Goal: Task Accomplishment & Management: Complete application form

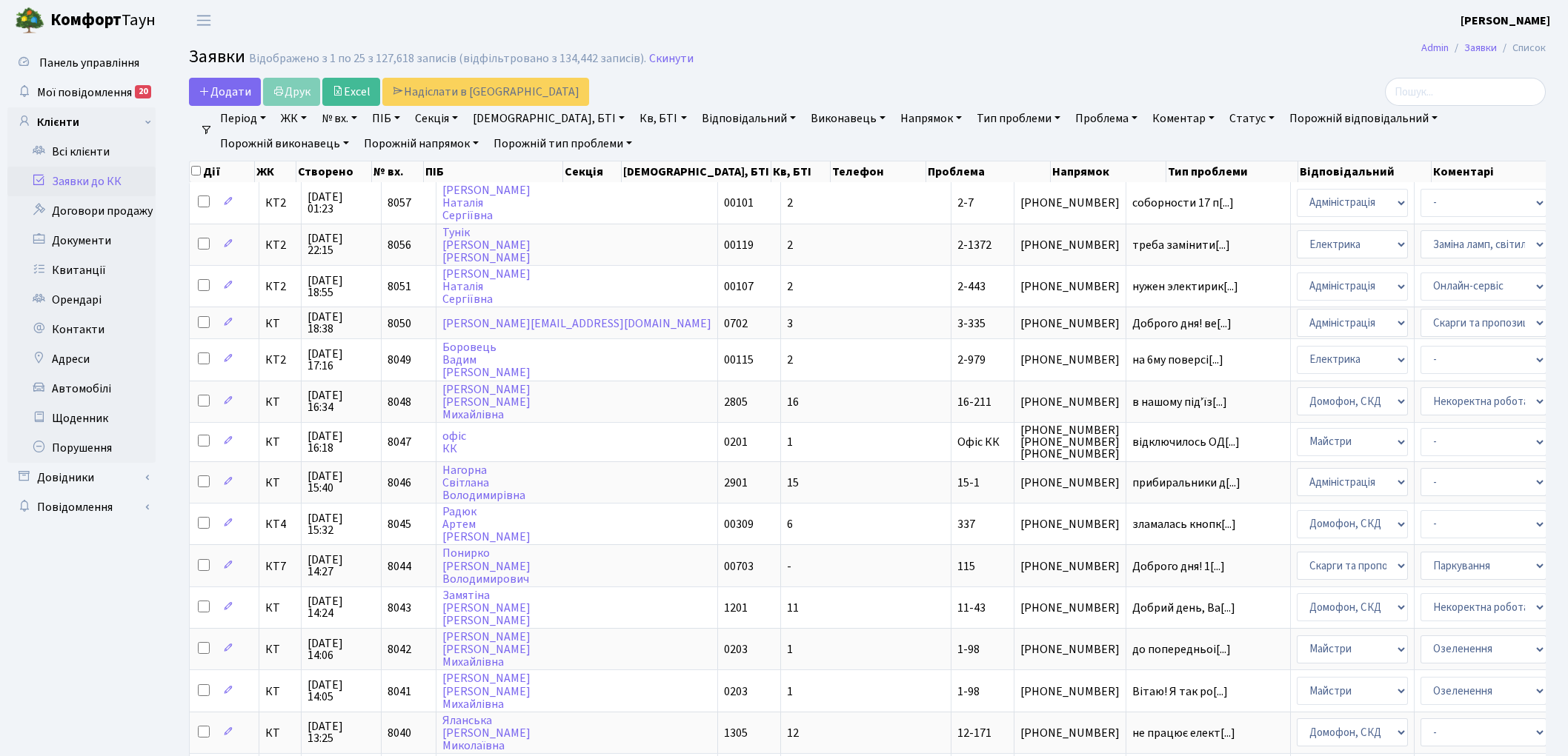
select select "25"
click at [658, 64] on link "Скинути" at bounding box center [671, 58] width 44 height 14
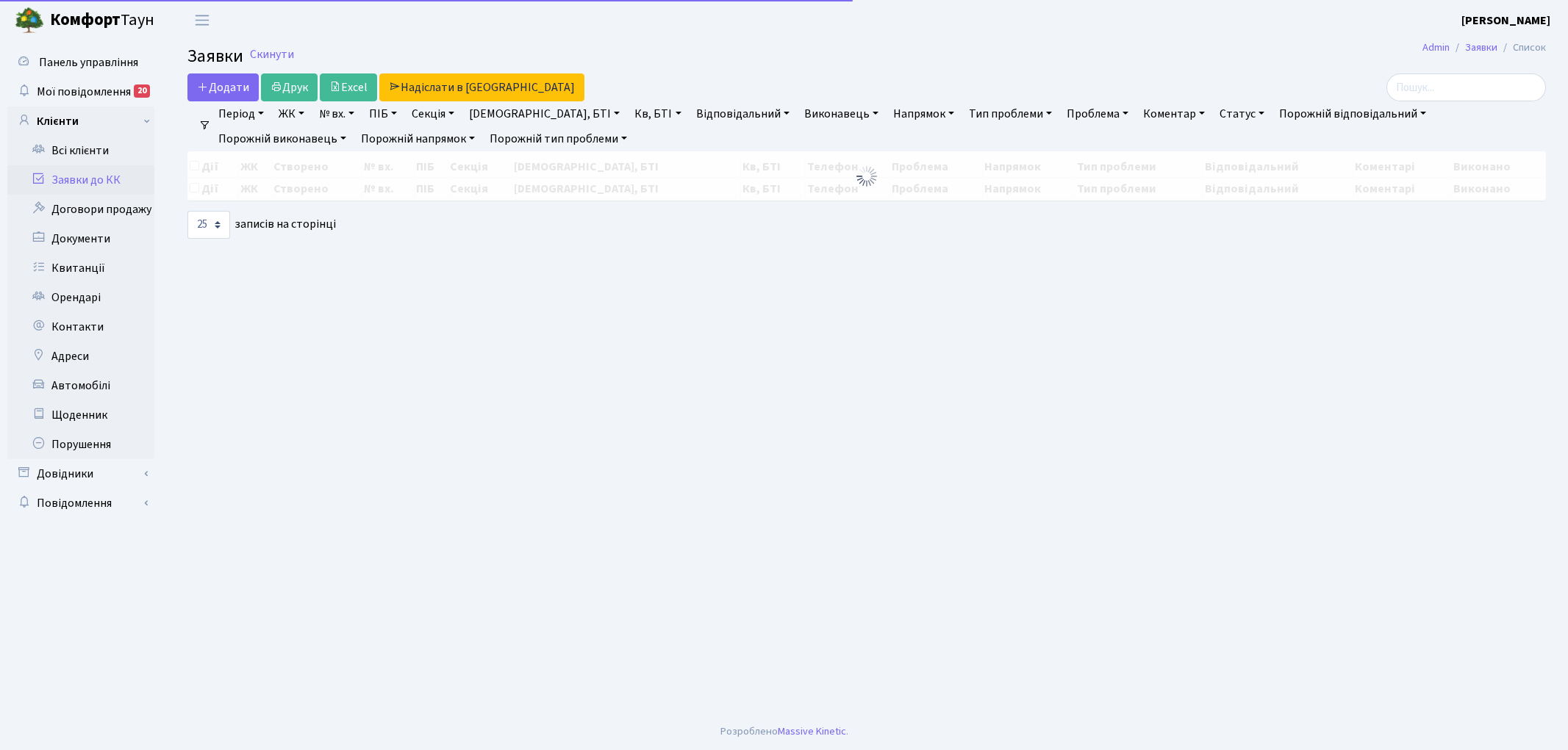
select select "25"
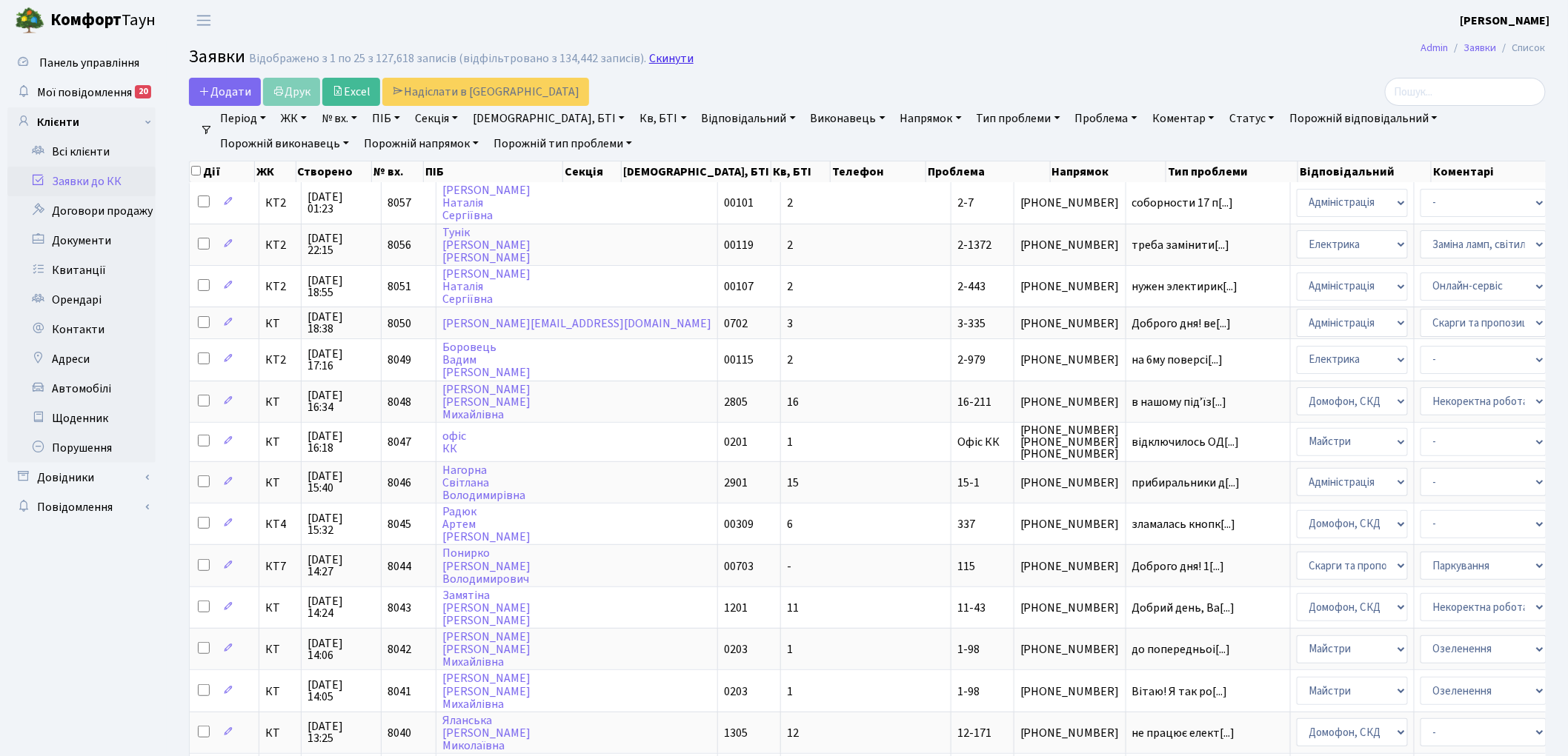
click at [653, 60] on link "Скинути" at bounding box center [671, 58] width 44 height 14
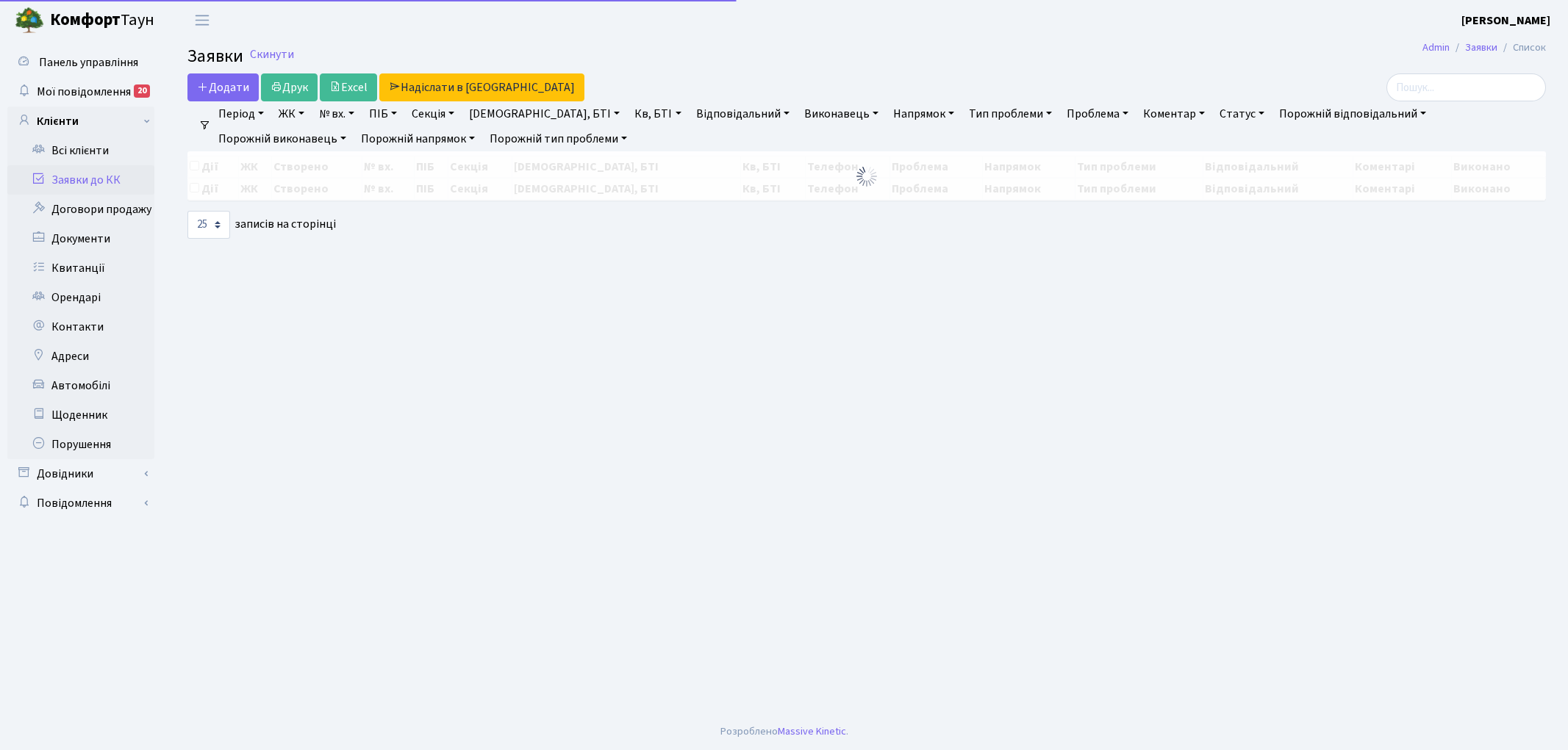
select select "25"
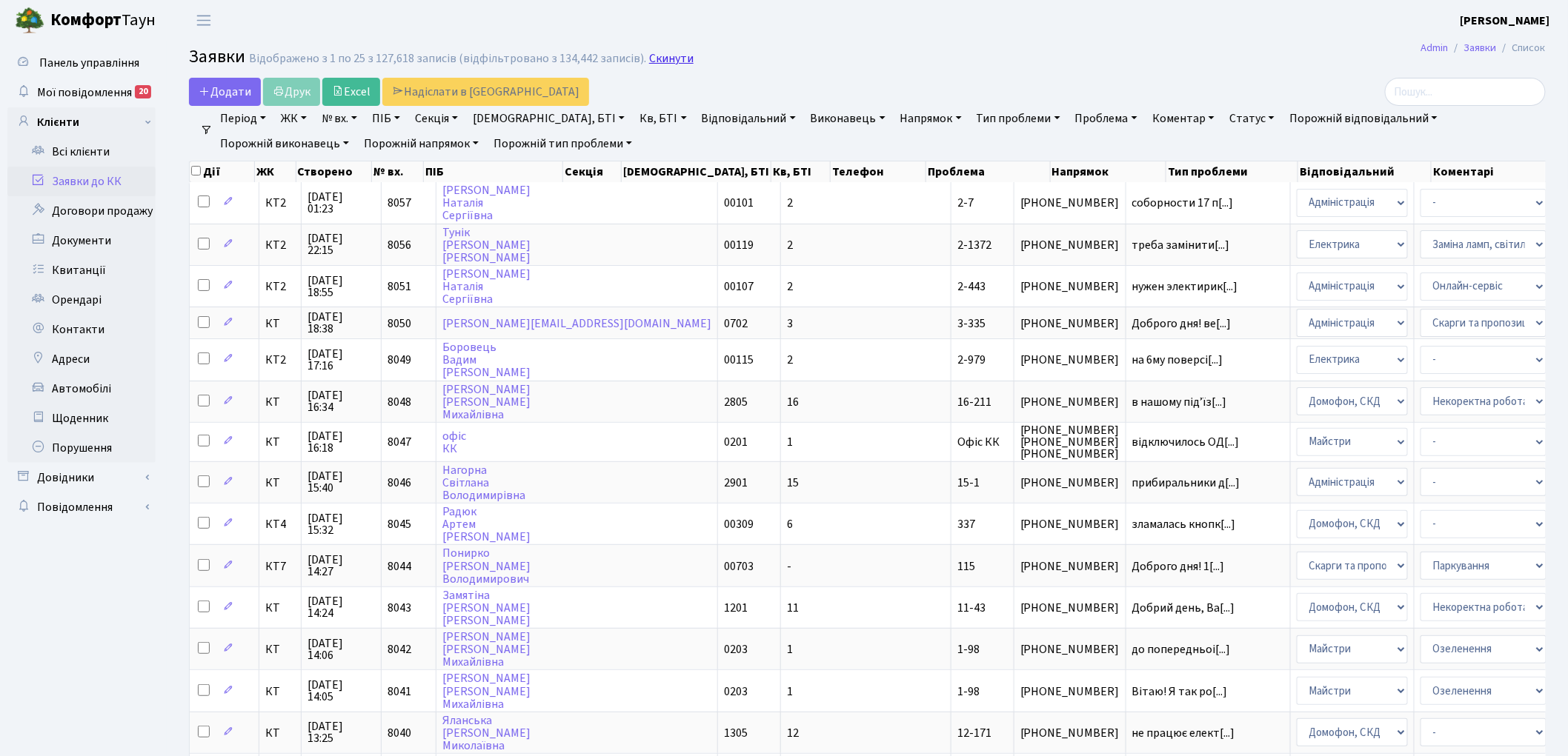
click at [653, 62] on link "Скинути" at bounding box center [671, 58] width 44 height 14
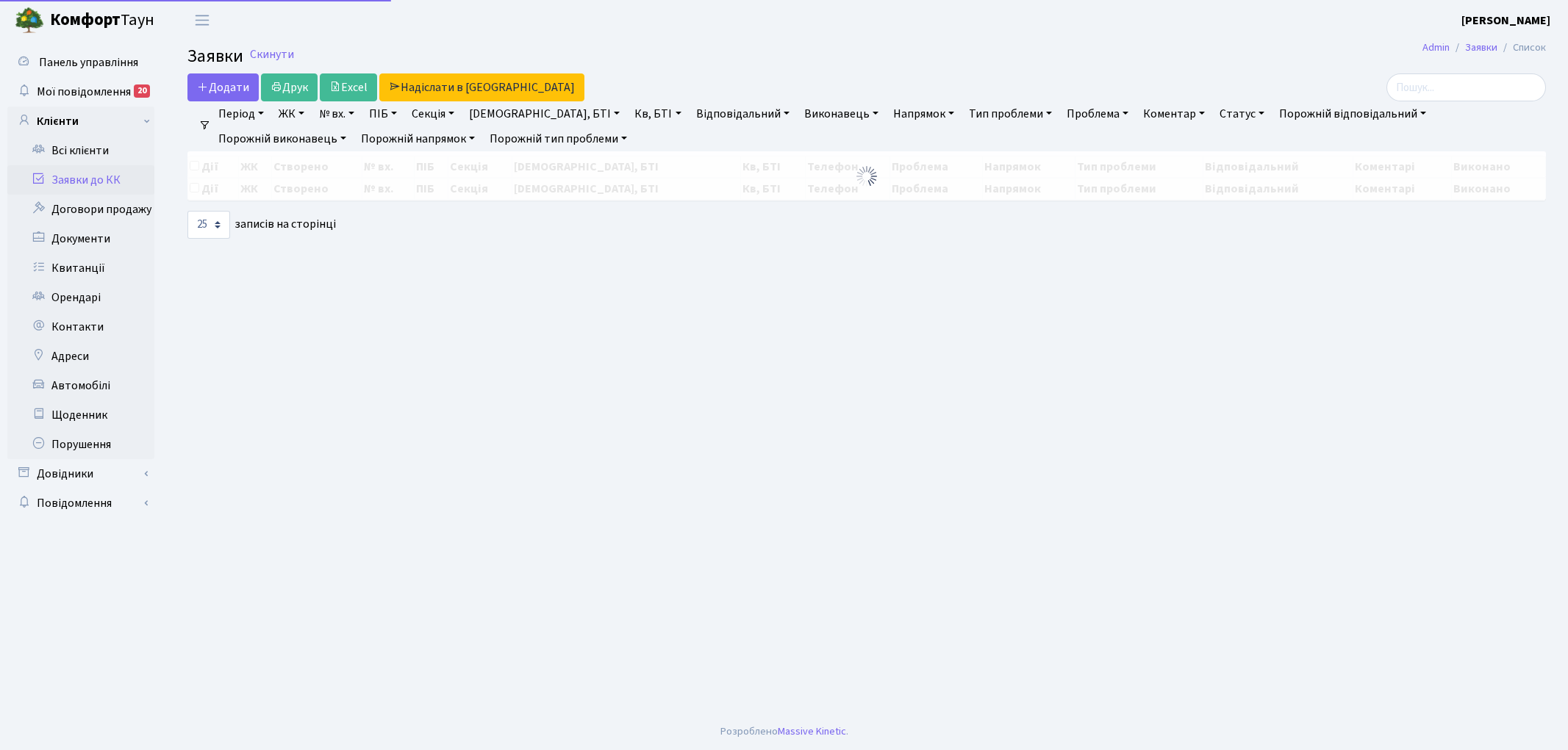
select select "25"
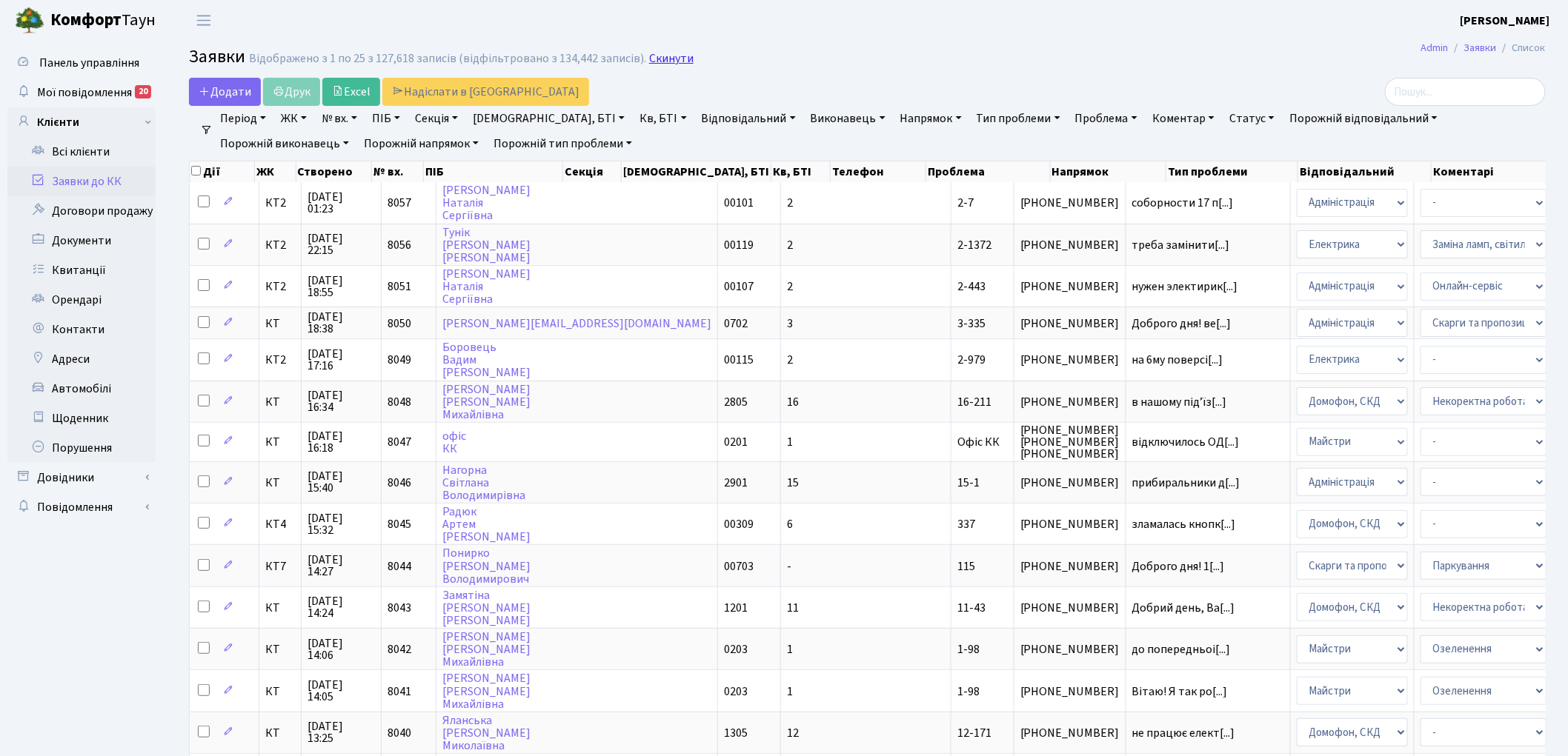
click at [661, 56] on link "Скинути" at bounding box center [671, 58] width 44 height 14
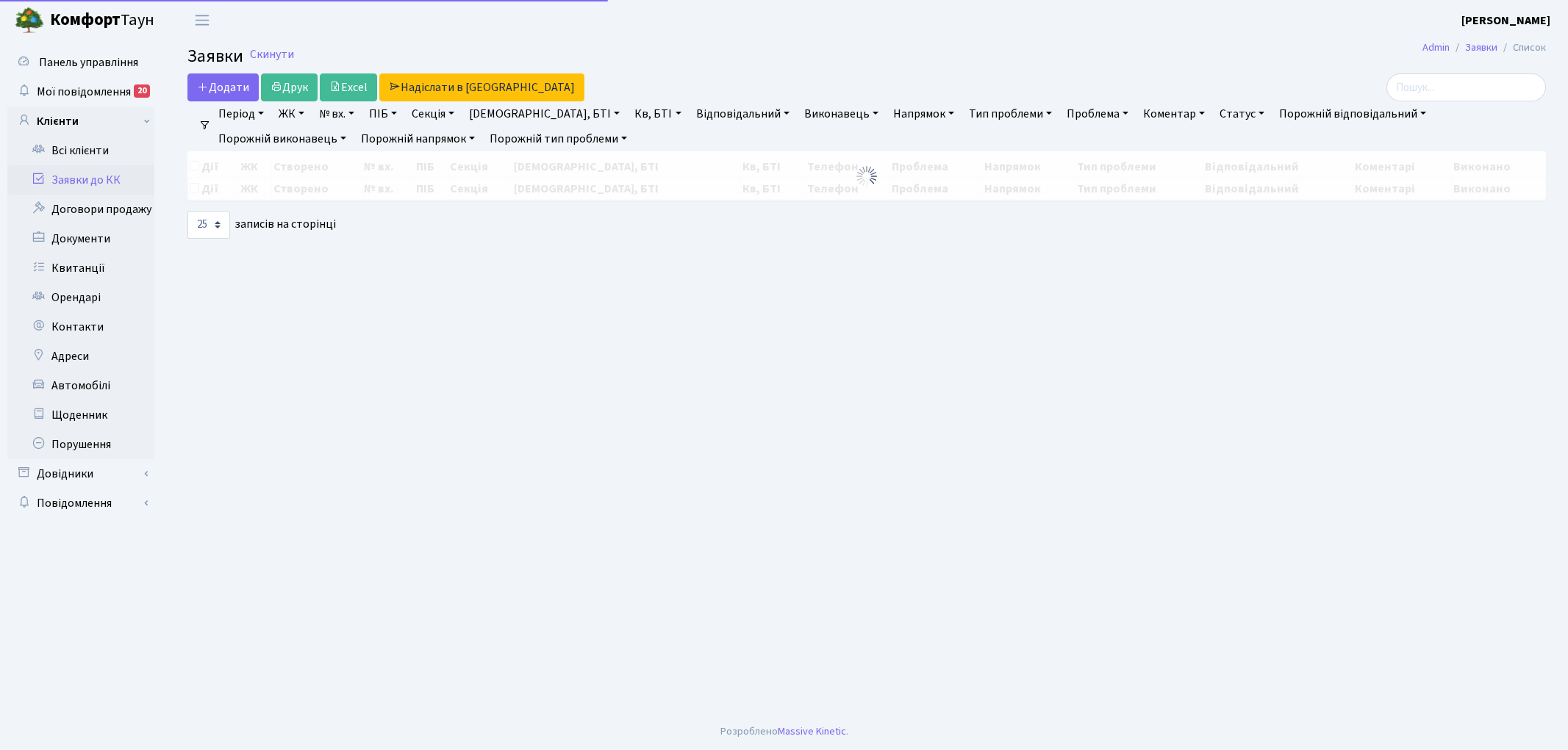
select select "25"
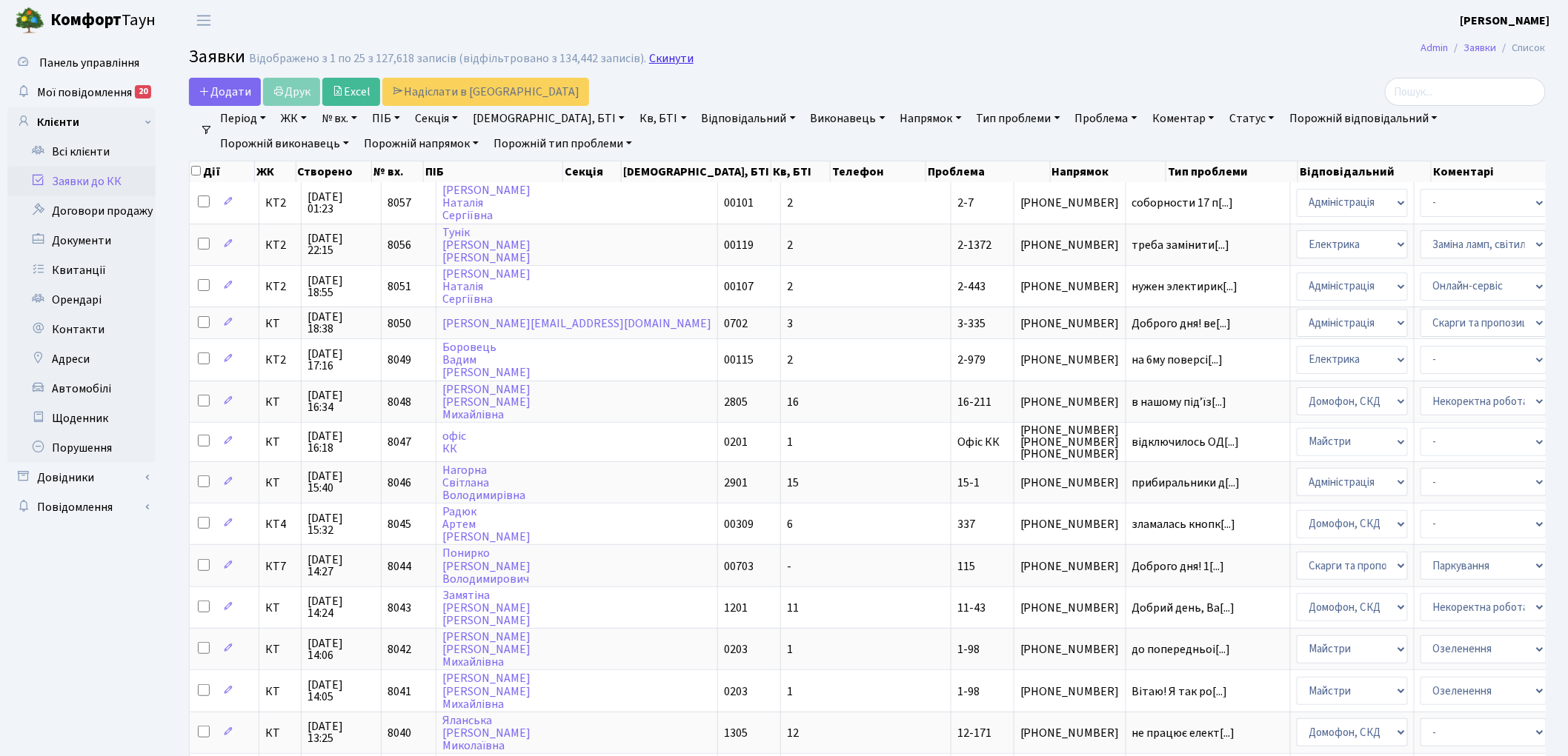
click at [676, 63] on link "Скинути" at bounding box center [671, 58] width 44 height 14
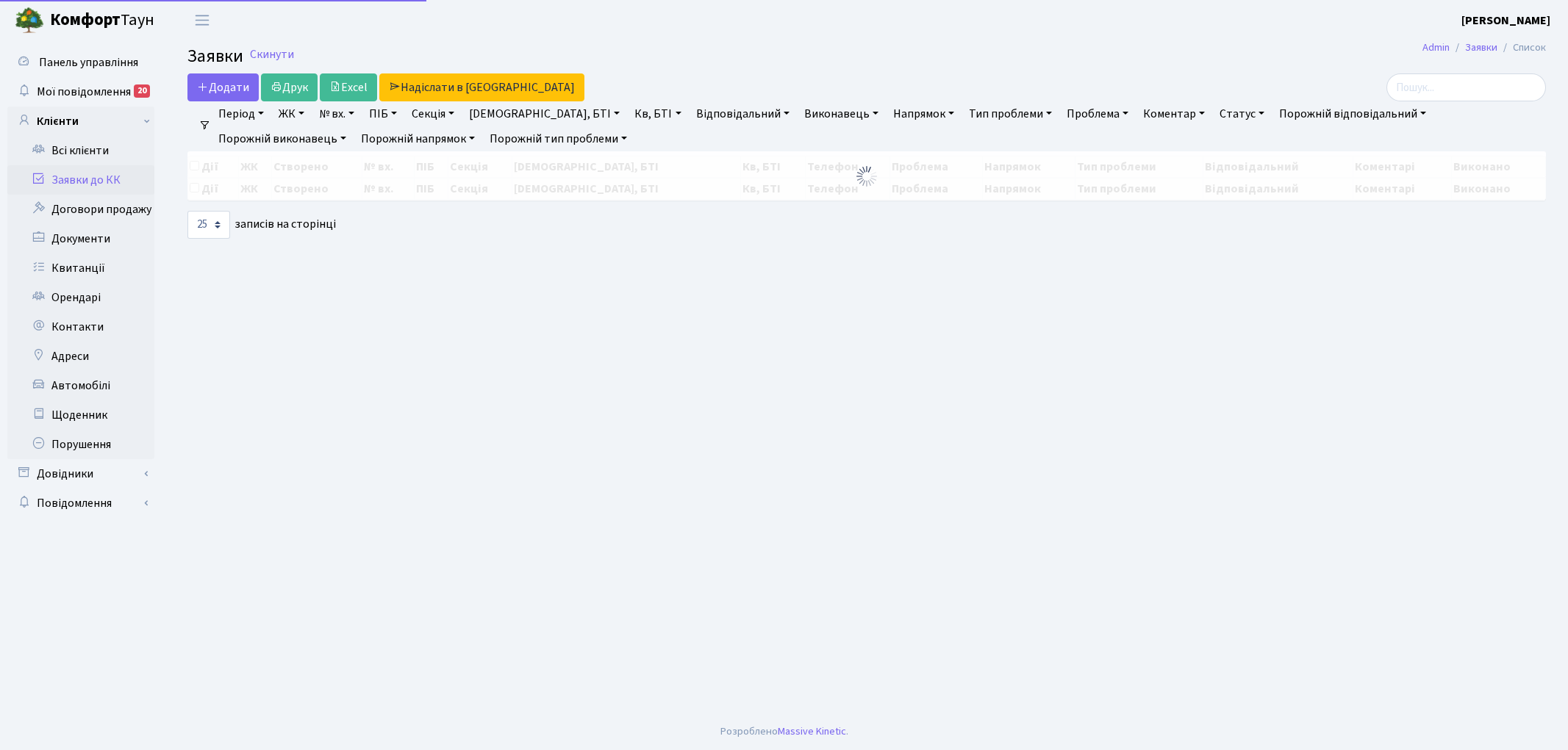
select select "25"
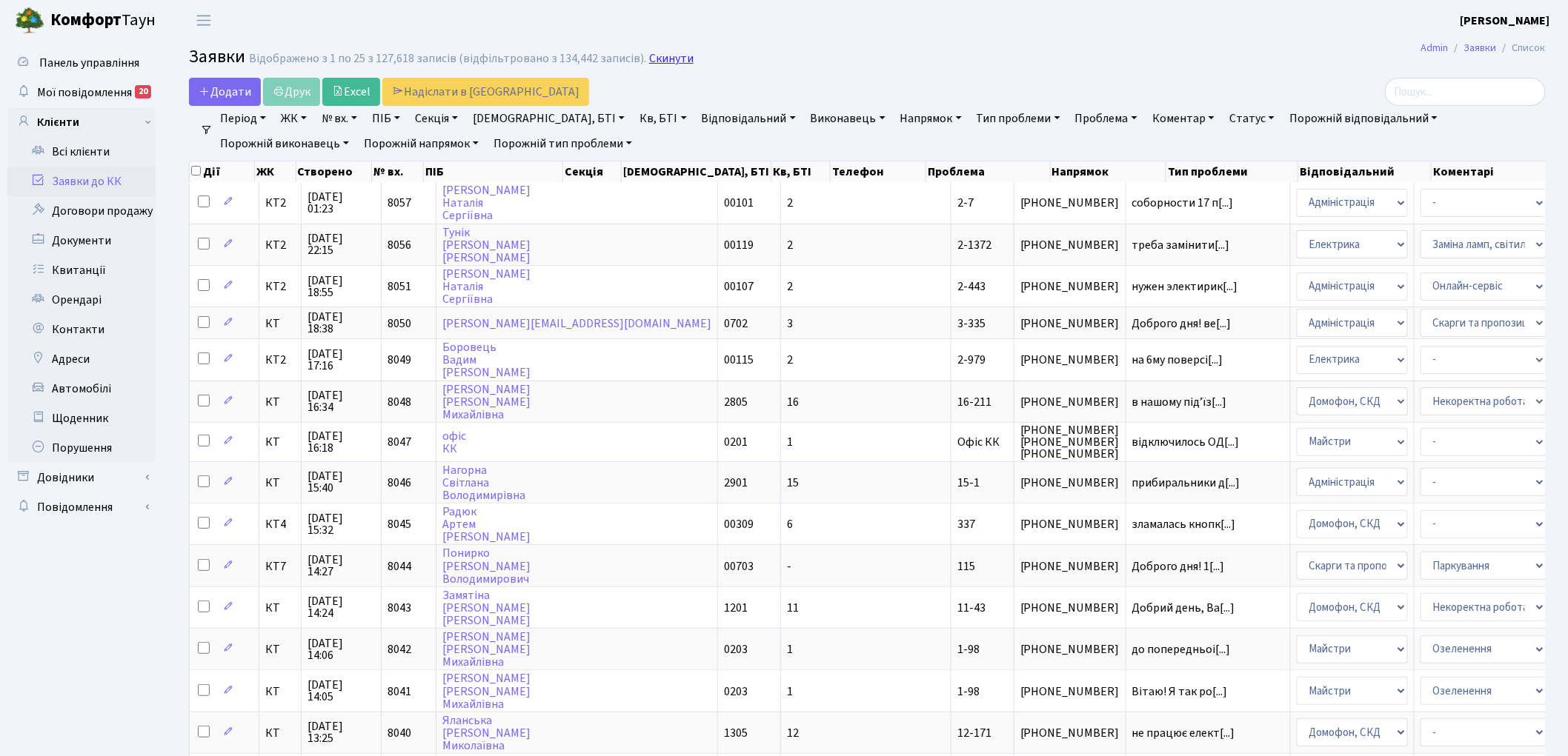
click at [662, 56] on link "Скинути" at bounding box center [671, 58] width 44 height 14
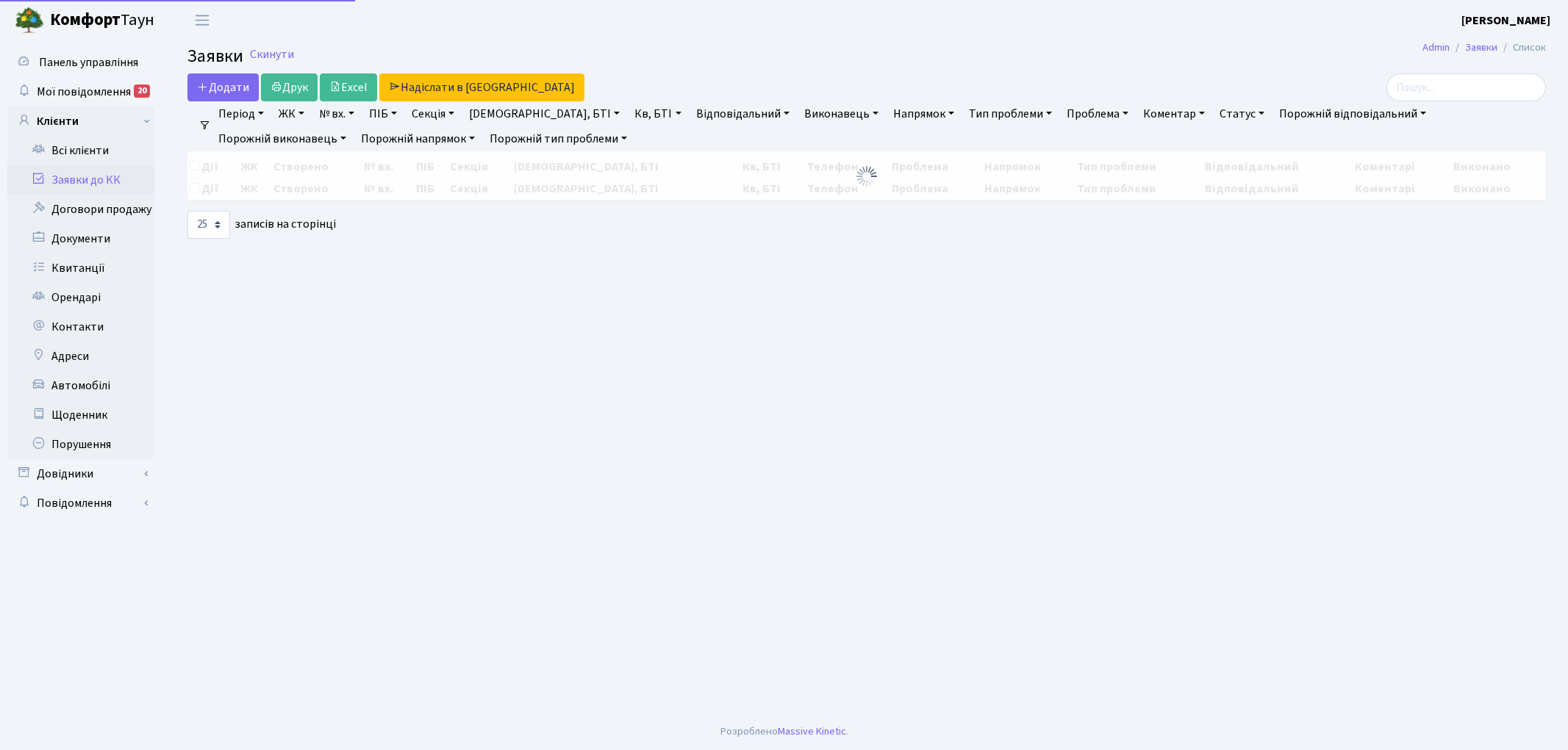
select select "25"
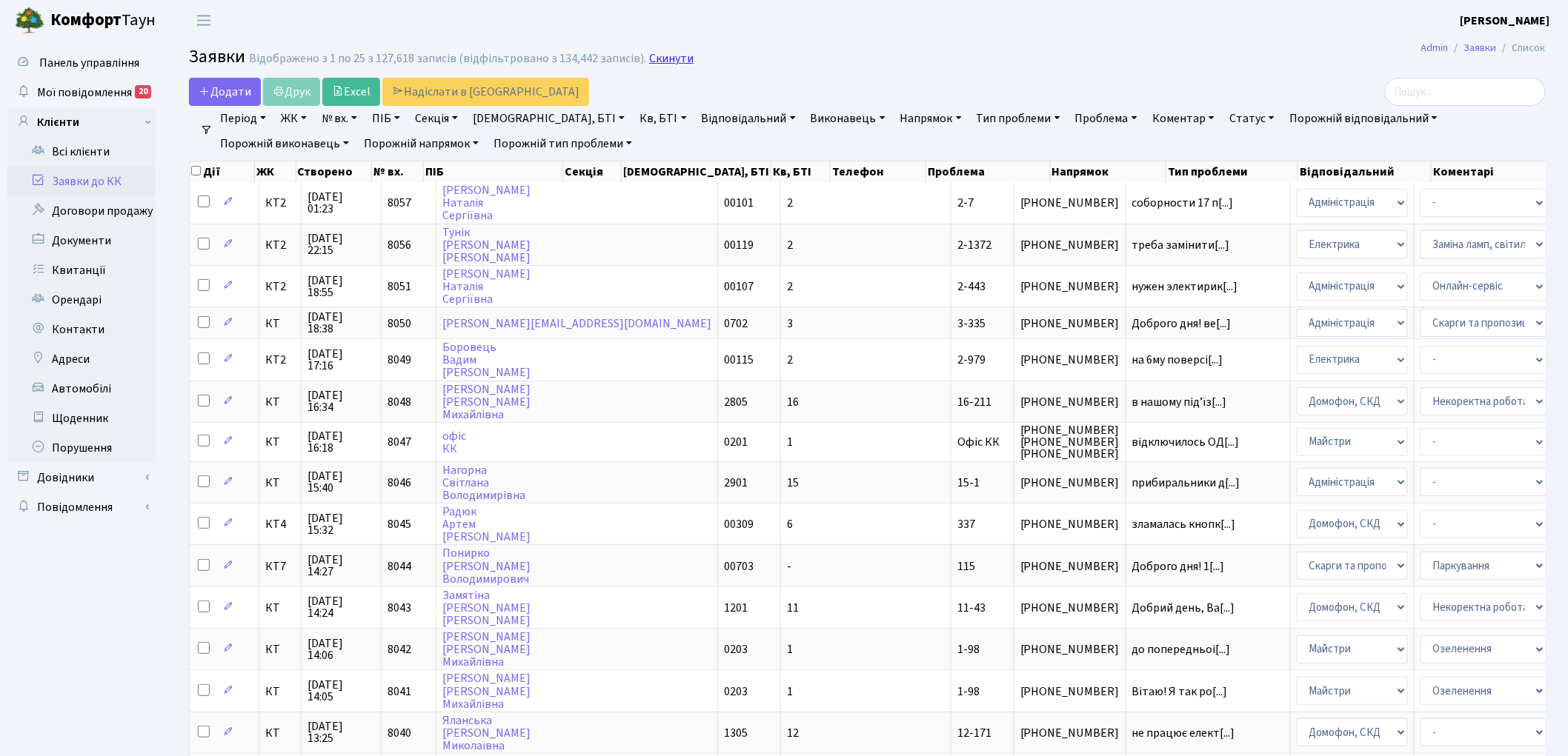
click at [664, 62] on link "Скинути" at bounding box center [671, 58] width 44 height 14
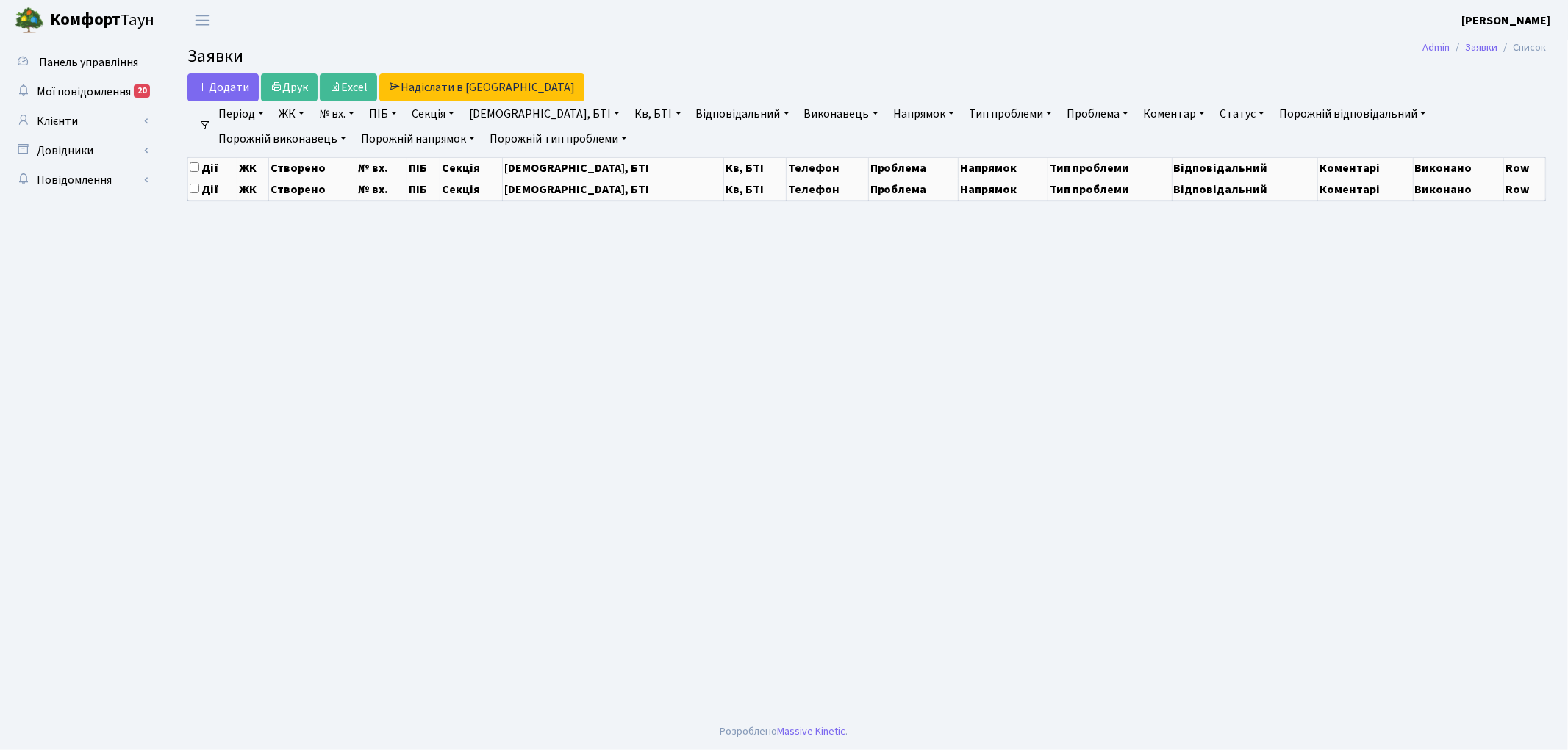
select select "25"
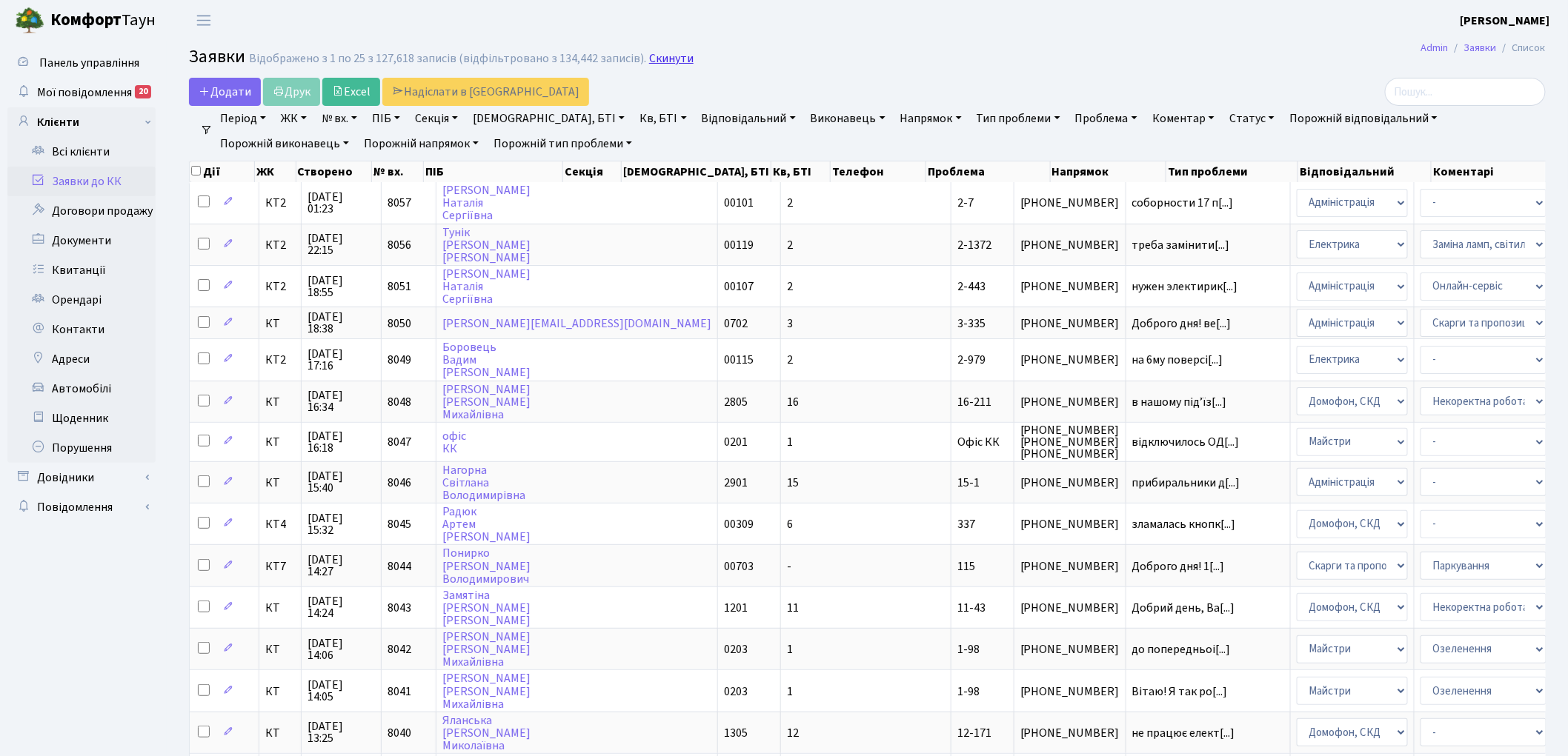
click at [660, 60] on link "Скинути" at bounding box center [671, 58] width 44 height 14
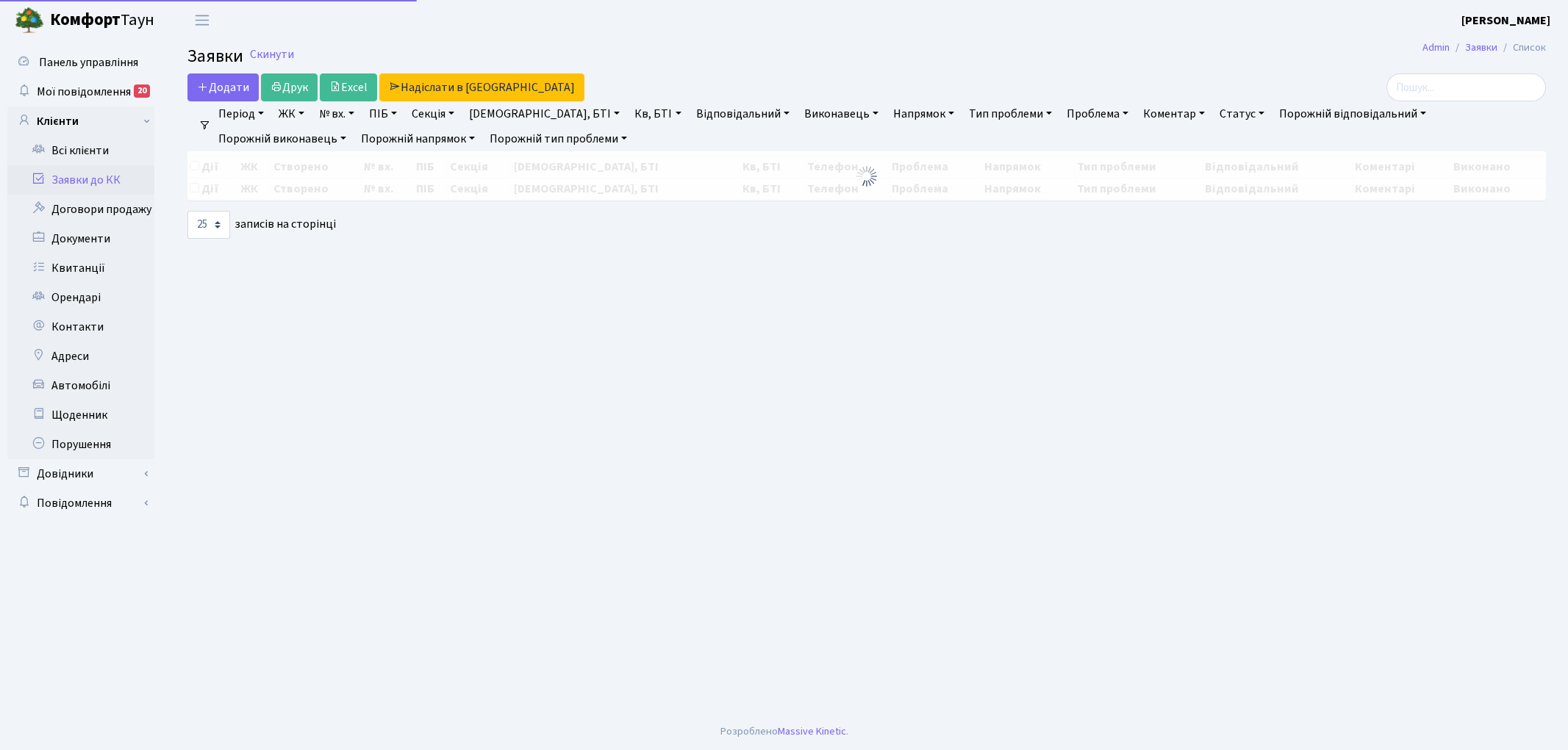
select select "25"
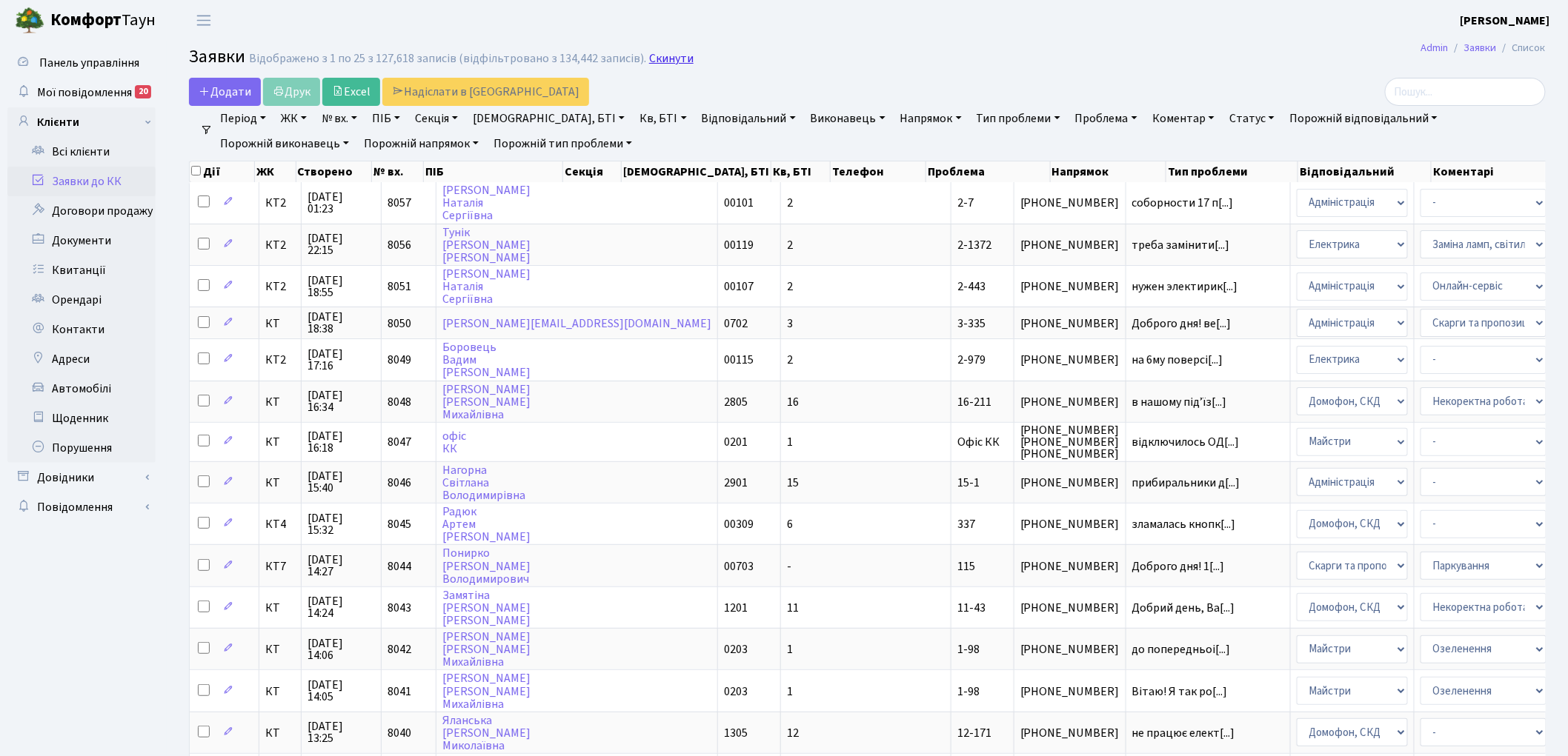
click at [672, 55] on link "Скинути" at bounding box center [671, 58] width 44 height 14
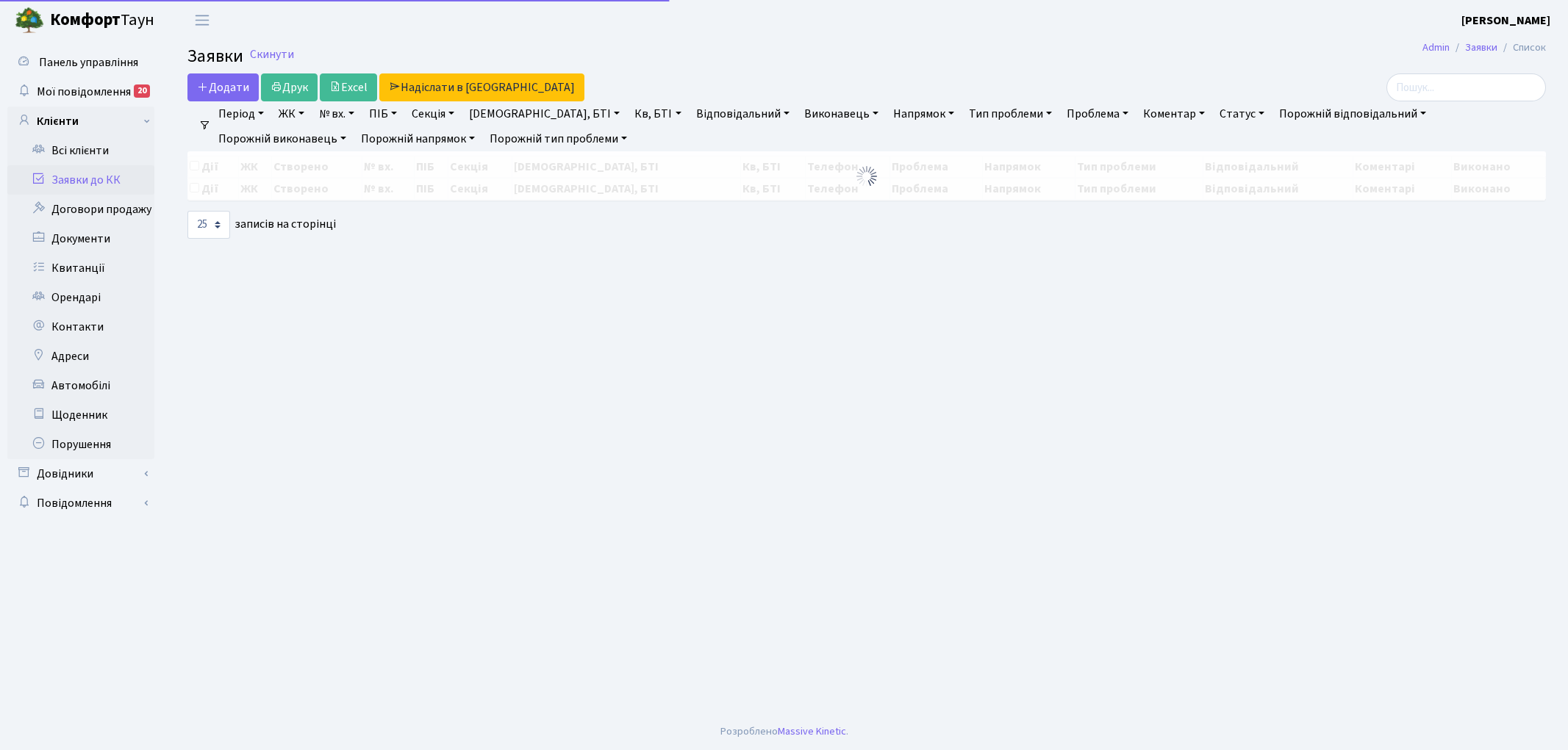
select select "25"
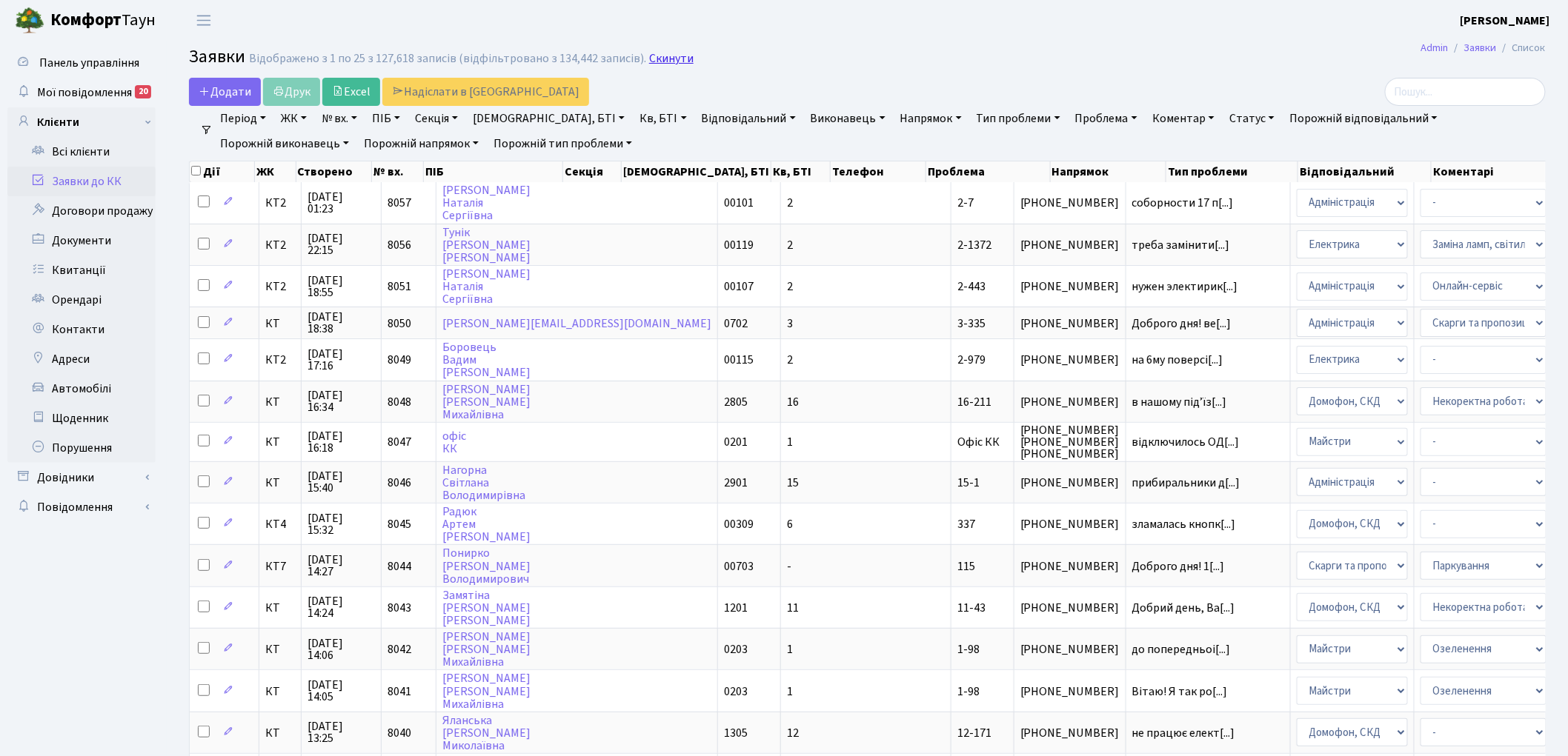
click at [656, 60] on link "Скинути" at bounding box center [671, 58] width 44 height 14
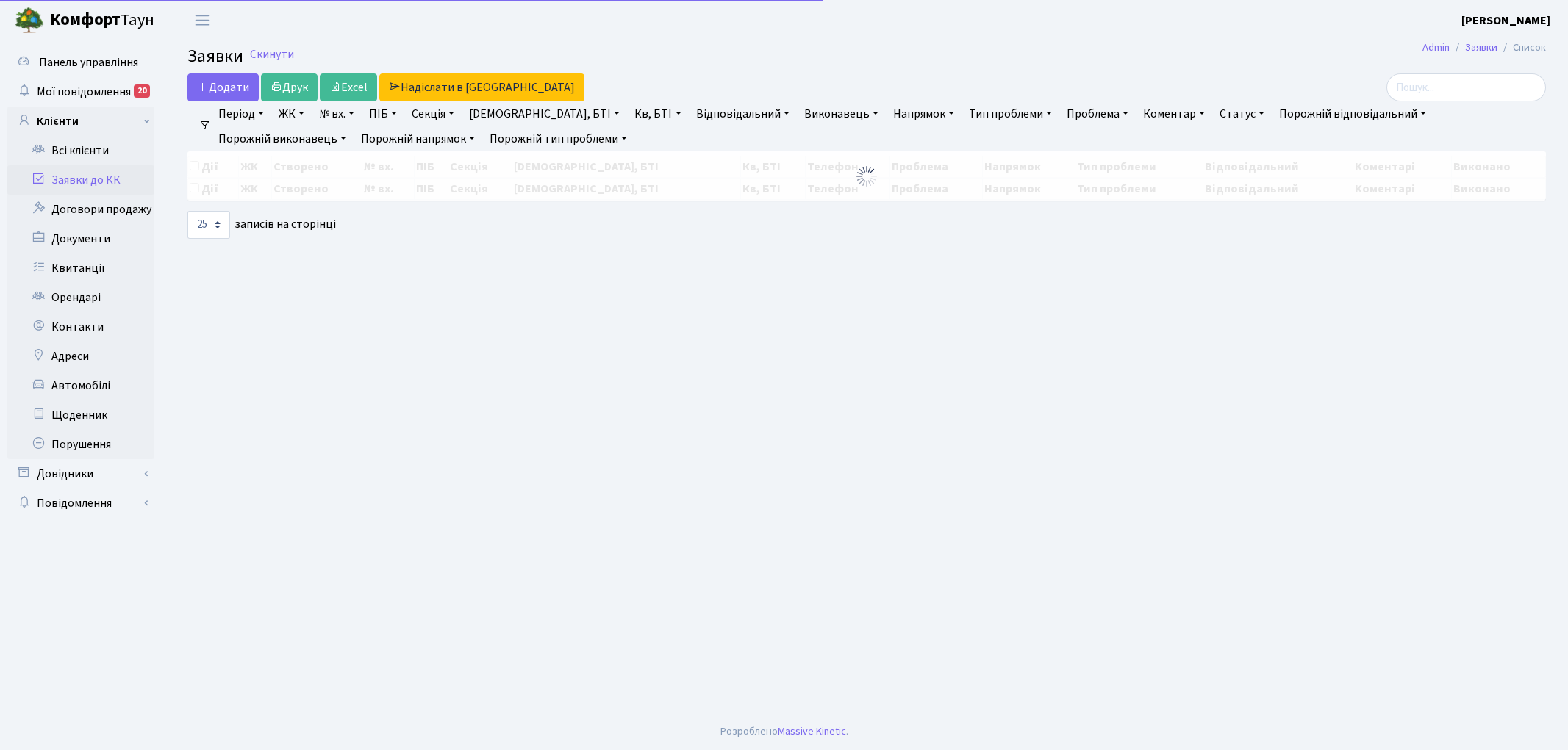
select select "25"
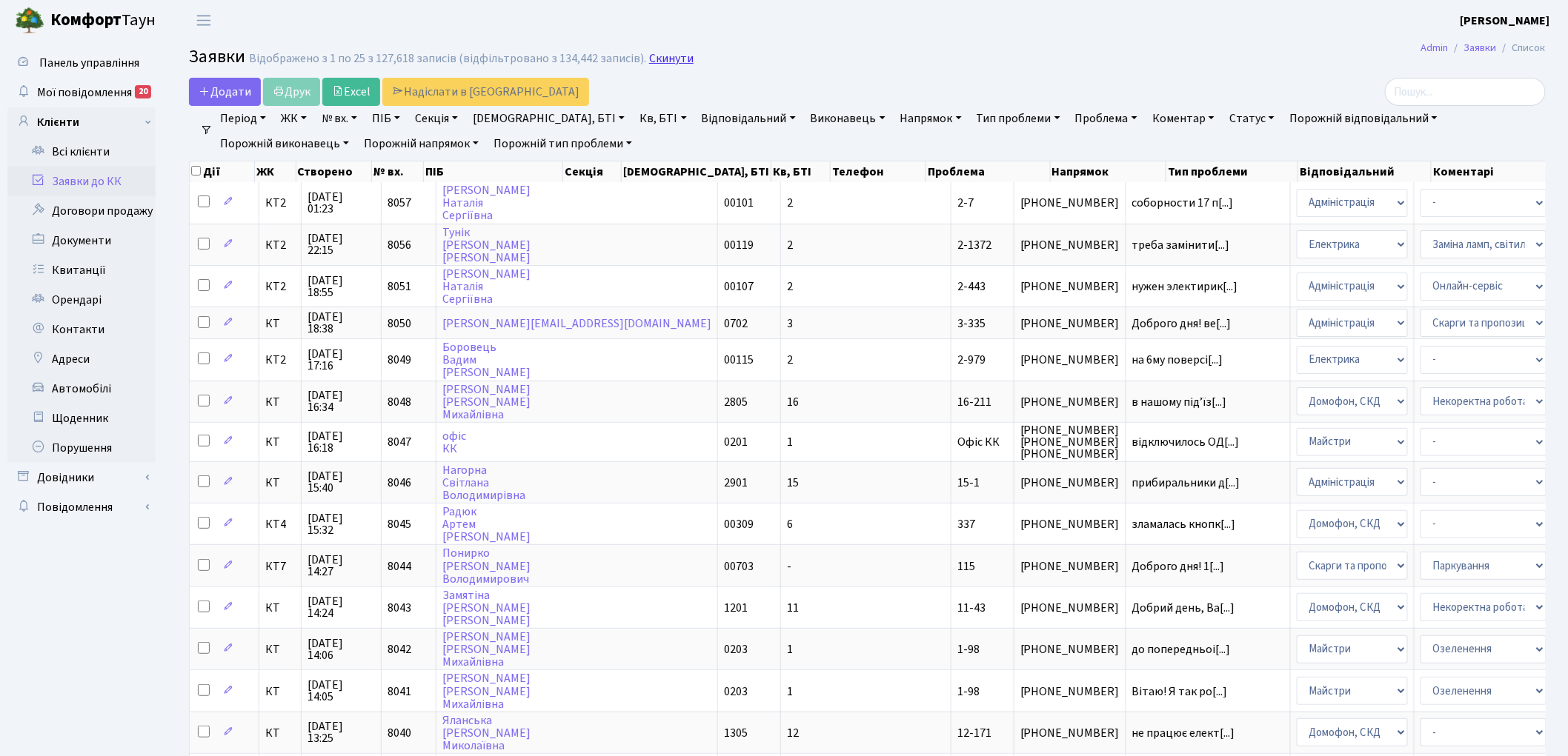
click at [653, 62] on link "Скинути" at bounding box center [671, 58] width 44 height 14
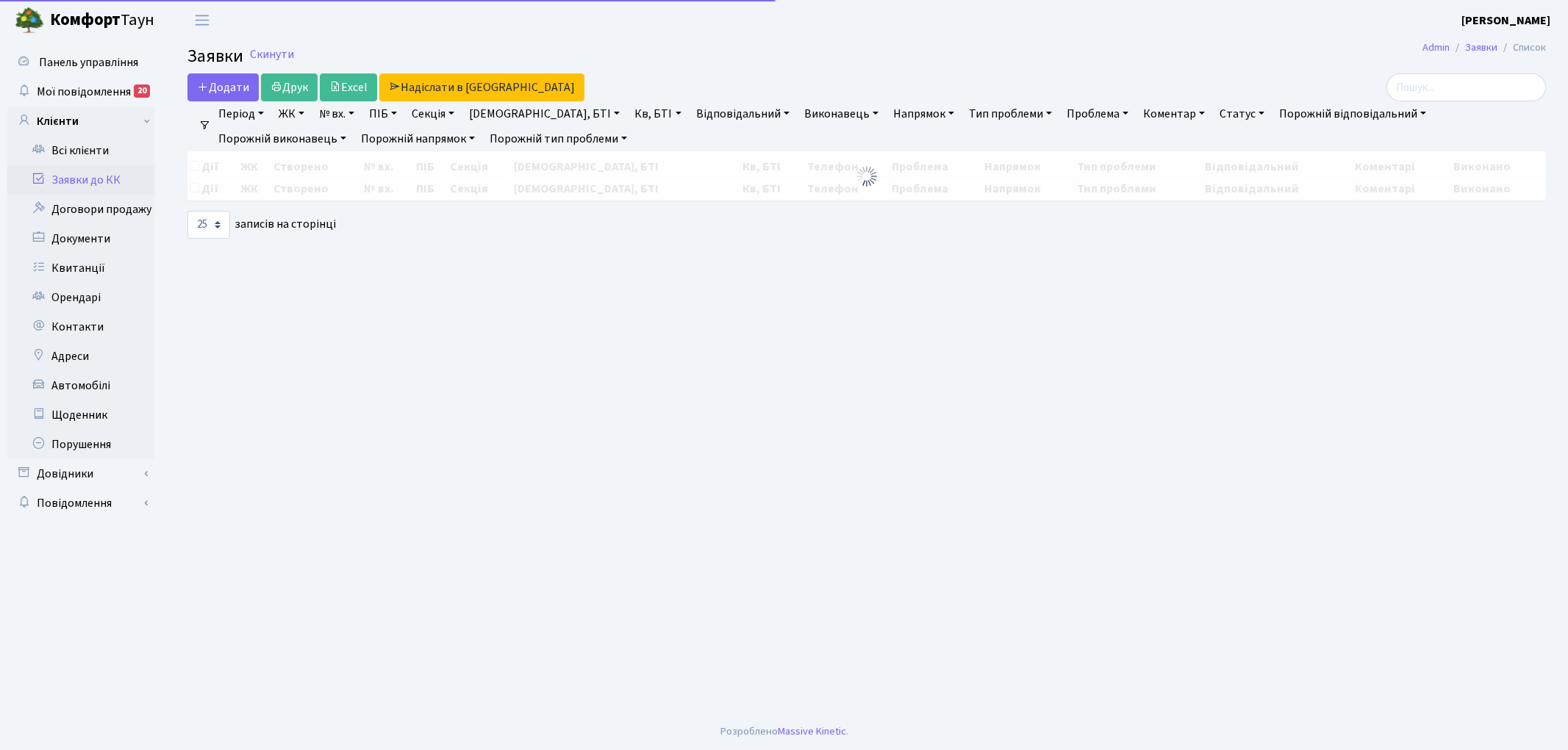
select select "25"
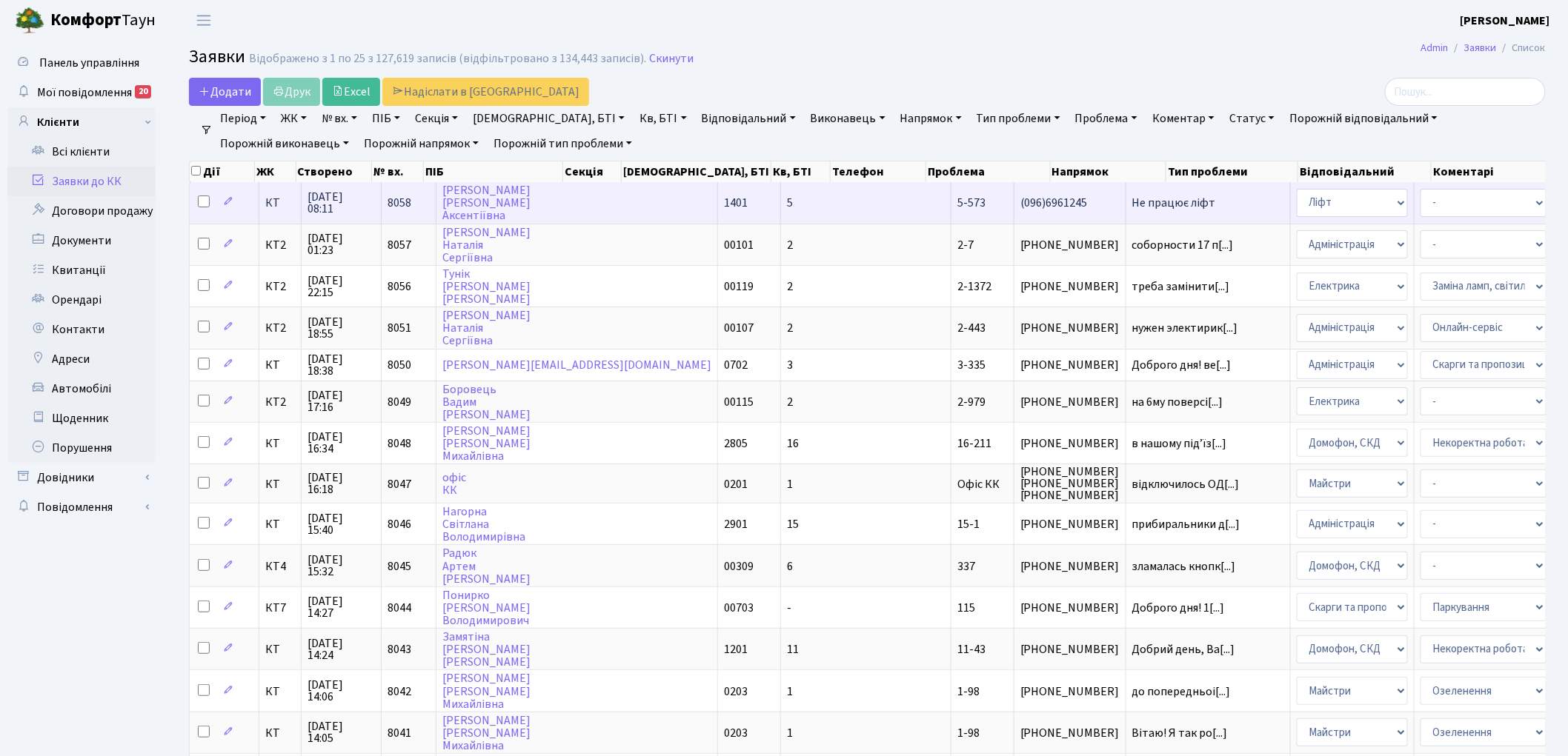
click at [399, 197] on span "8058" at bounding box center [400, 203] width 24 height 17
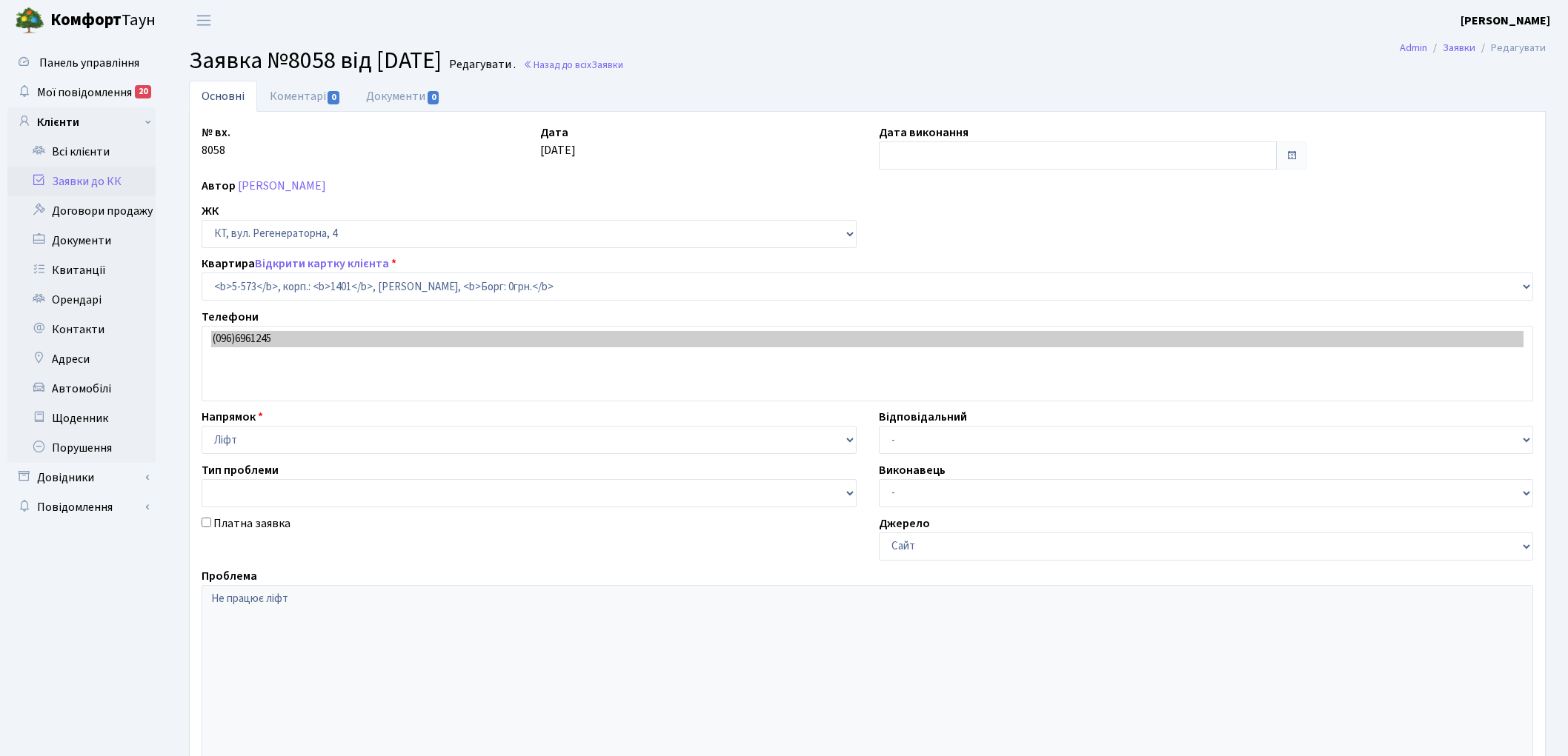
select select "1967"
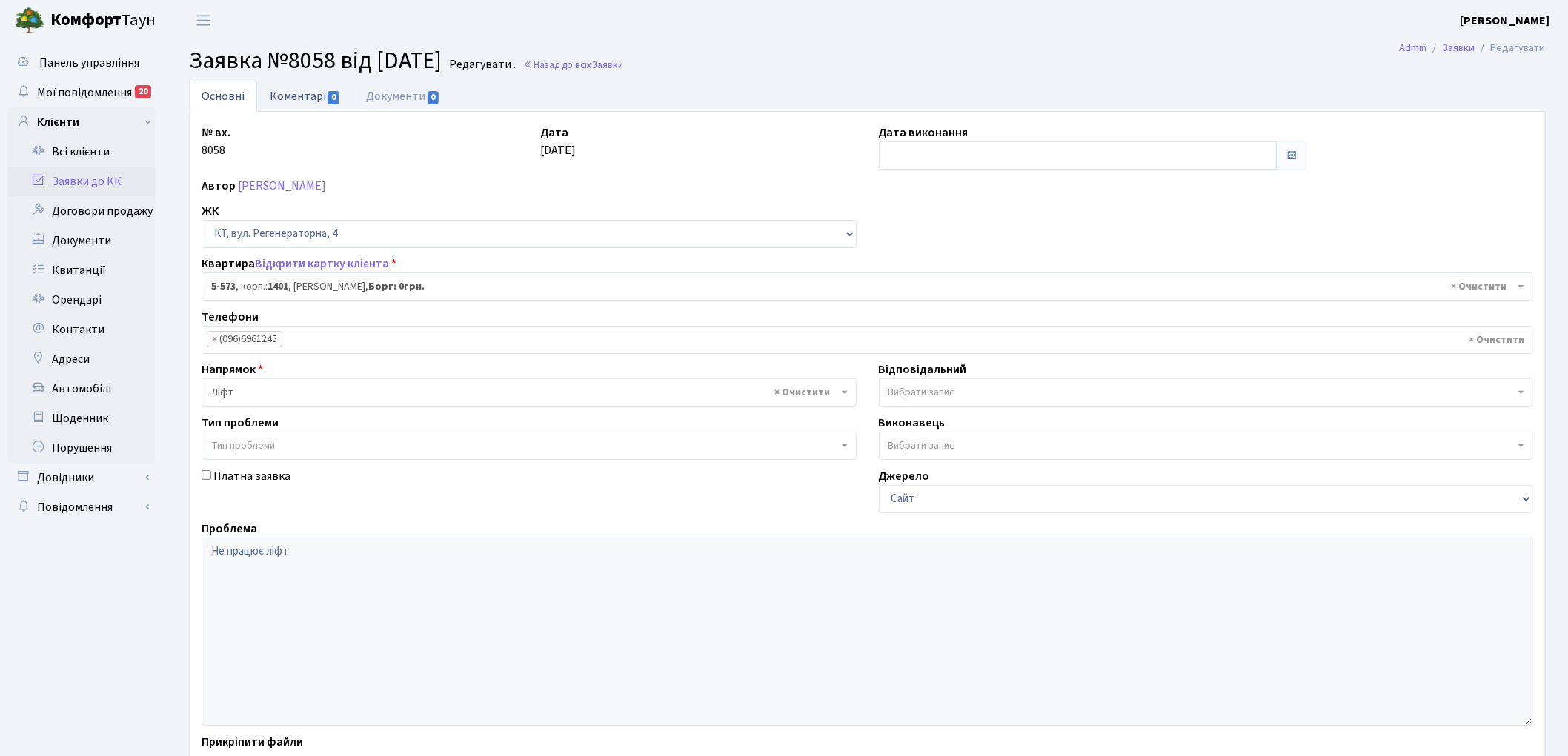
click at [301, 93] on link "Коментарі 0" at bounding box center [305, 96] width 97 height 30
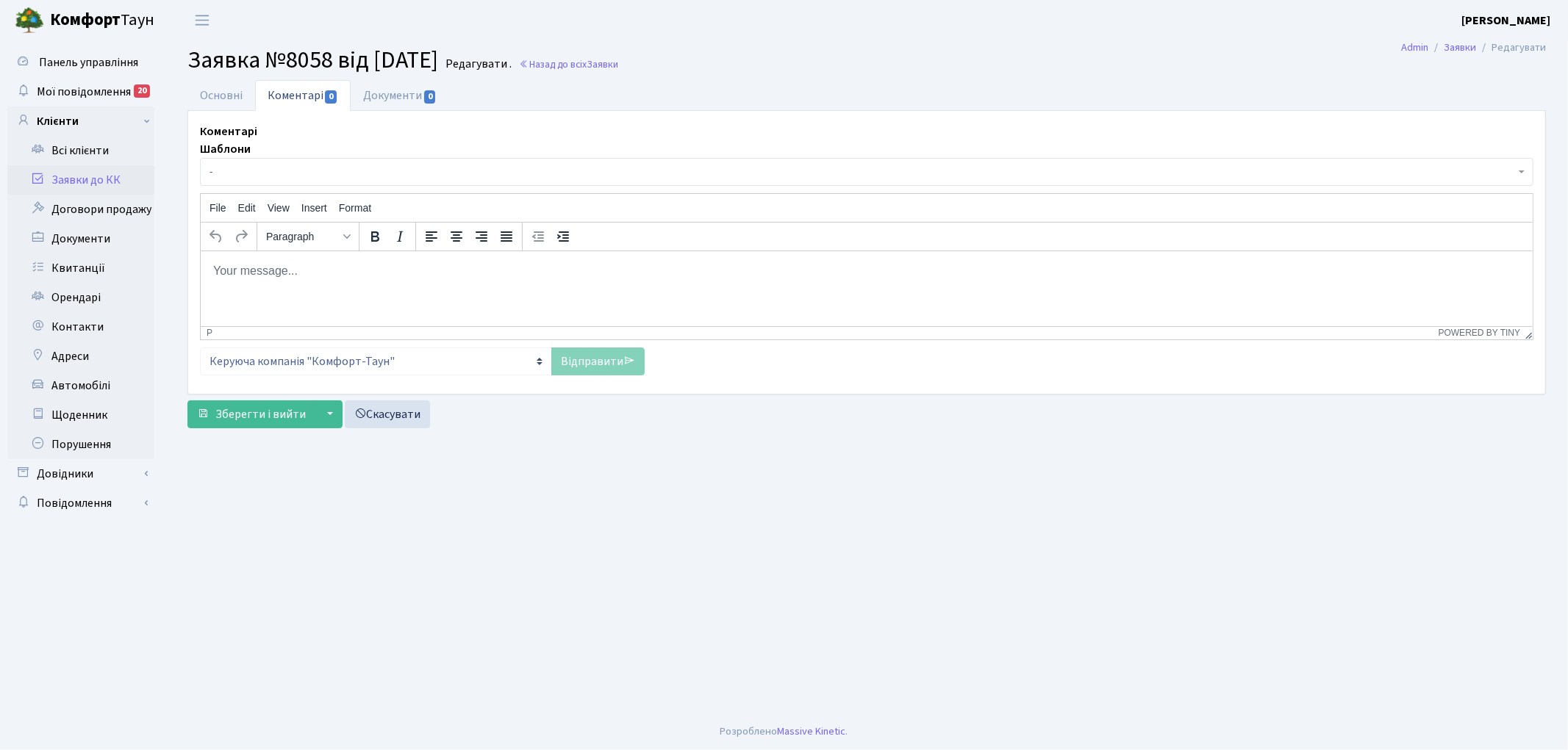
click at [297, 180] on span "-" at bounding box center [862, 172] width 1305 height 15
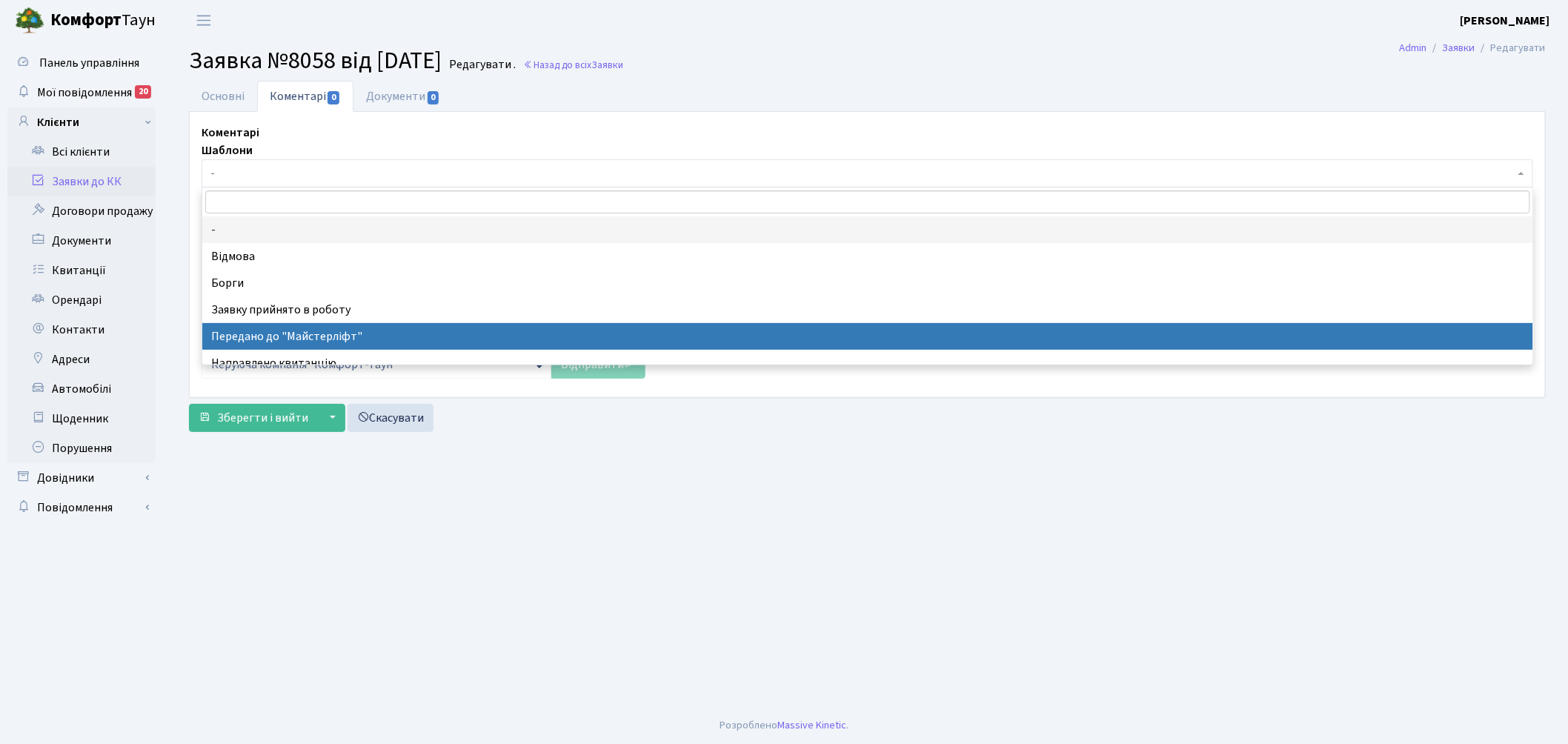
select select "9"
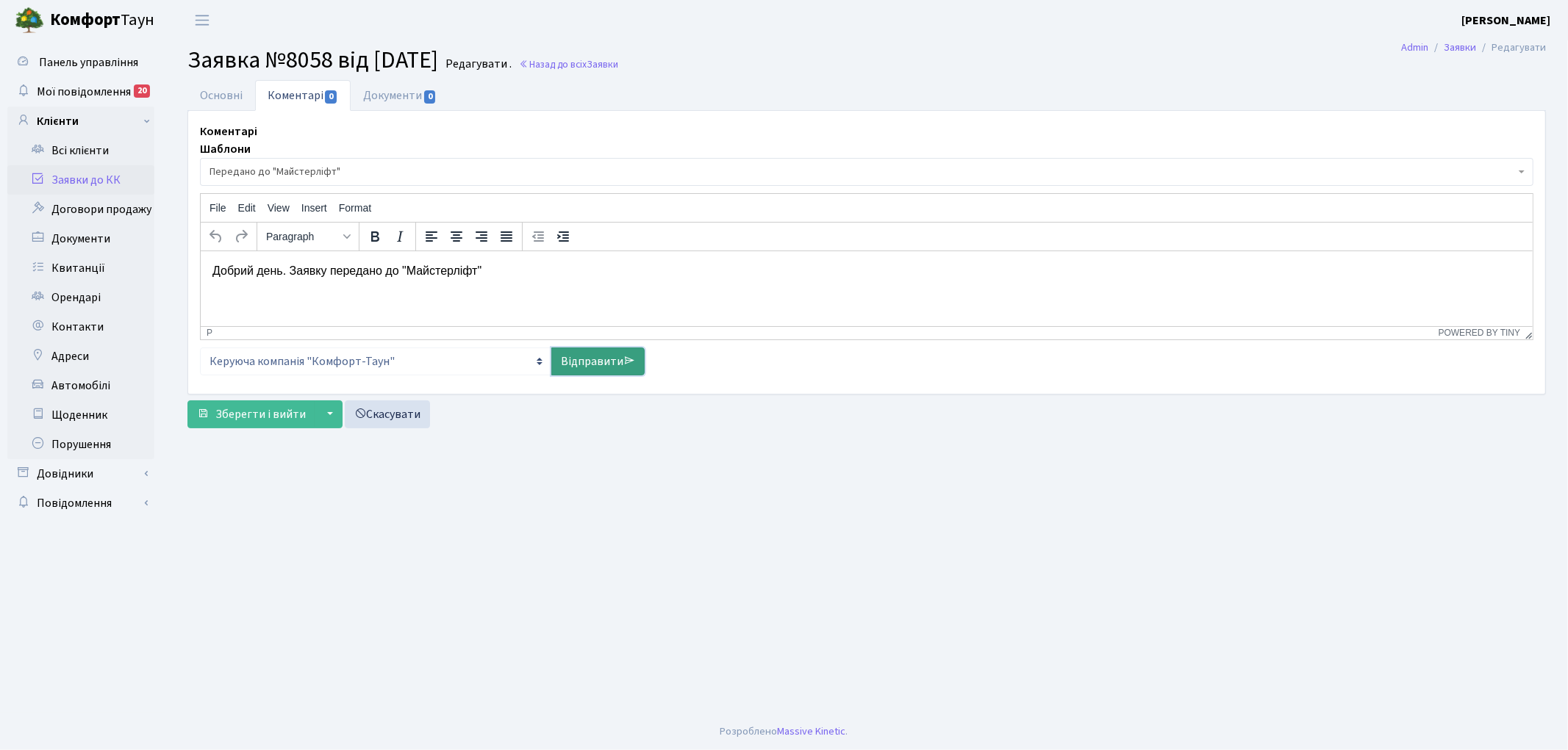
click at [584, 368] on link "Відправити" at bounding box center [598, 361] width 93 height 28
select select
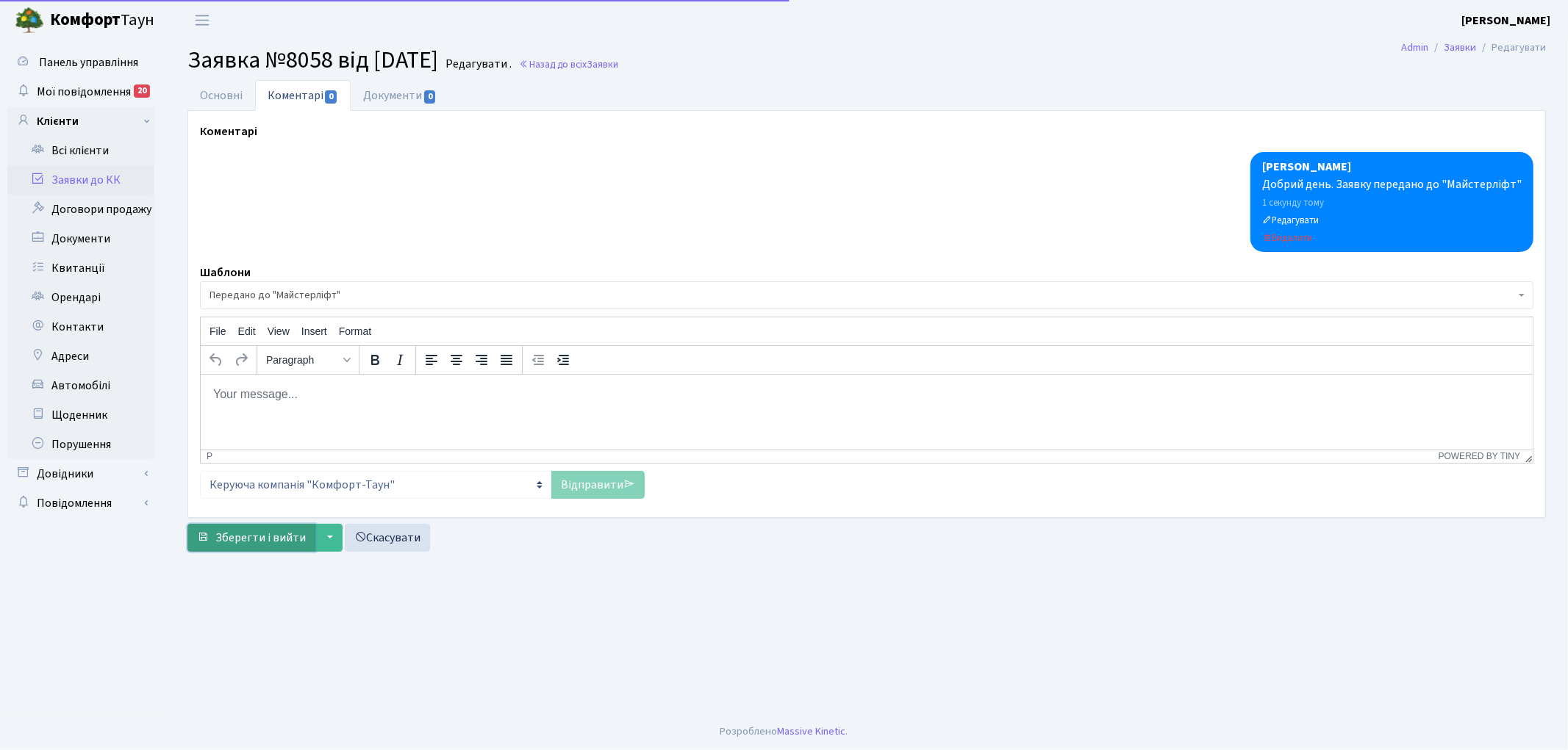
click at [256, 539] on span "Зберегти і вийти" at bounding box center [260, 538] width 90 height 16
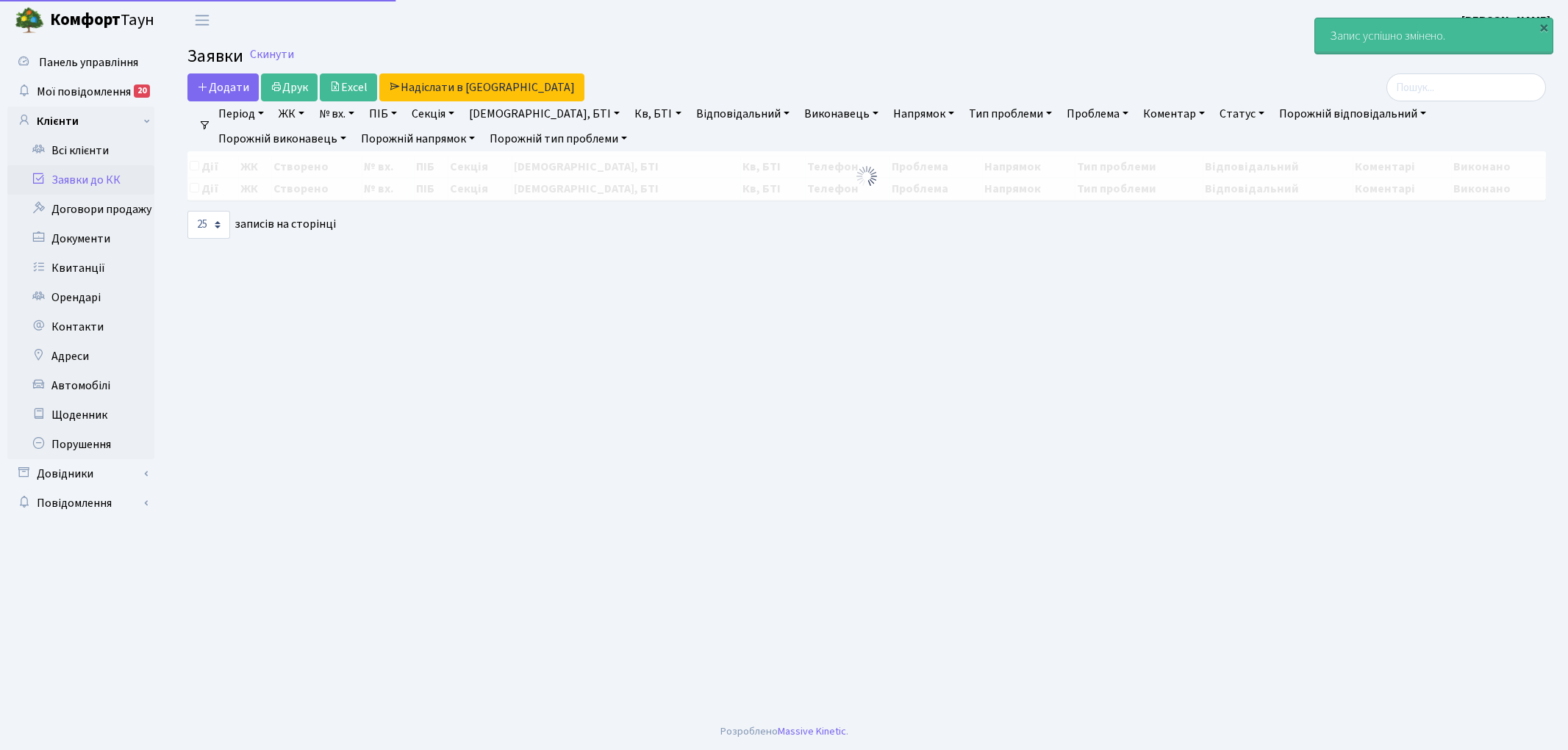
select select "25"
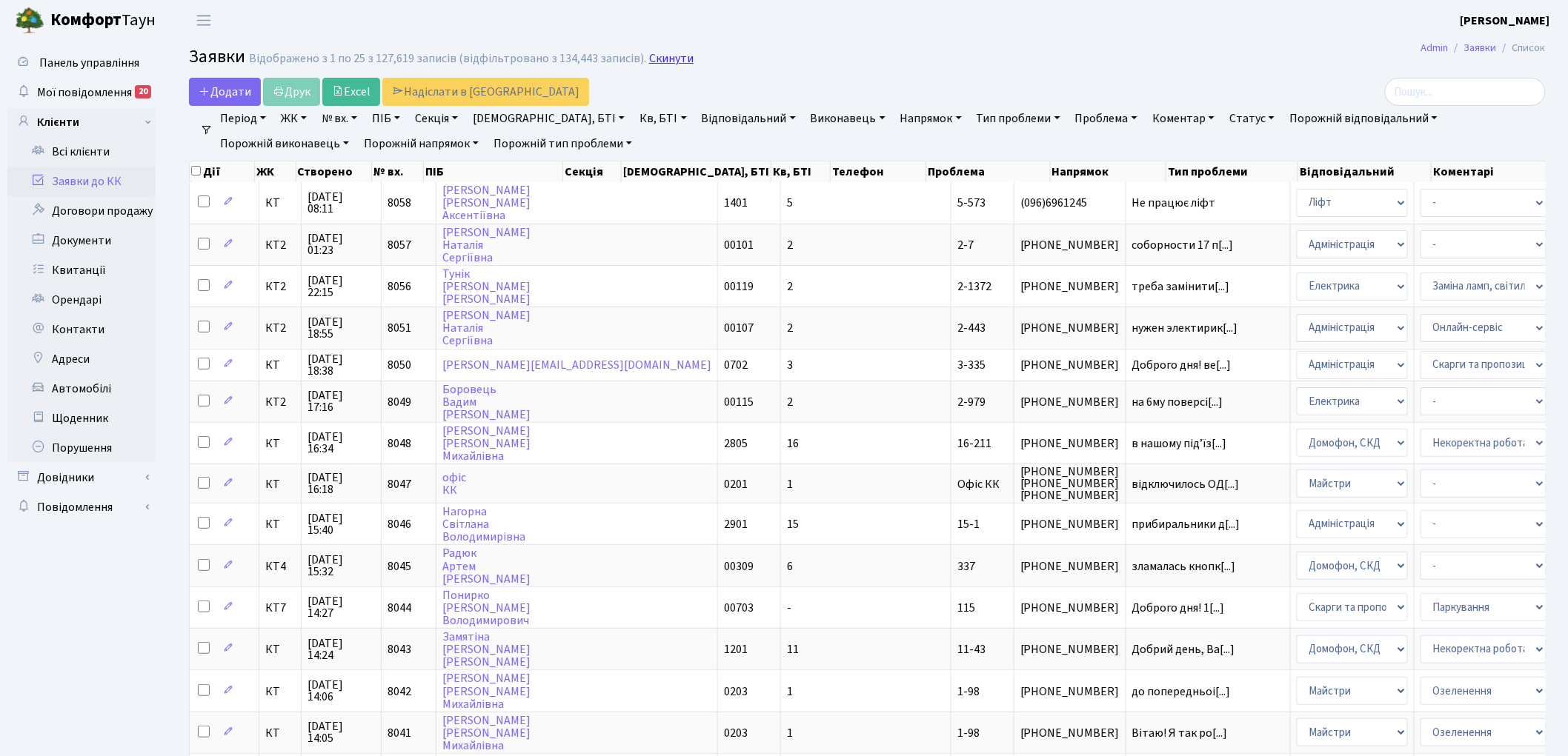
click at [653, 58] on link "Скинути" at bounding box center [671, 58] width 44 height 14
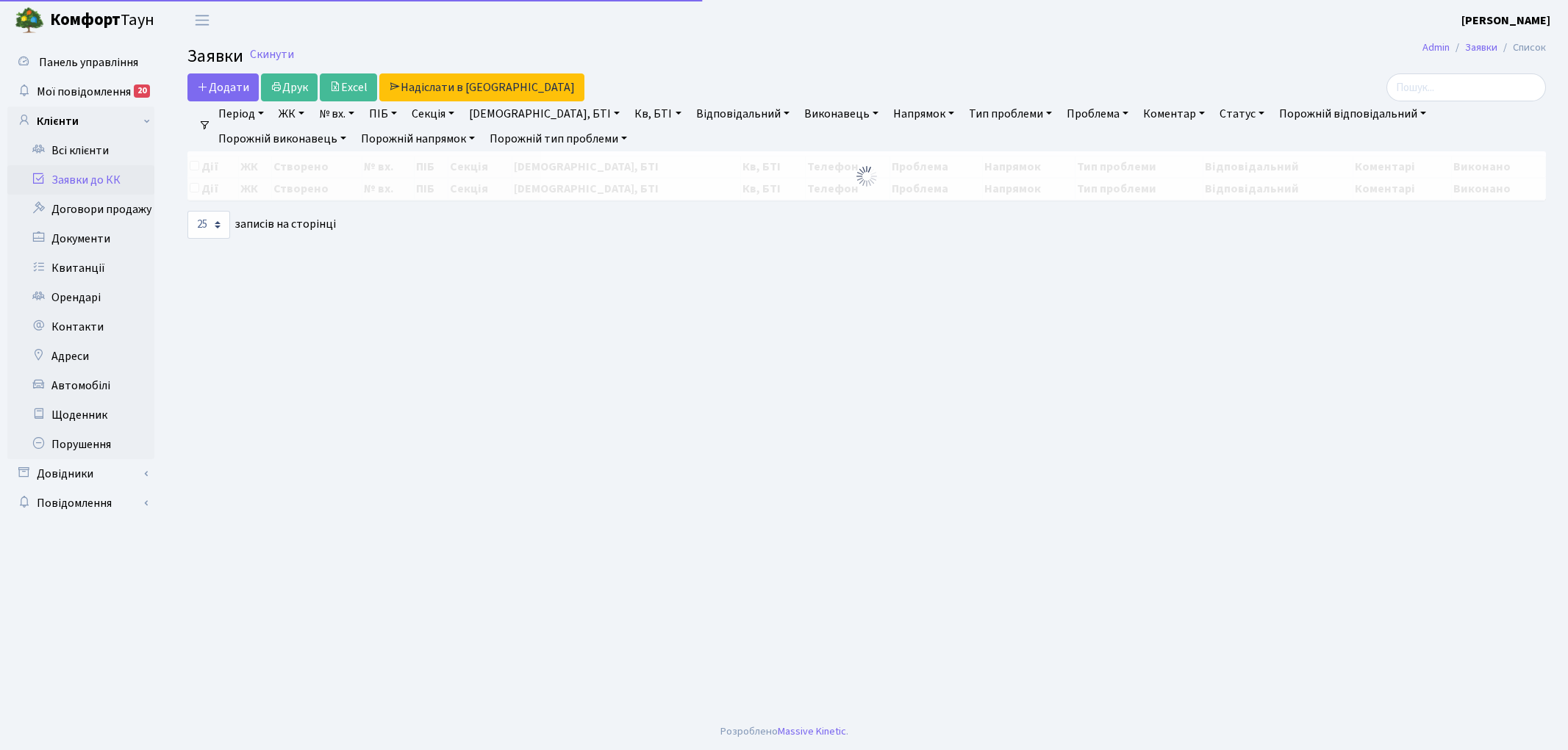
select select "25"
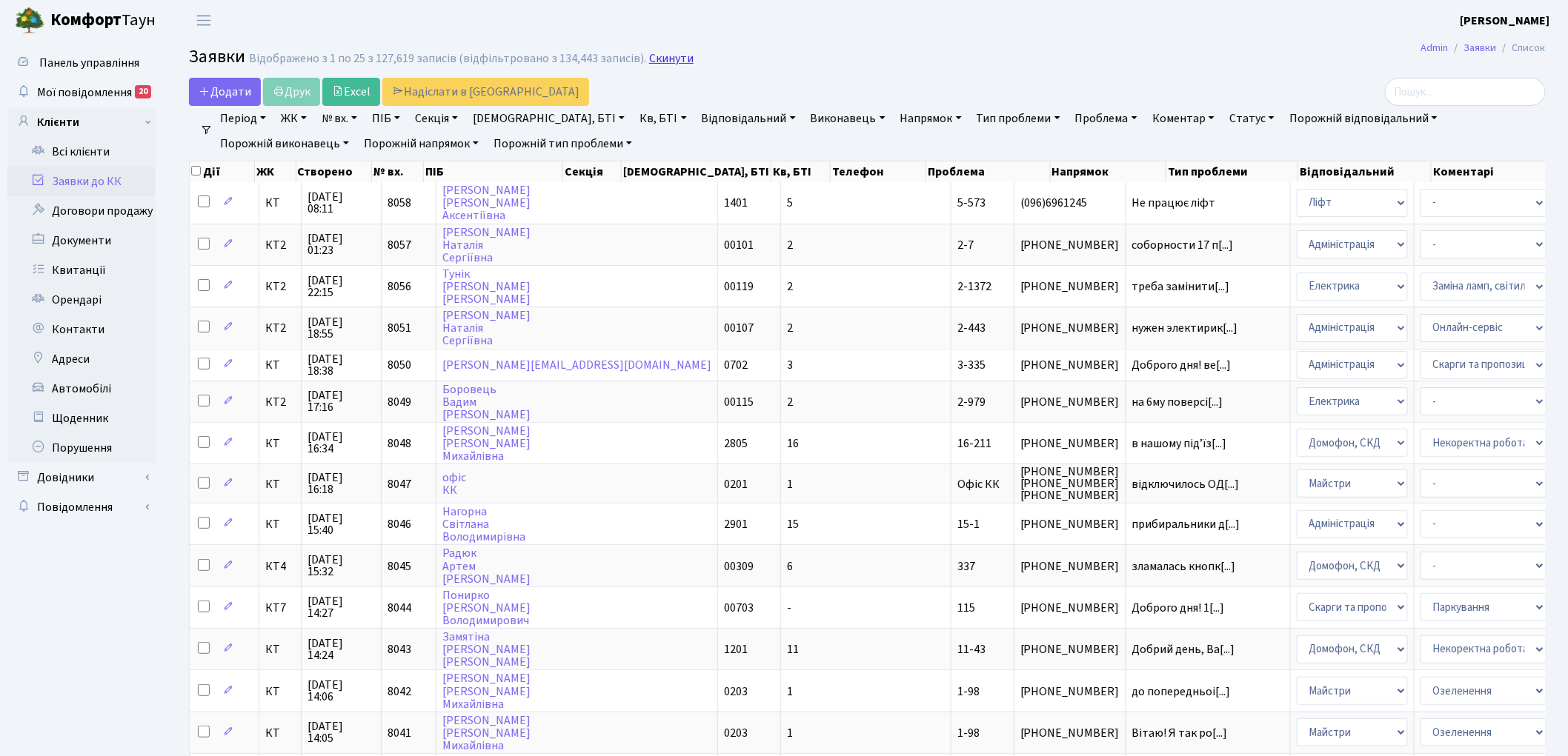
click at [672, 63] on link "Скинути" at bounding box center [671, 58] width 44 height 14
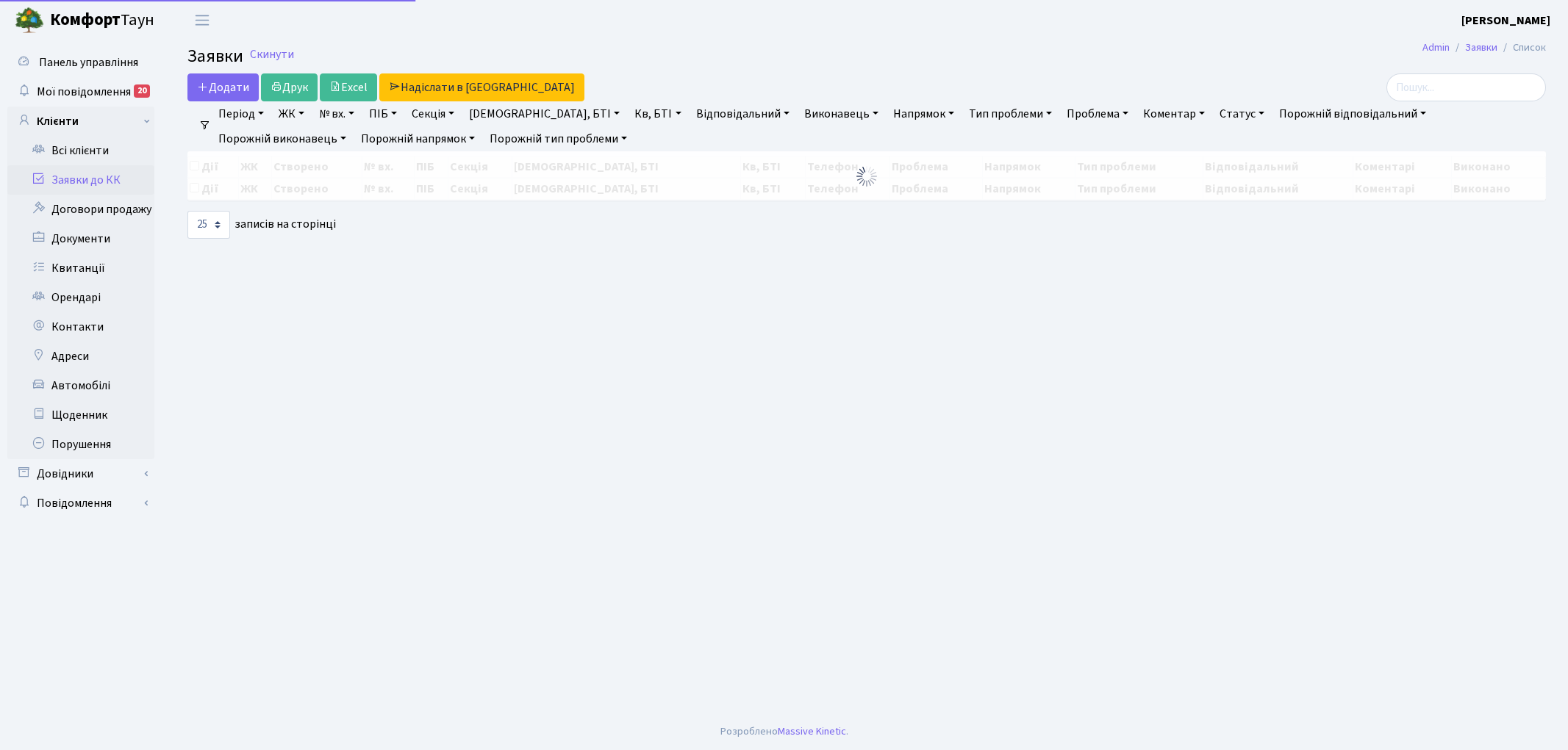
select select "25"
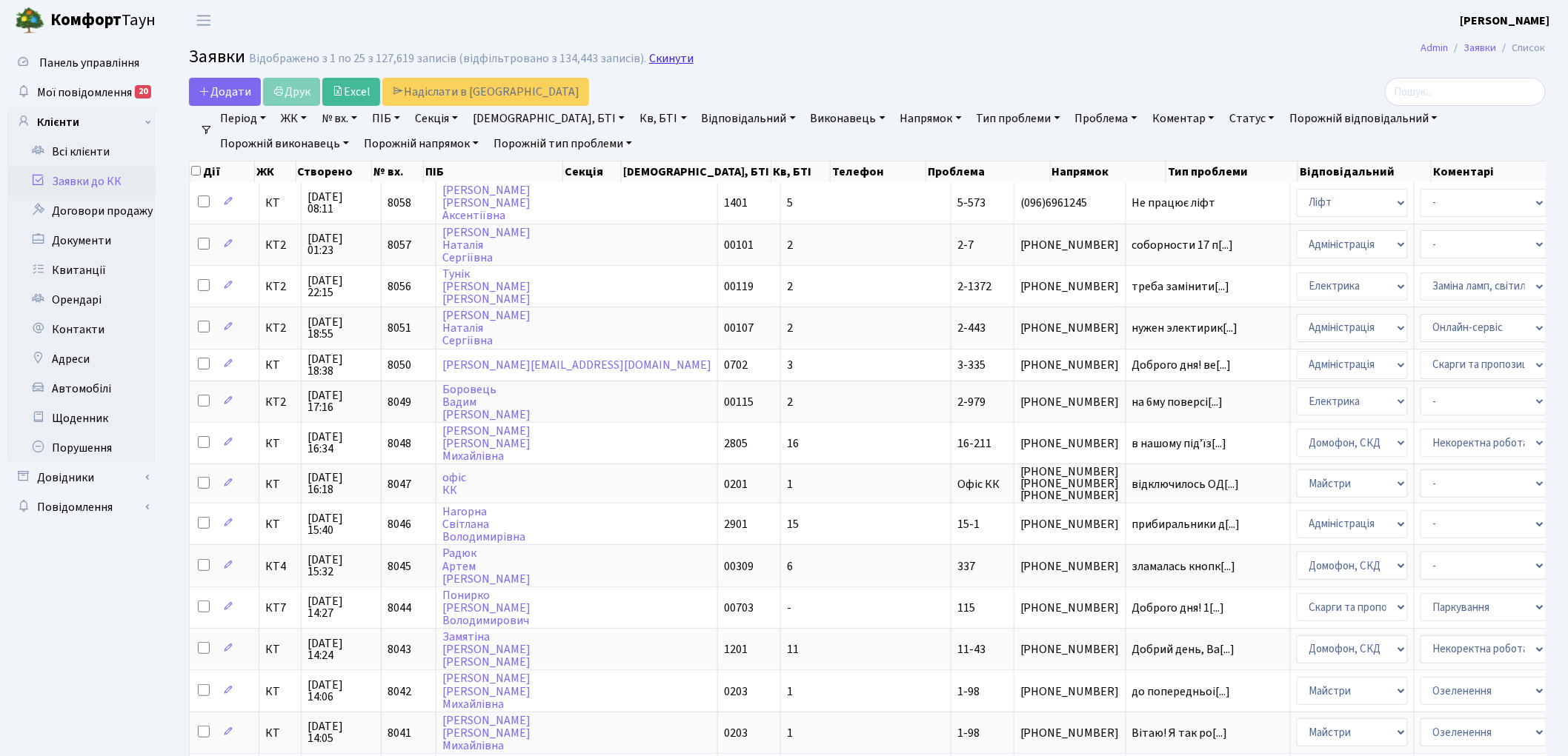
click at [673, 63] on link "Скинути" at bounding box center [671, 58] width 44 height 14
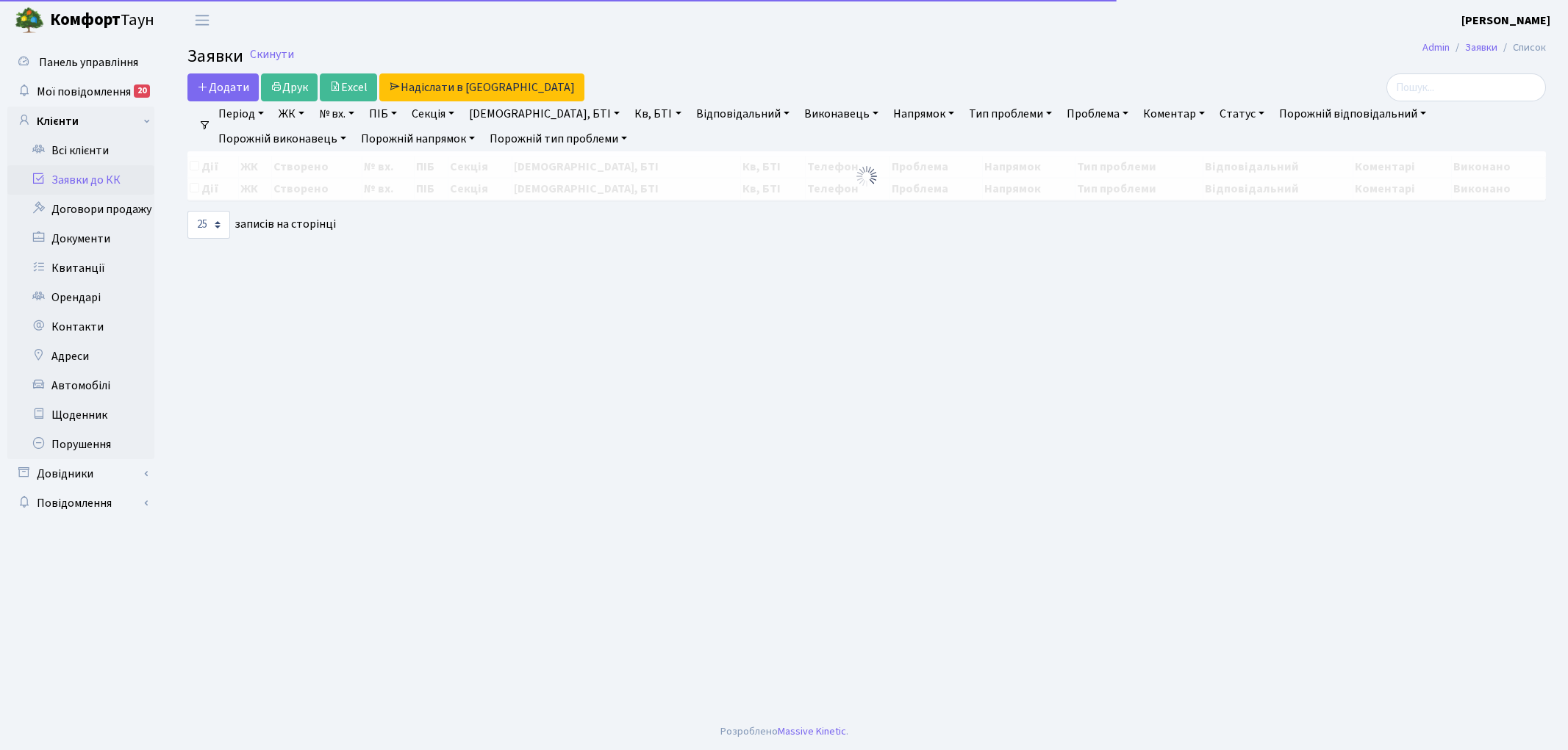
select select "25"
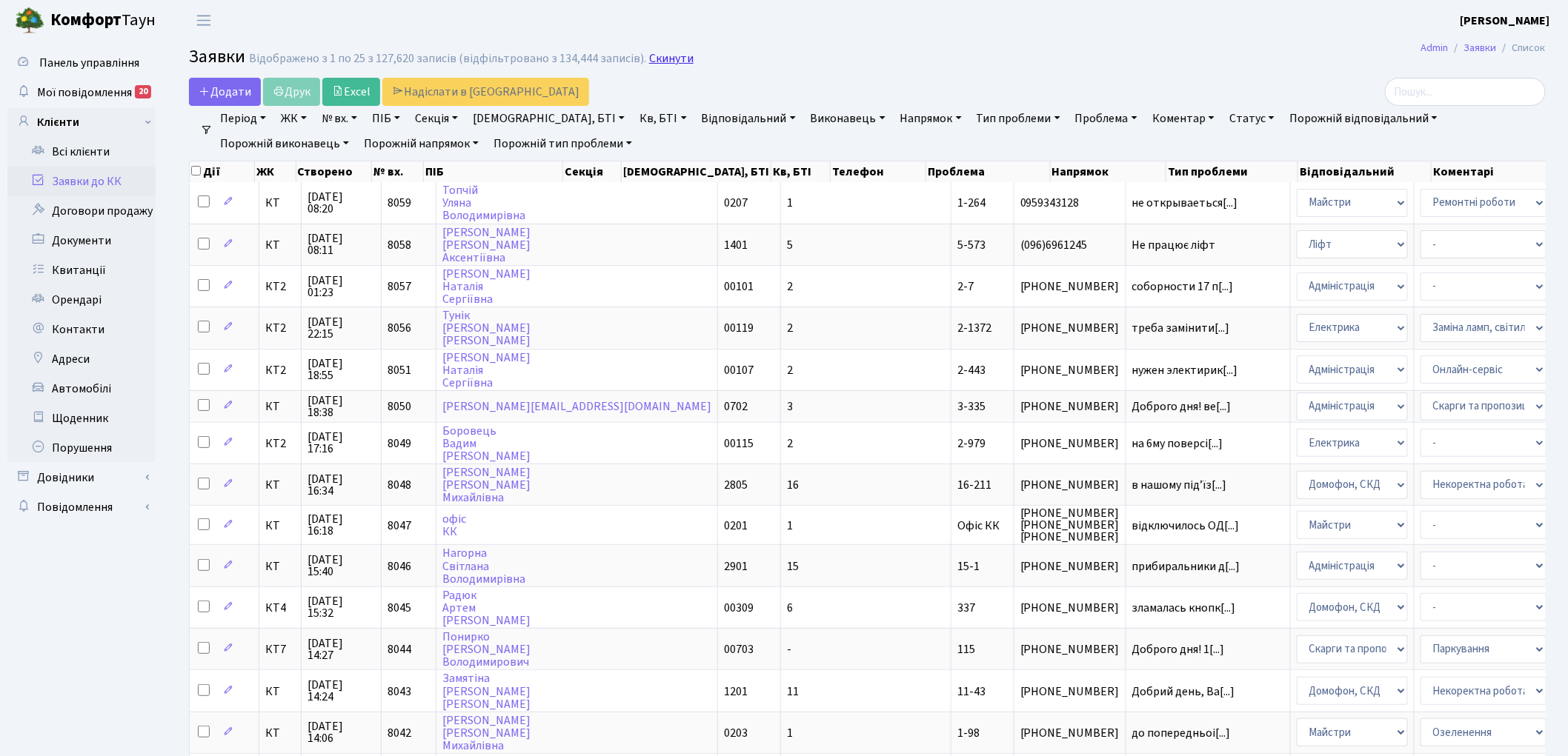
click at [662, 54] on link "Скинути" at bounding box center [671, 58] width 44 height 14
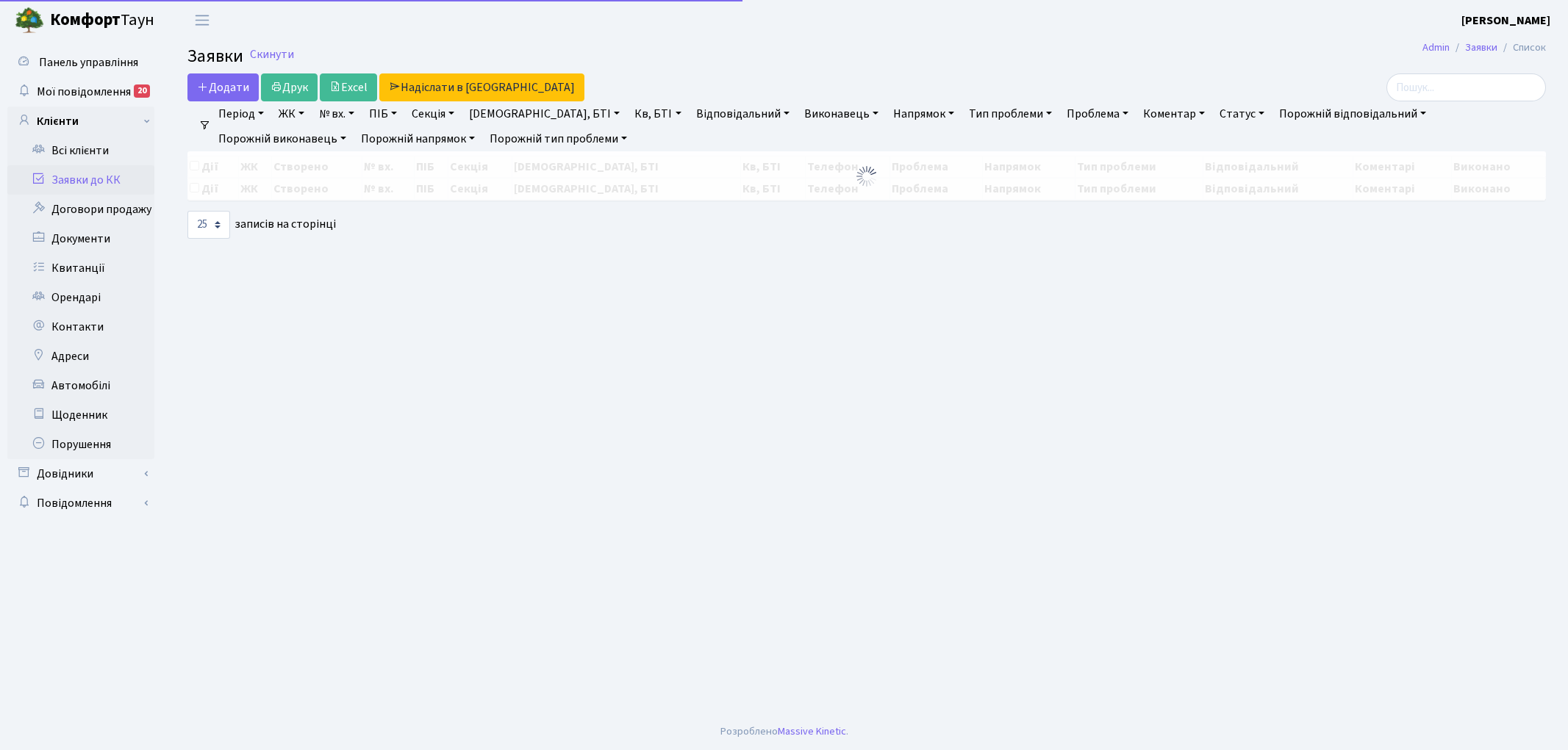
select select "25"
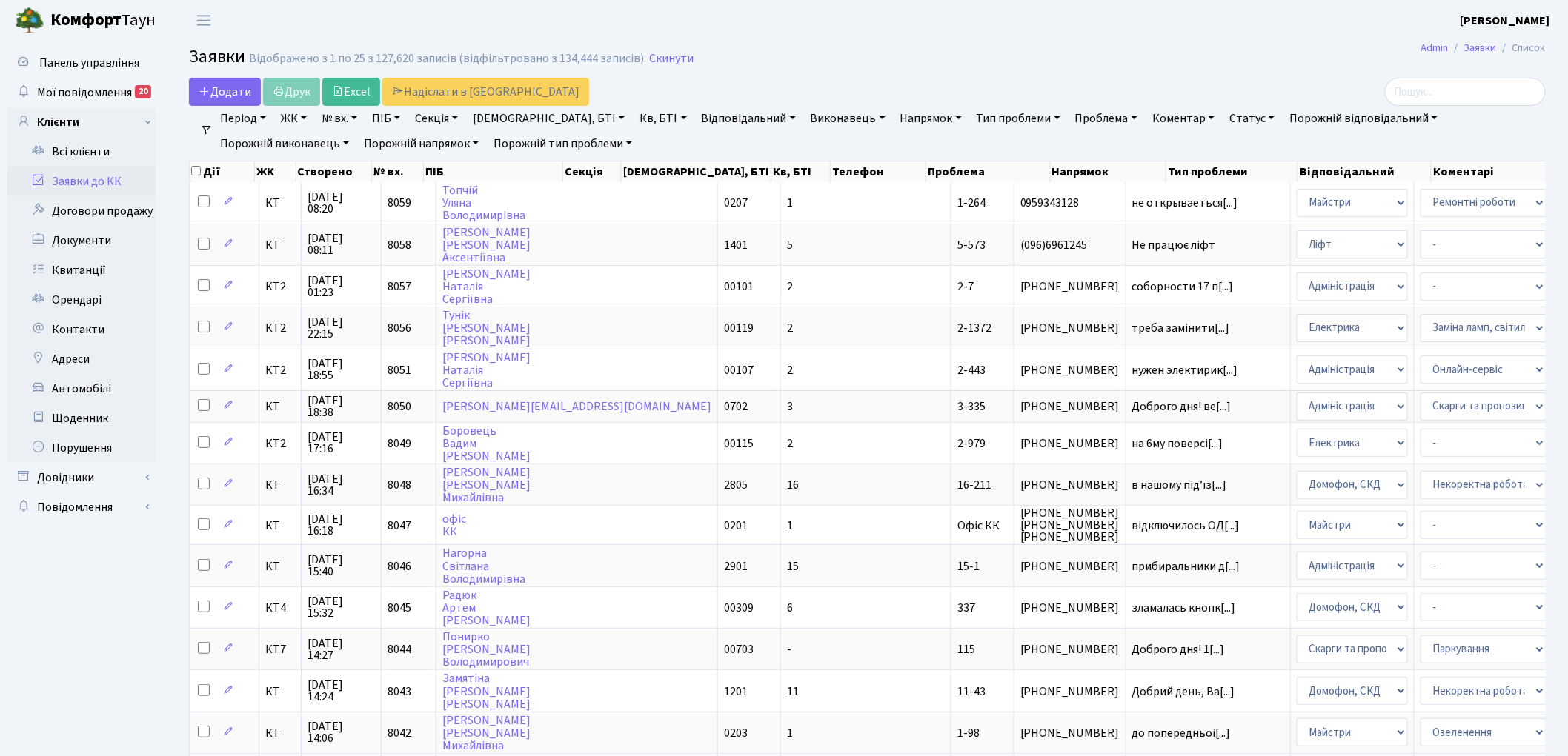
click at [661, 54] on link "Скинути" at bounding box center [671, 58] width 44 height 14
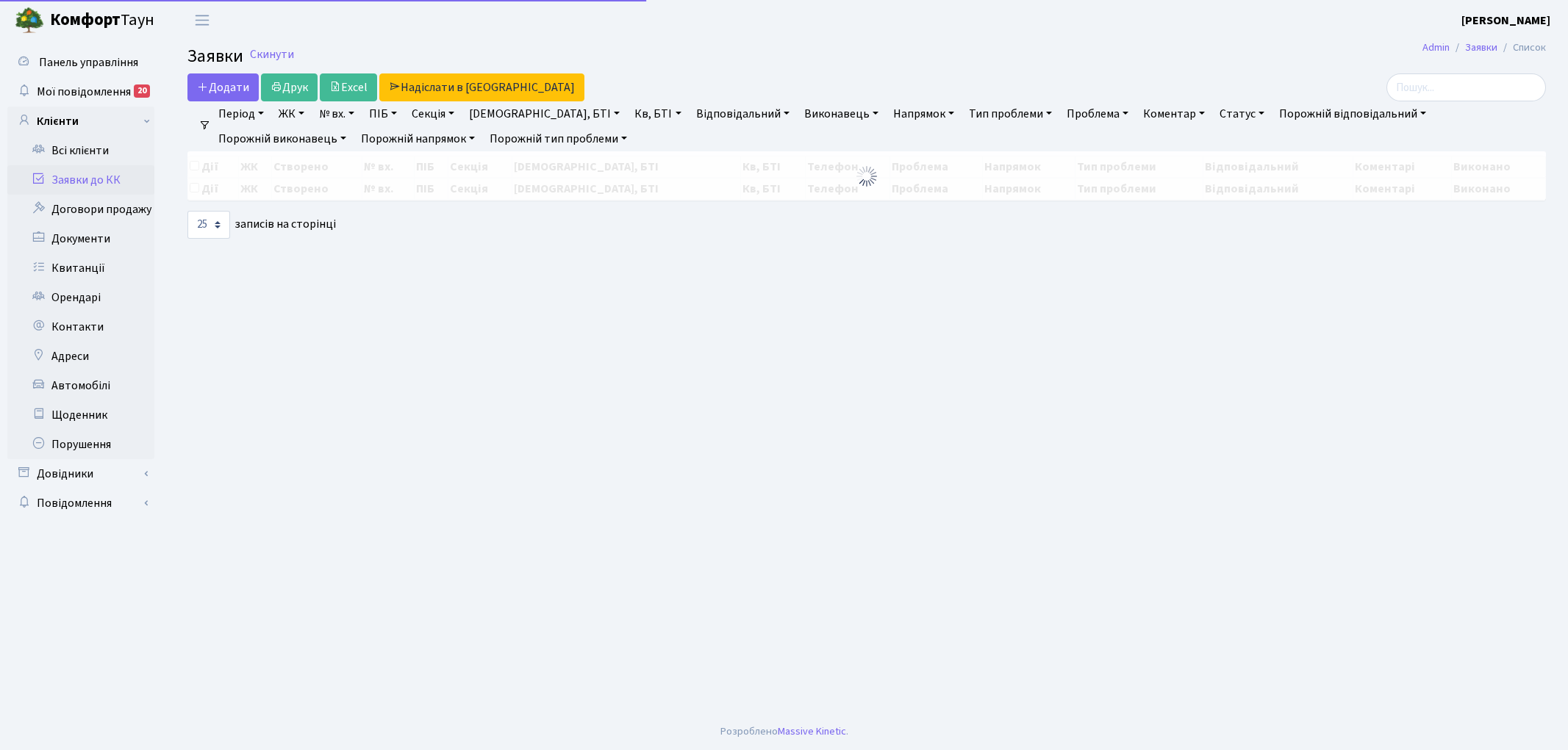
select select "25"
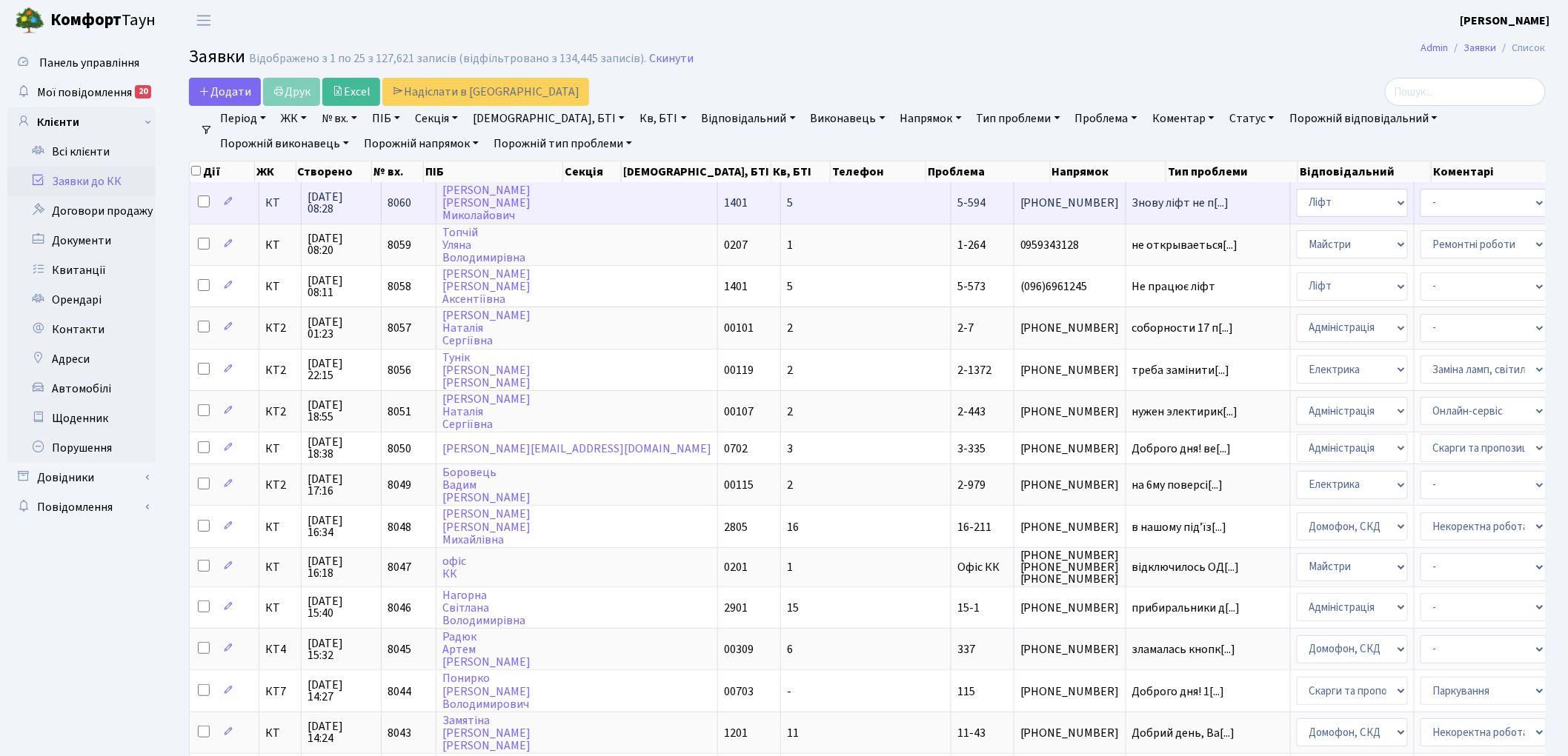
click at [396, 205] on span "8060" at bounding box center [400, 203] width 24 height 17
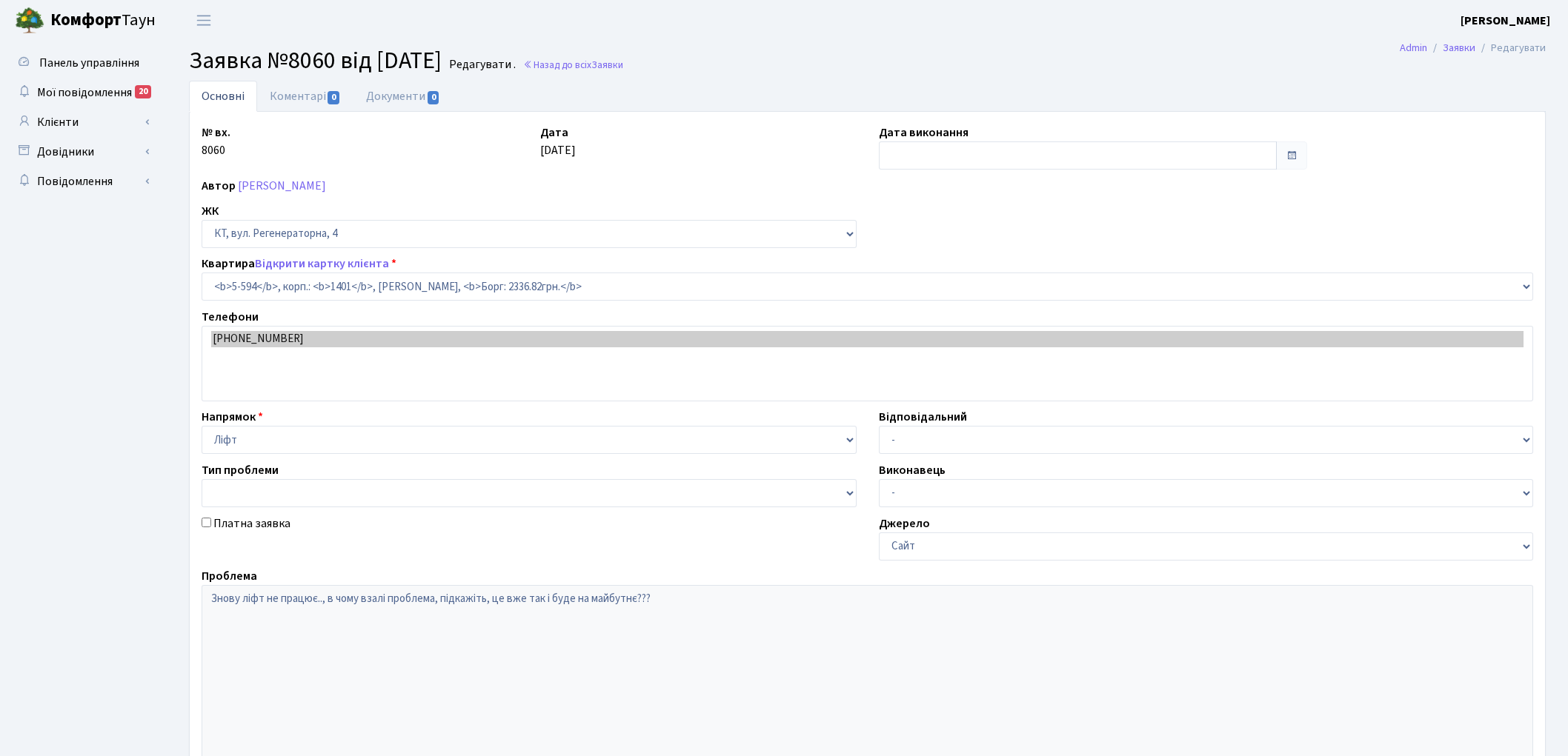
select select "1988"
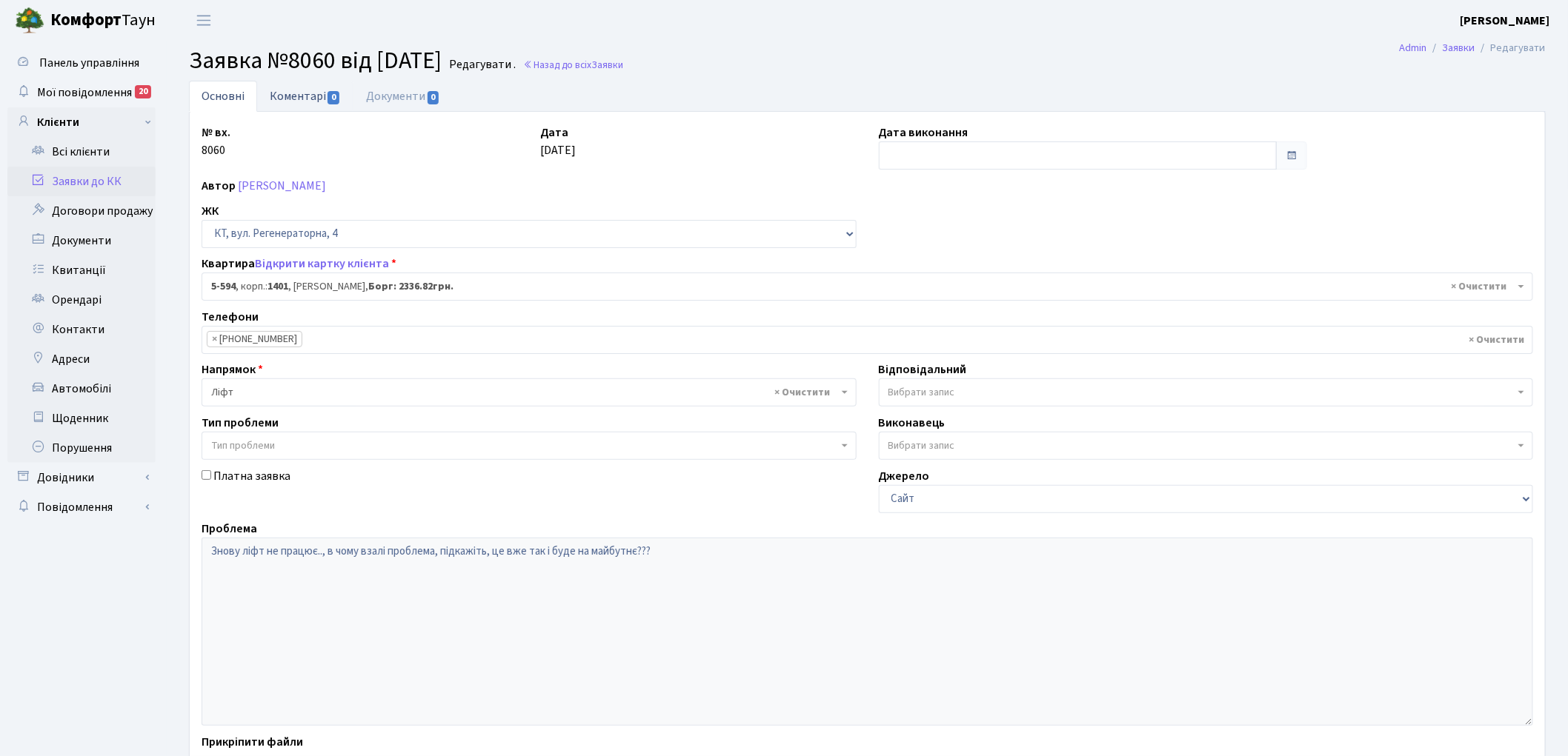
click at [280, 92] on link "Коментарі 0" at bounding box center [305, 96] width 97 height 30
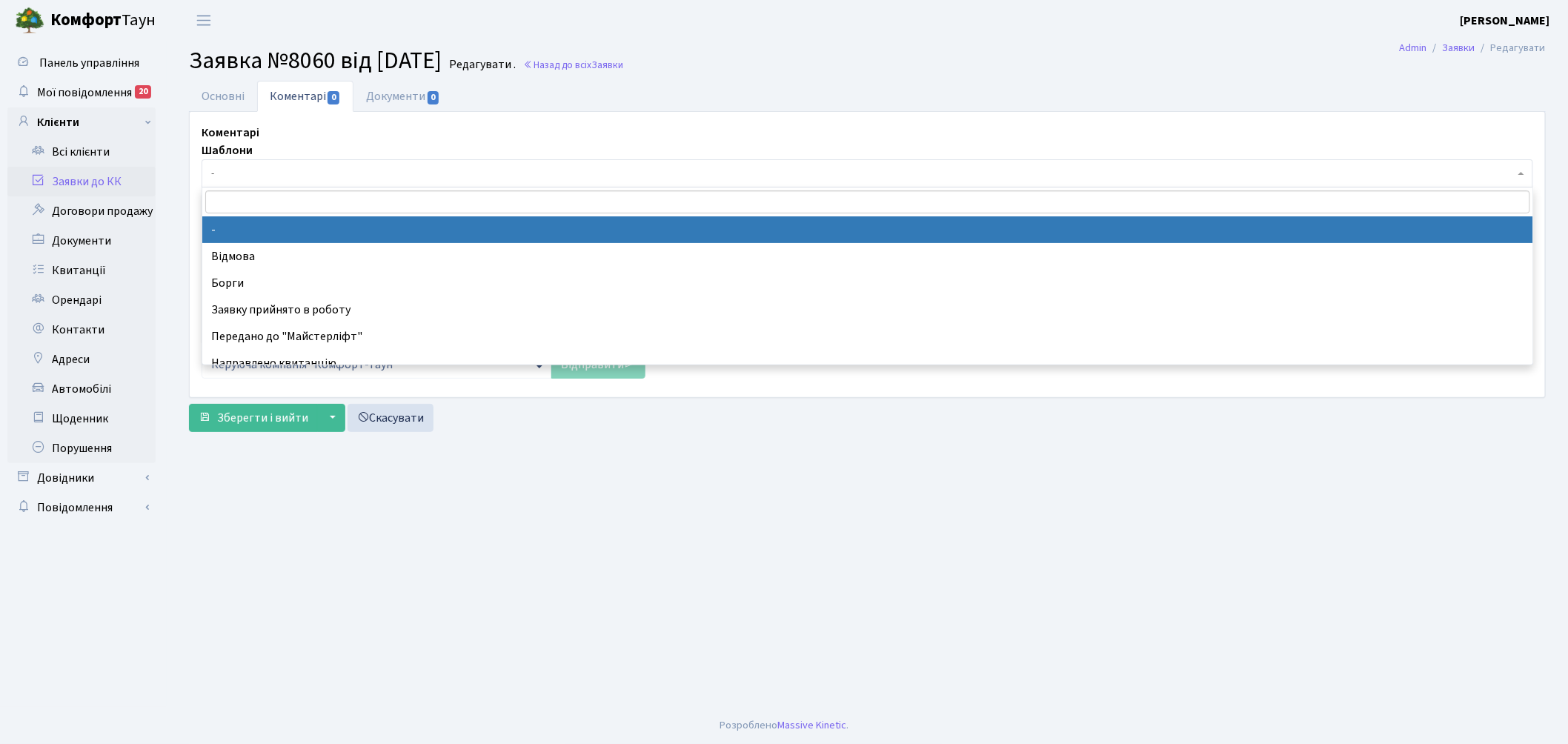
click at [321, 170] on span "-" at bounding box center [863, 174] width 1303 height 15
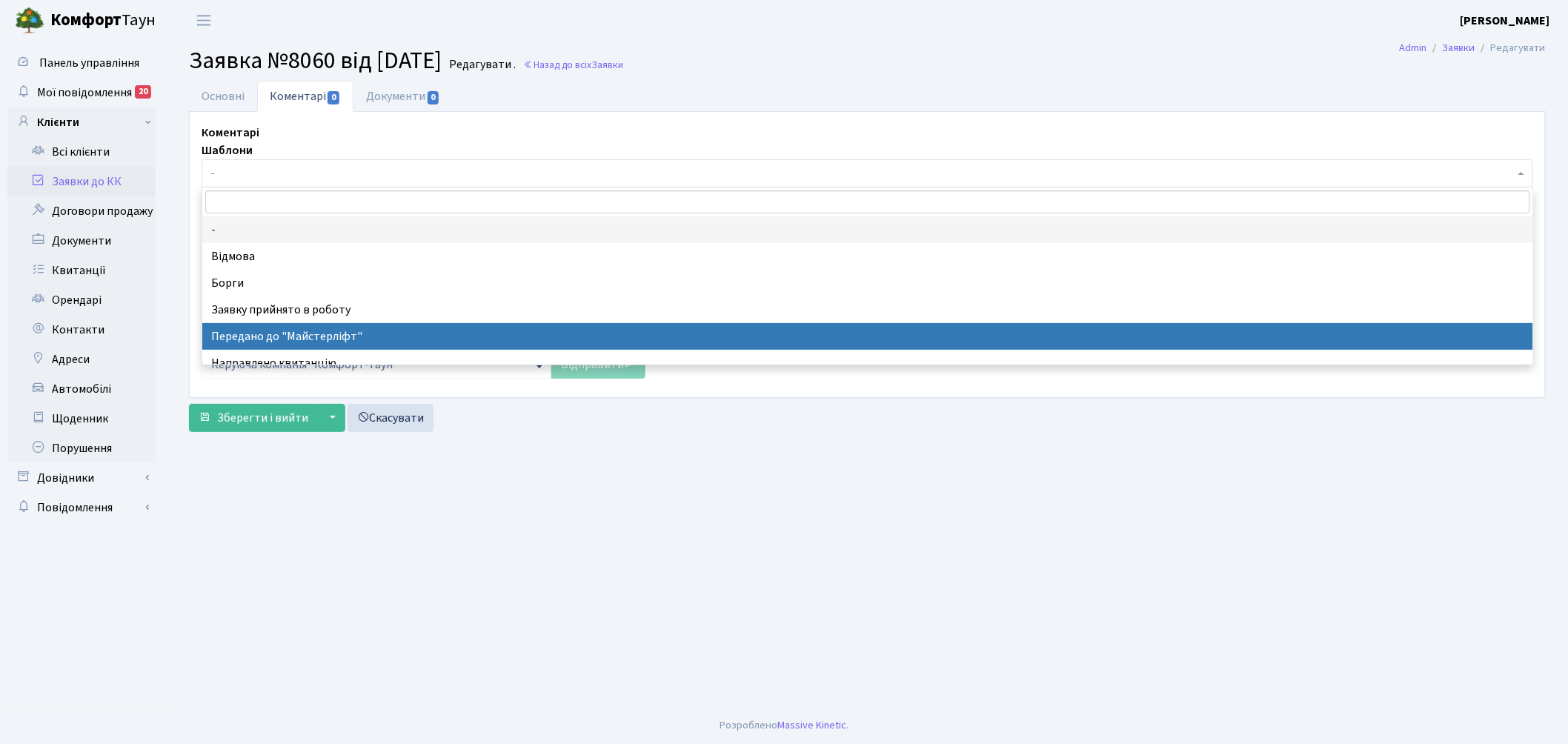
select select "9"
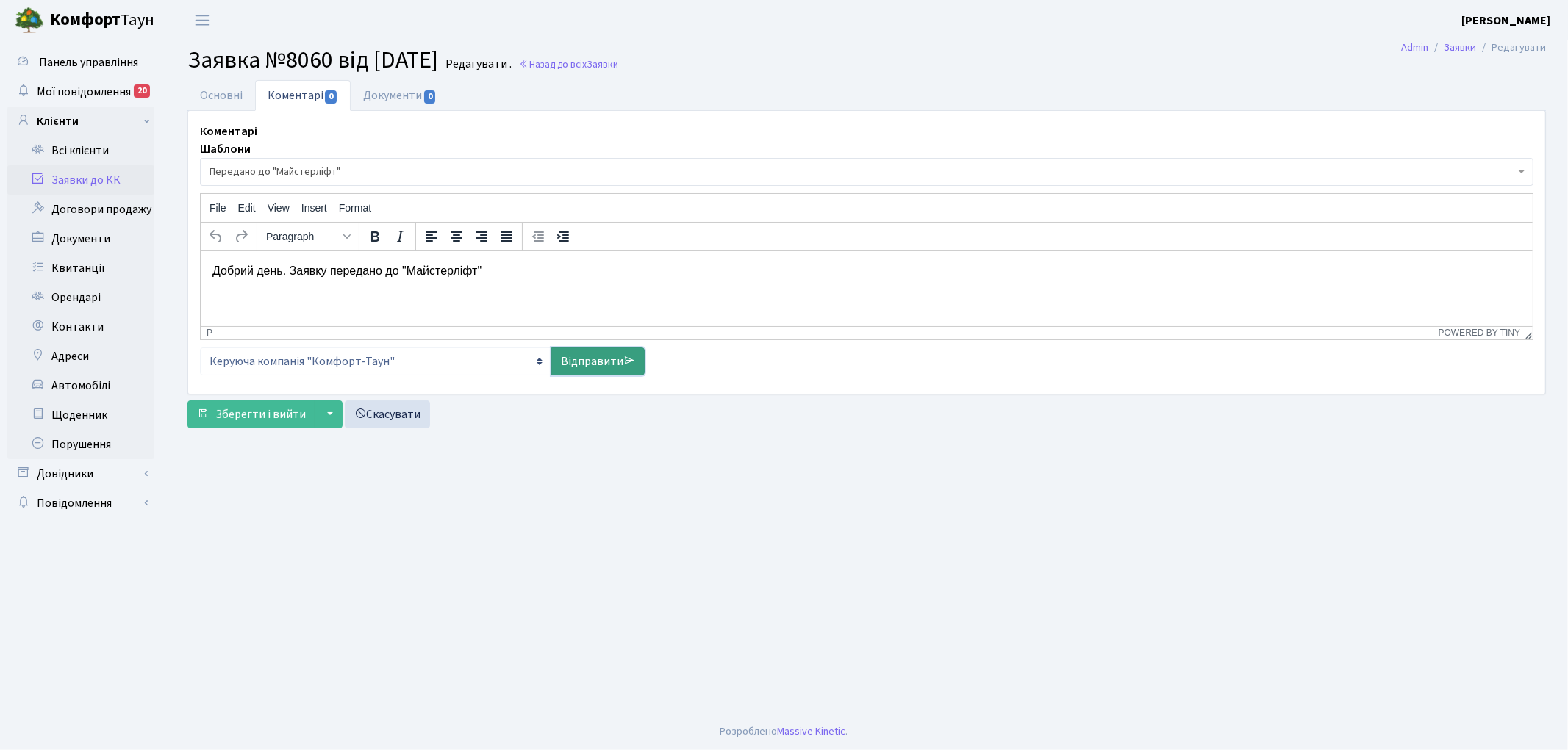
click at [598, 364] on link "Відправити" at bounding box center [598, 361] width 93 height 28
select select
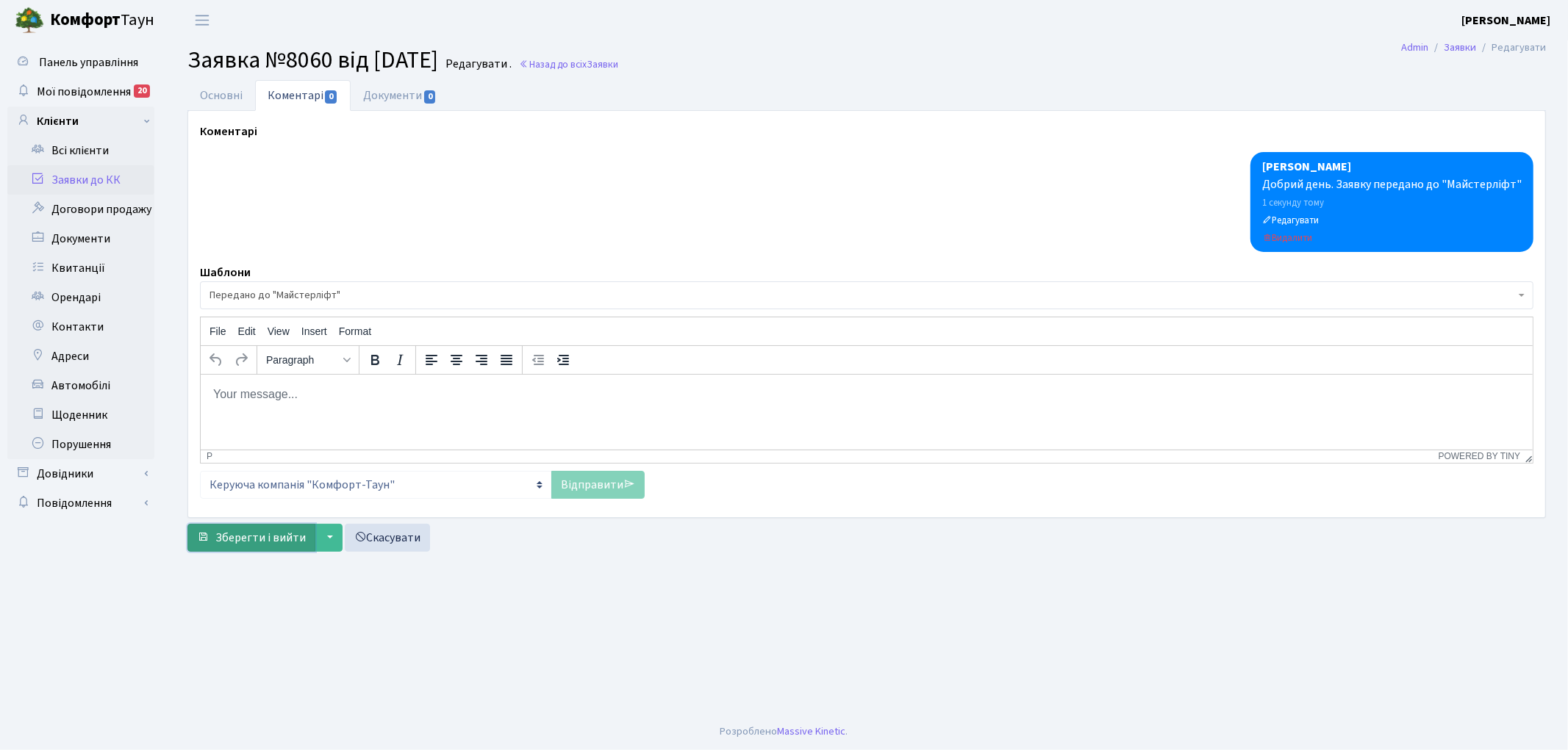
click at [255, 540] on span "Зберегти і вийти" at bounding box center [260, 538] width 90 height 16
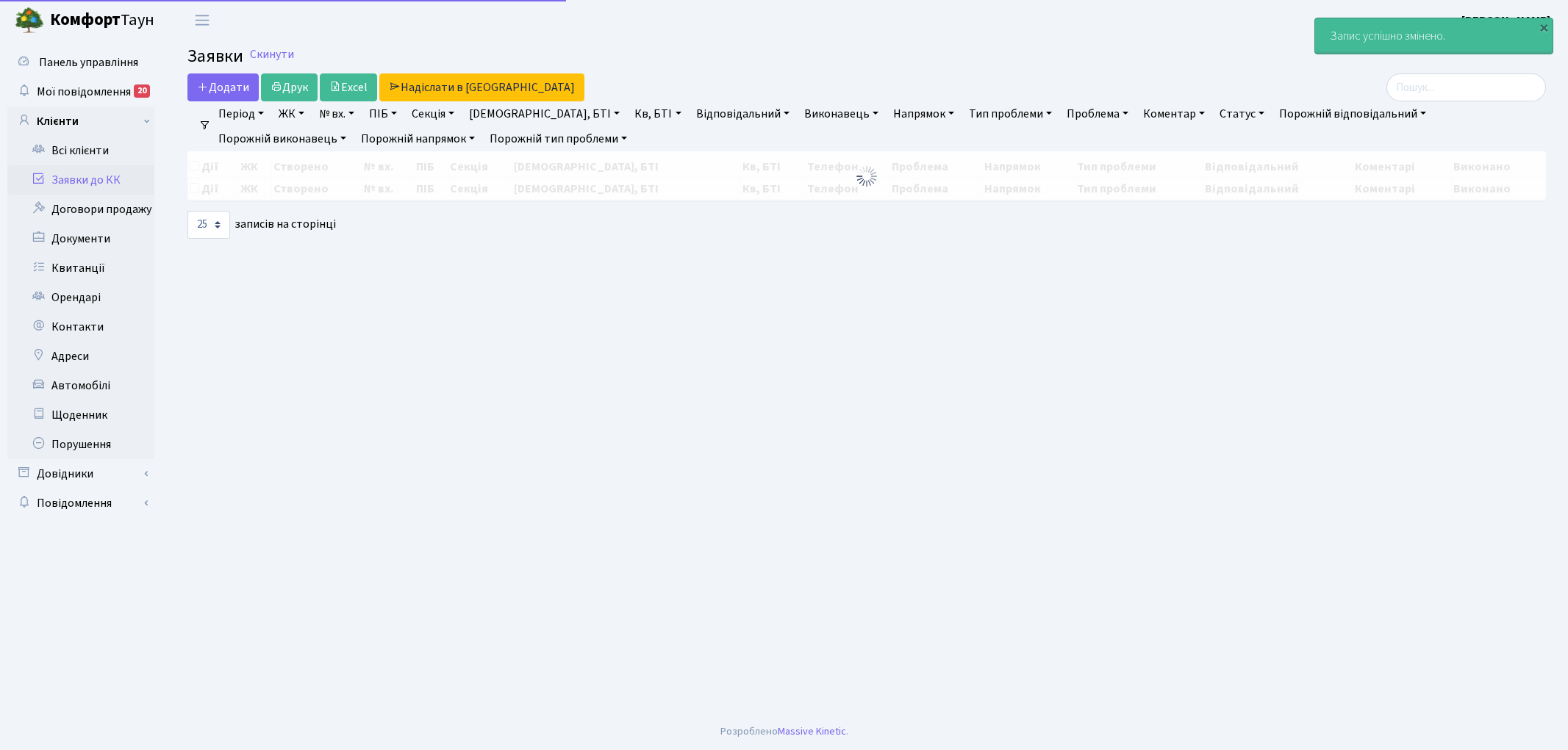
select select "25"
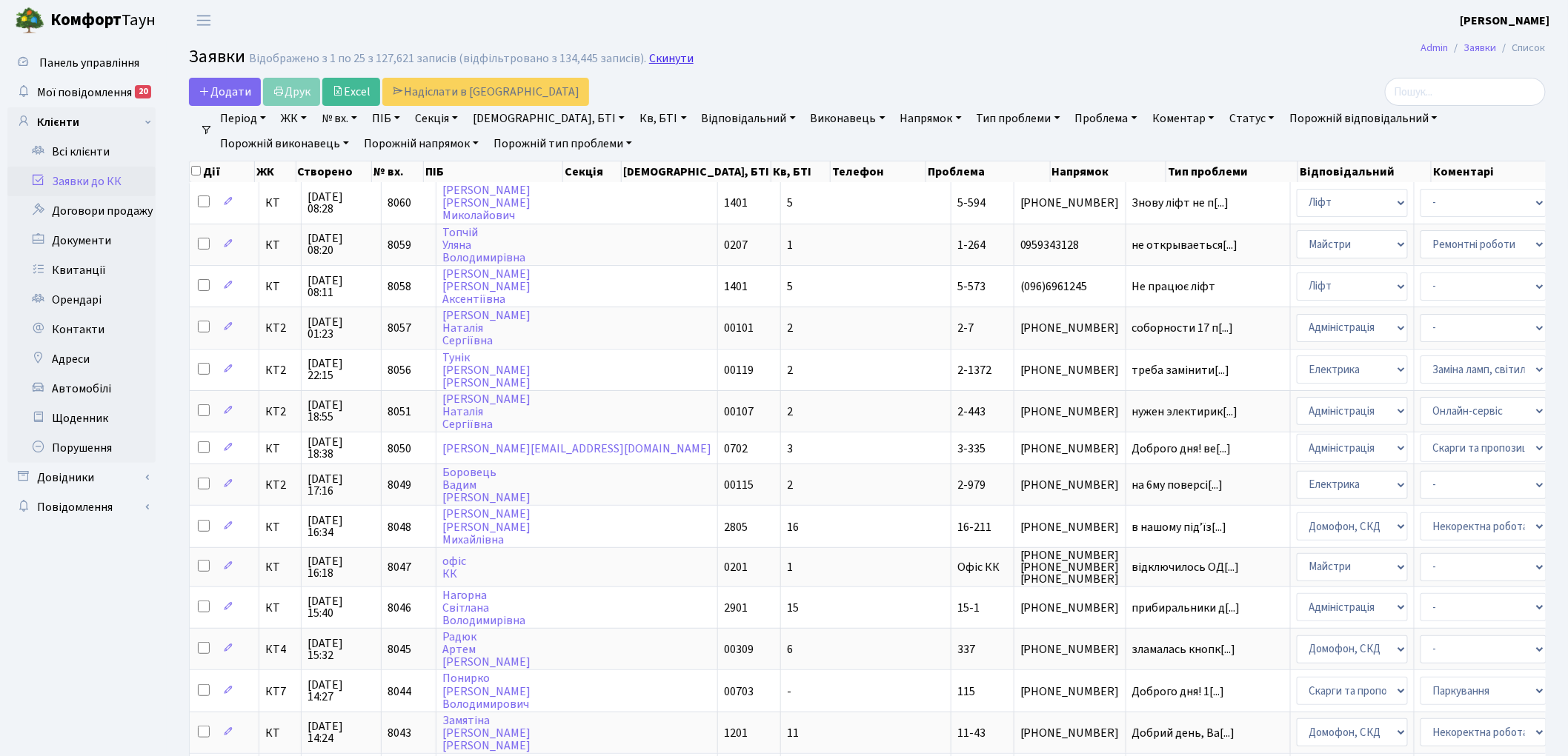
click at [665, 58] on link "Скинути" at bounding box center [671, 58] width 44 height 14
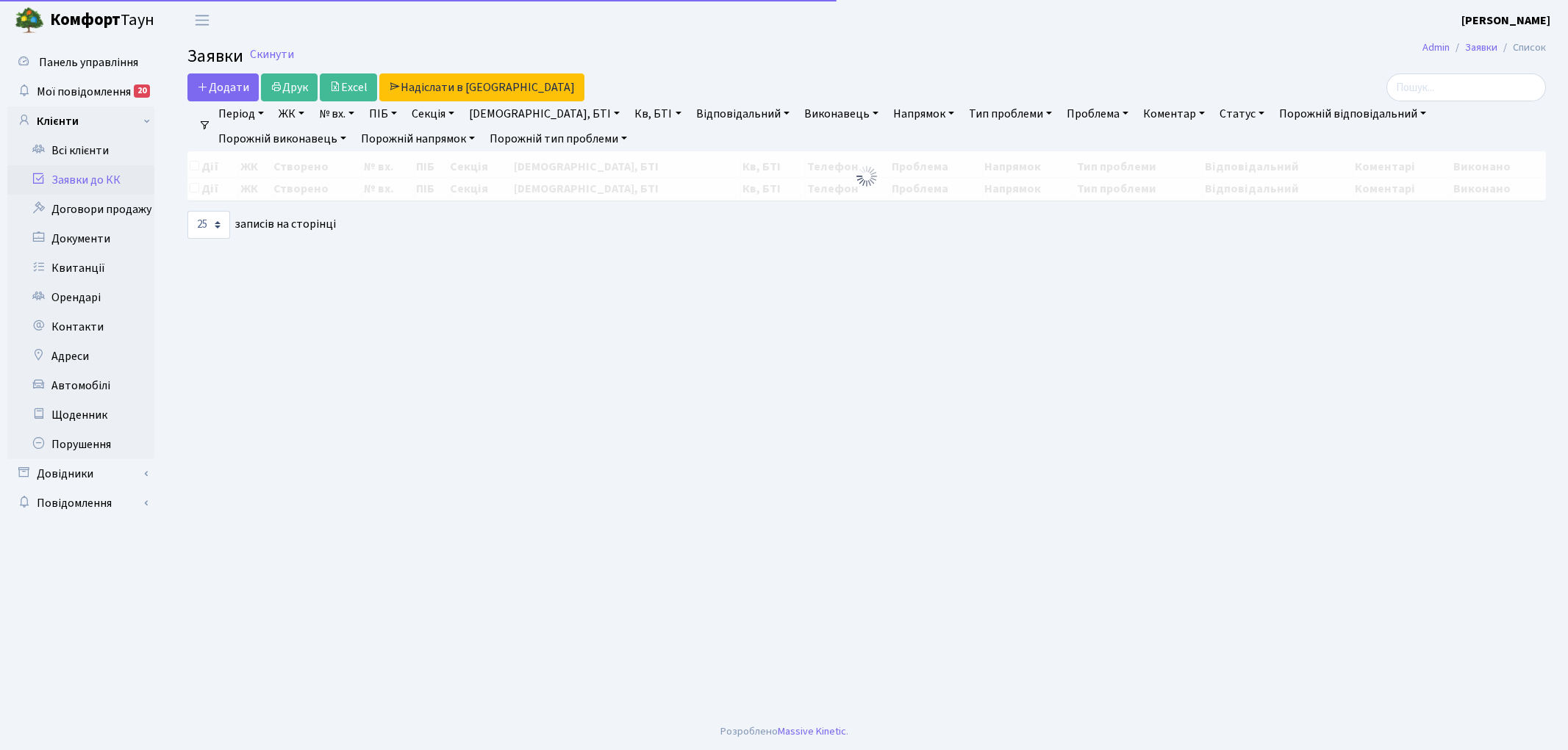
select select "25"
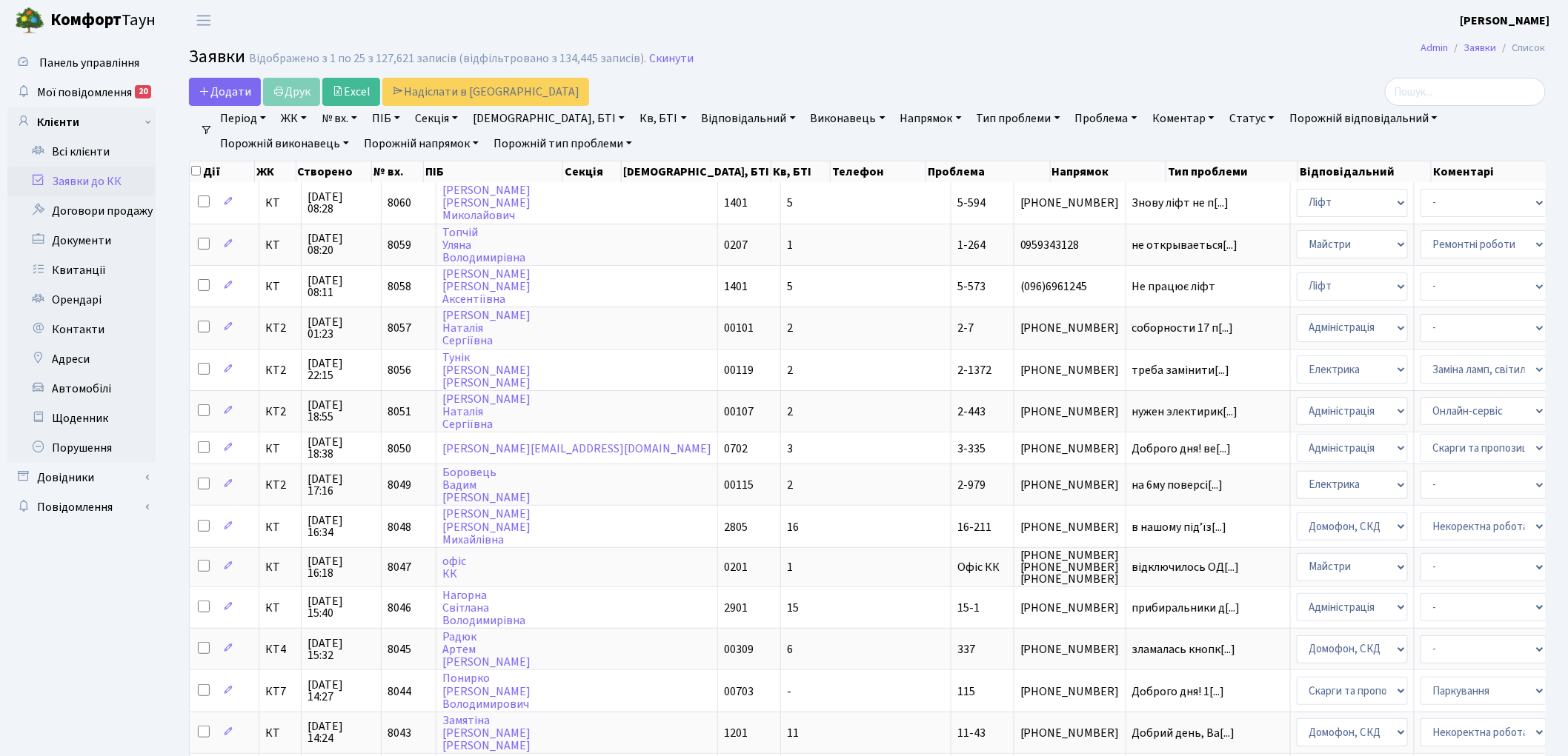
click at [665, 58] on link "Скинути" at bounding box center [671, 58] width 44 height 14
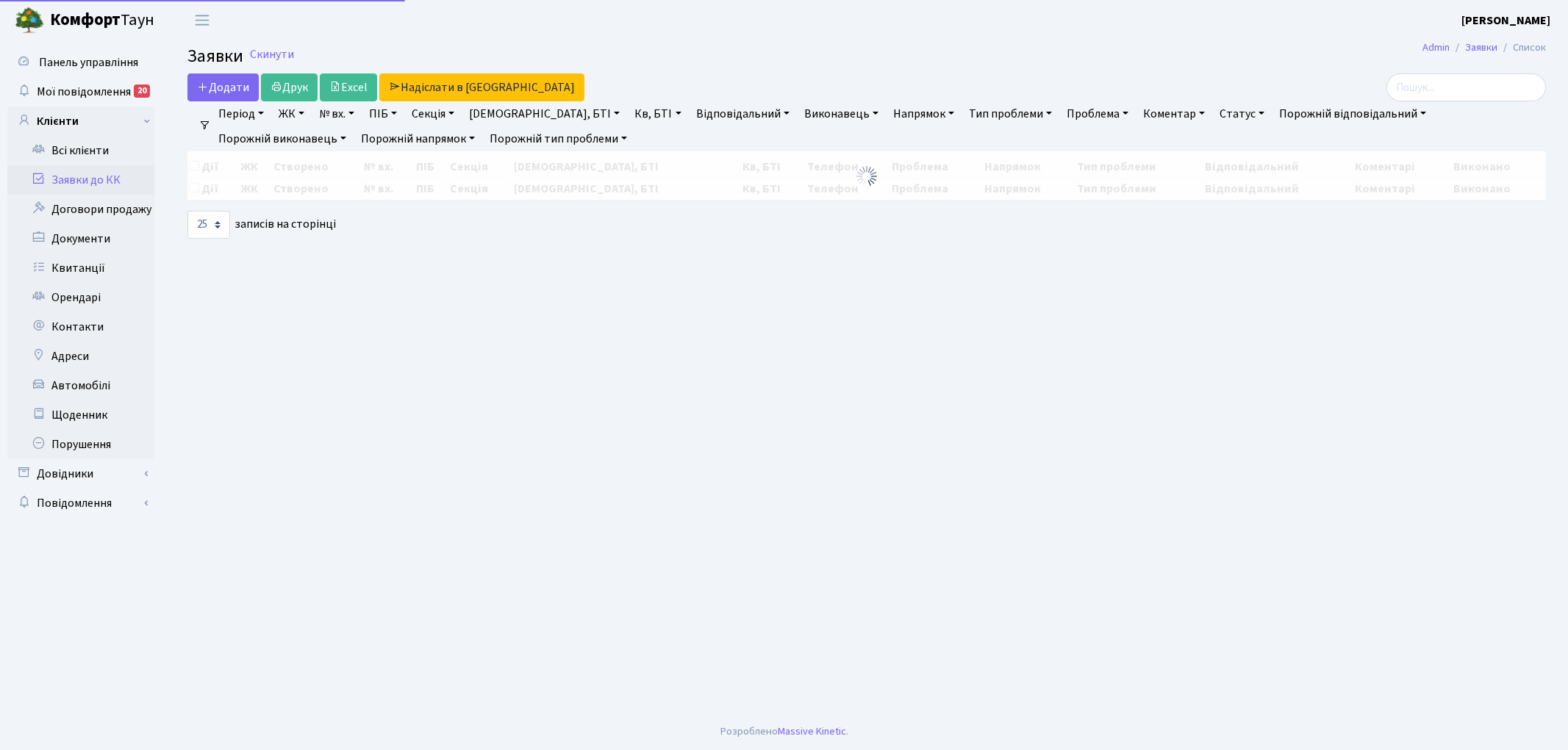
select select "25"
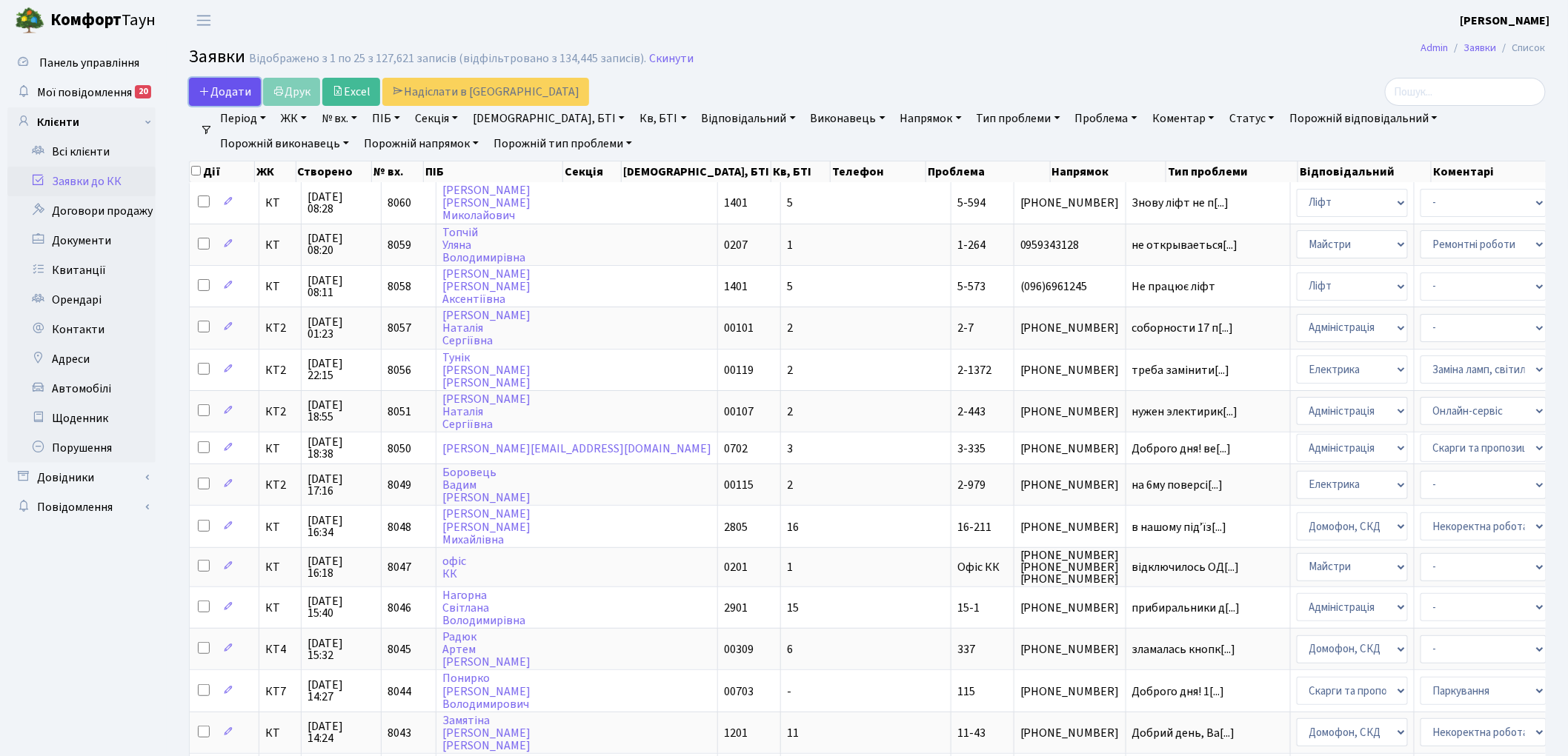
click at [220, 85] on span "Додати" at bounding box center [224, 92] width 52 height 17
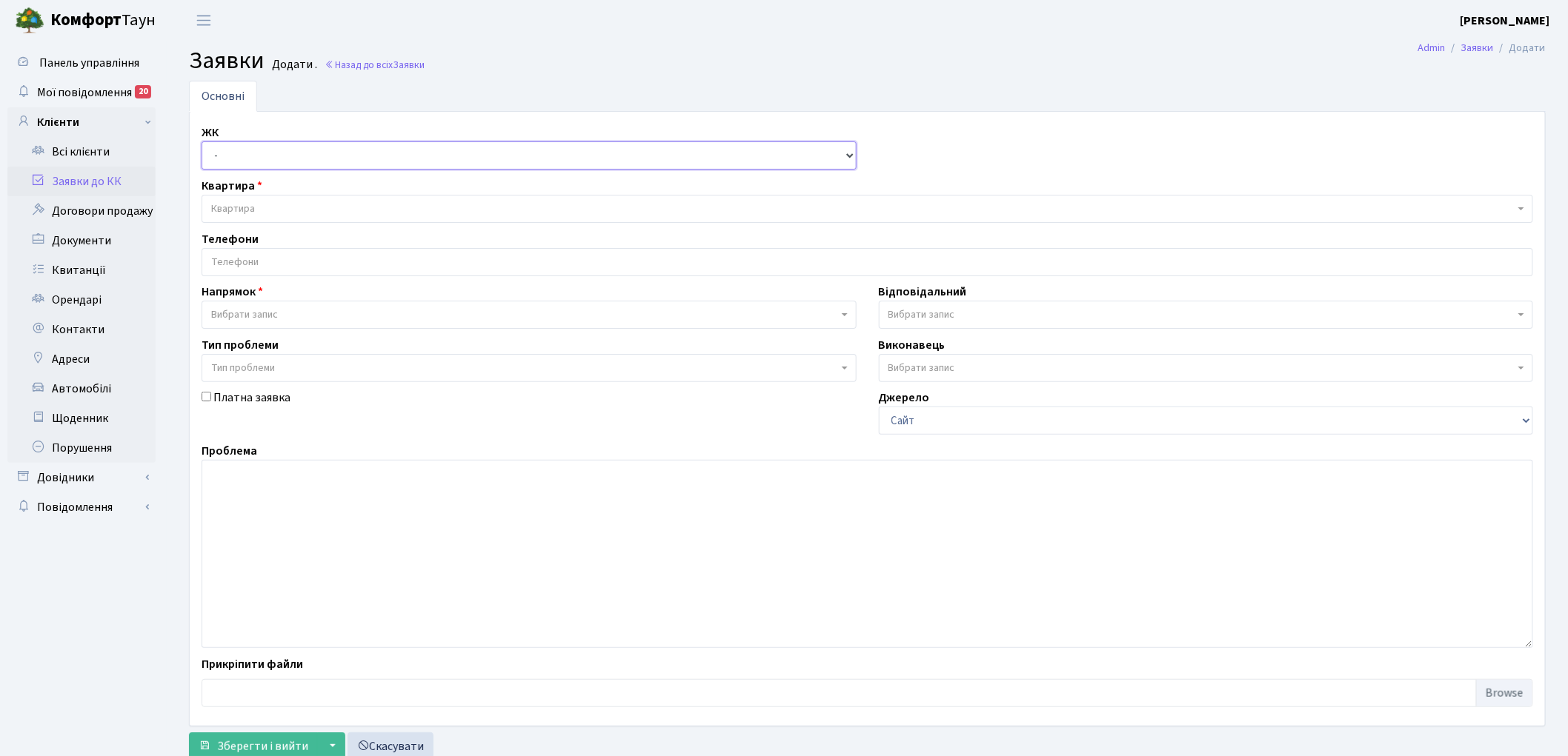
click at [224, 162] on select "- КТ, вул. Регенераторна, 4 КТ2, просп. Соборності, 17 КТ3, вул. Березнева, 16 …" at bounding box center [528, 155] width 655 height 28
select select "271"
click at [201, 141] on select "- КТ, вул. Регенераторна, 4 КТ2, просп. Соборності, 17 КТ3, вул. Березнева, 16 …" at bounding box center [528, 155] width 655 height 28
select select
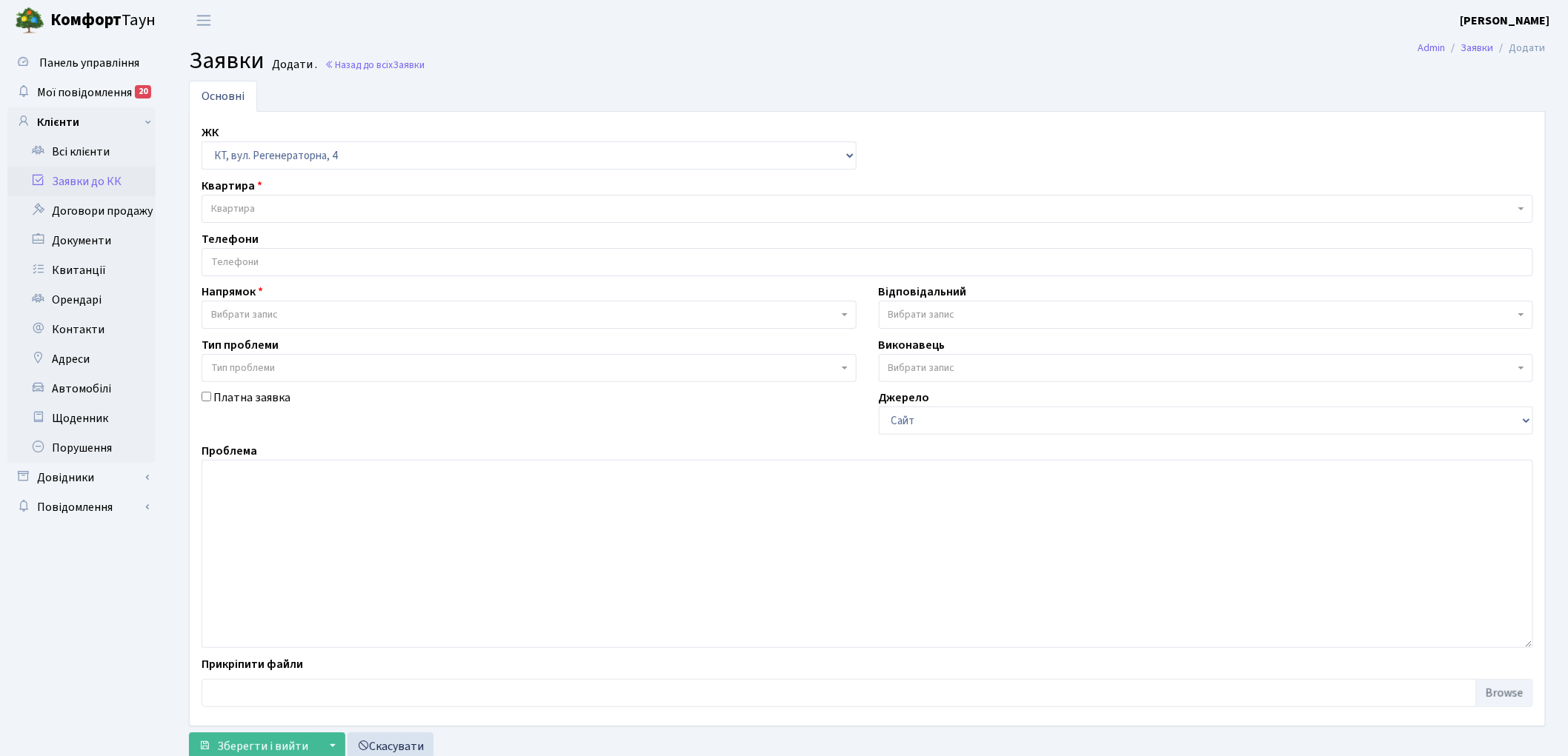
click at [268, 201] on span "Квартира" at bounding box center [863, 209] width 1303 height 15
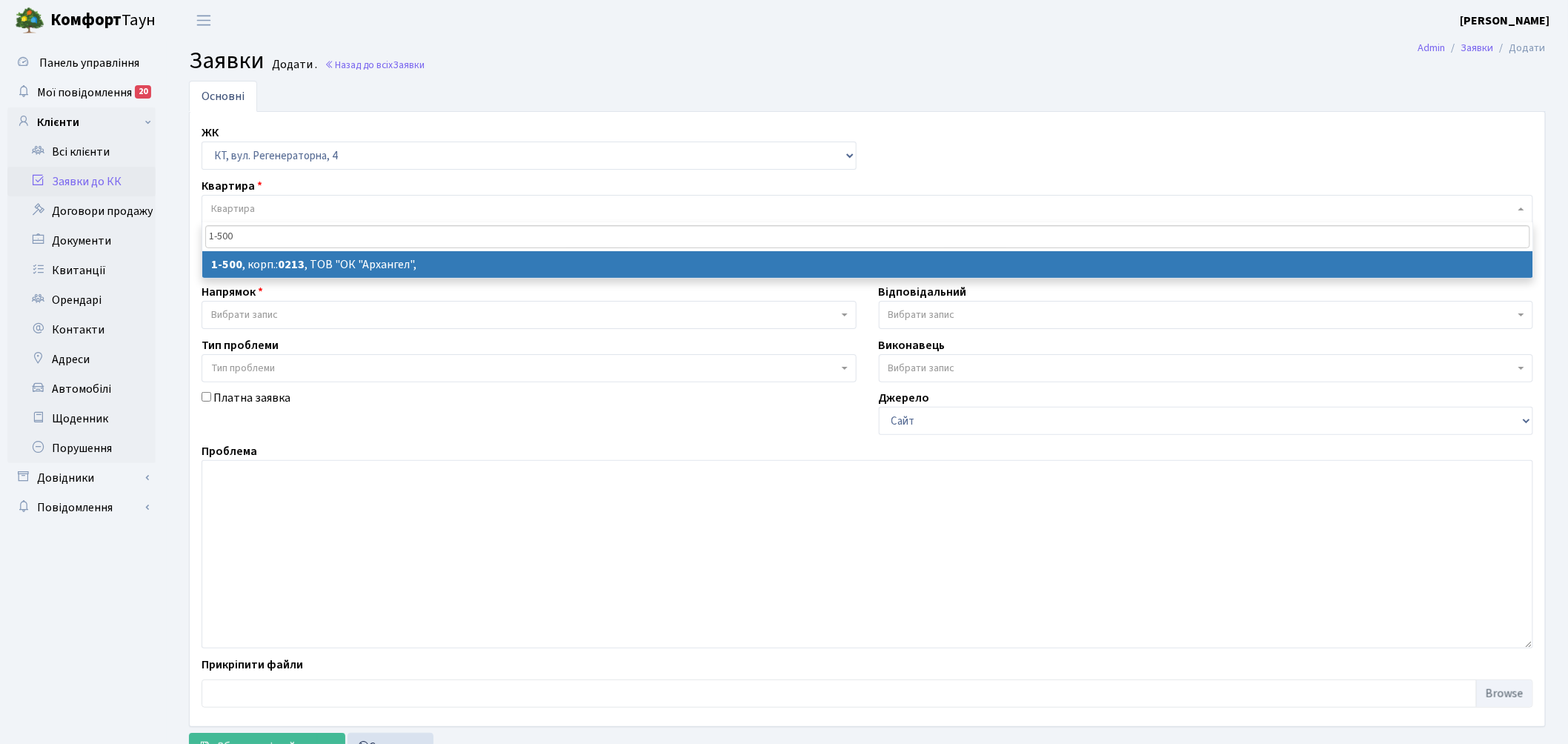
type input "1-500"
select select
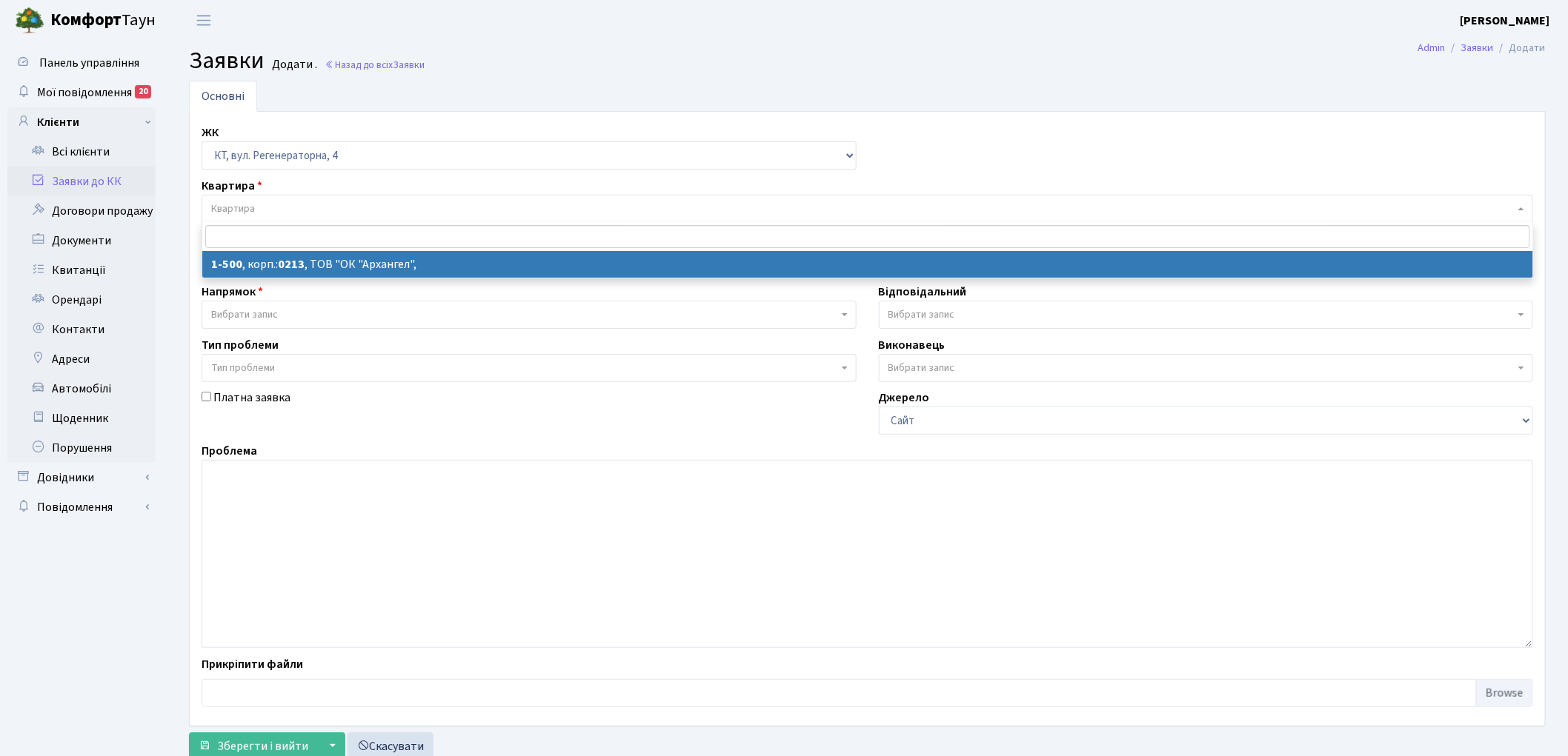
select select "16285"
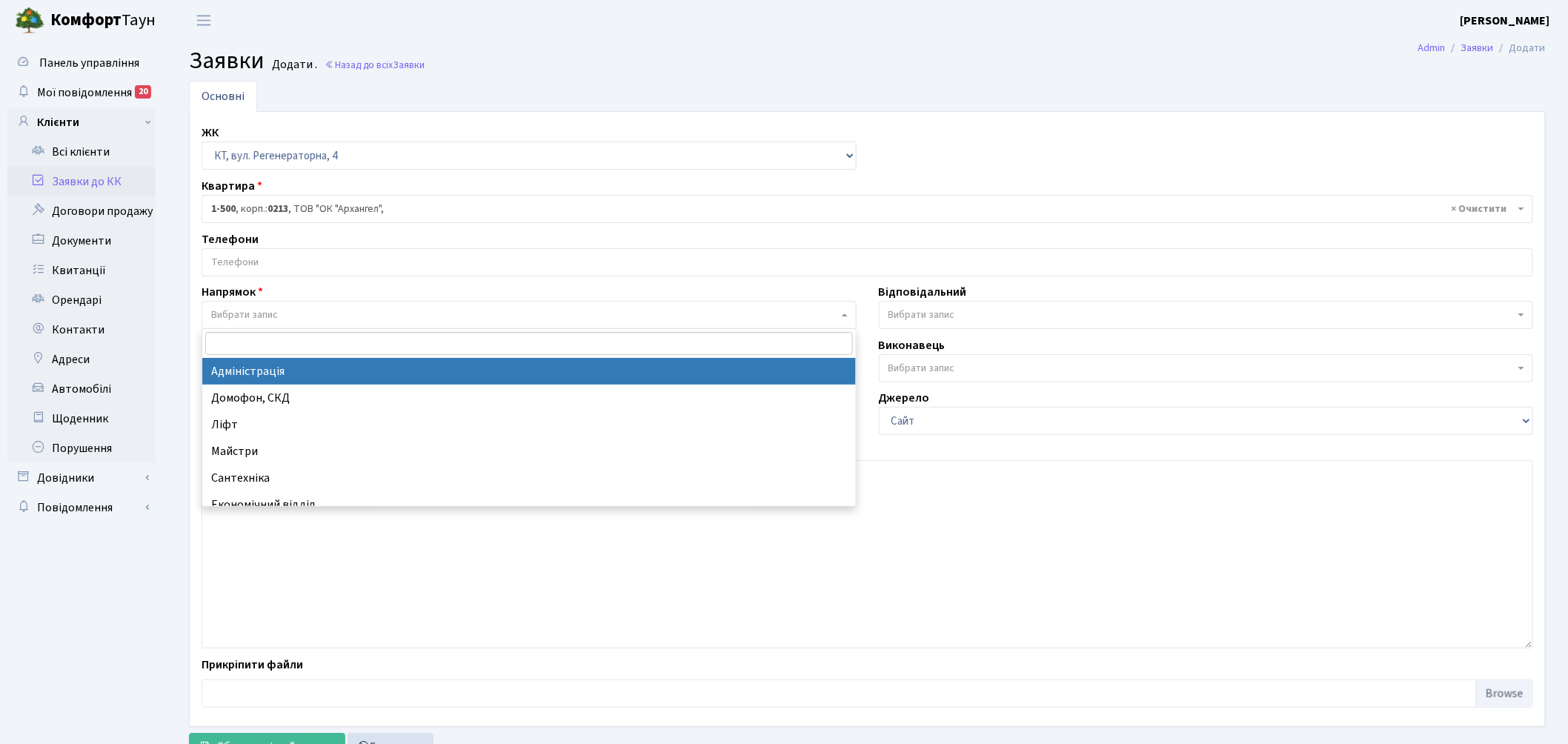
click at [235, 321] on span "Вибрати запис" at bounding box center [244, 315] width 67 height 15
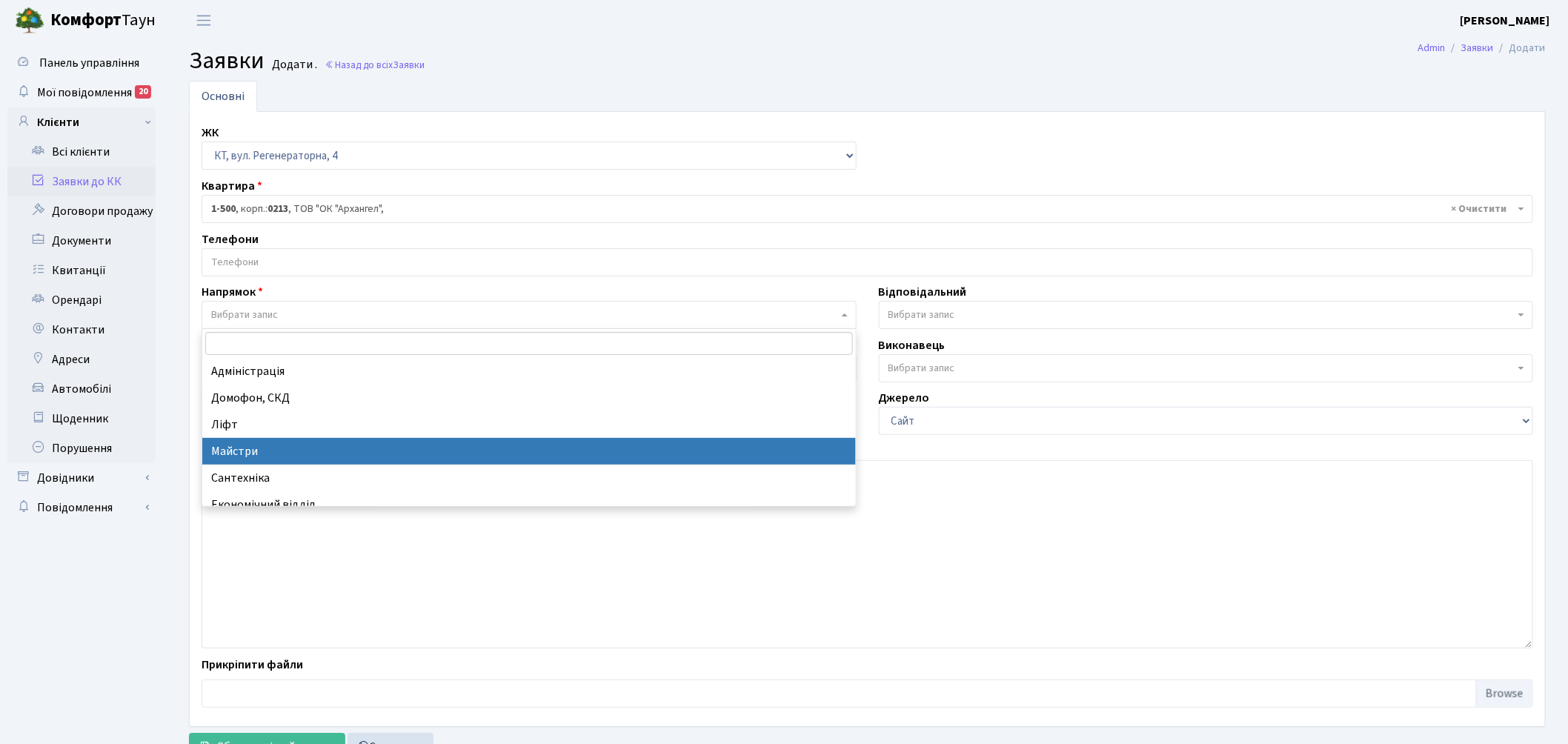
select select "1"
select select
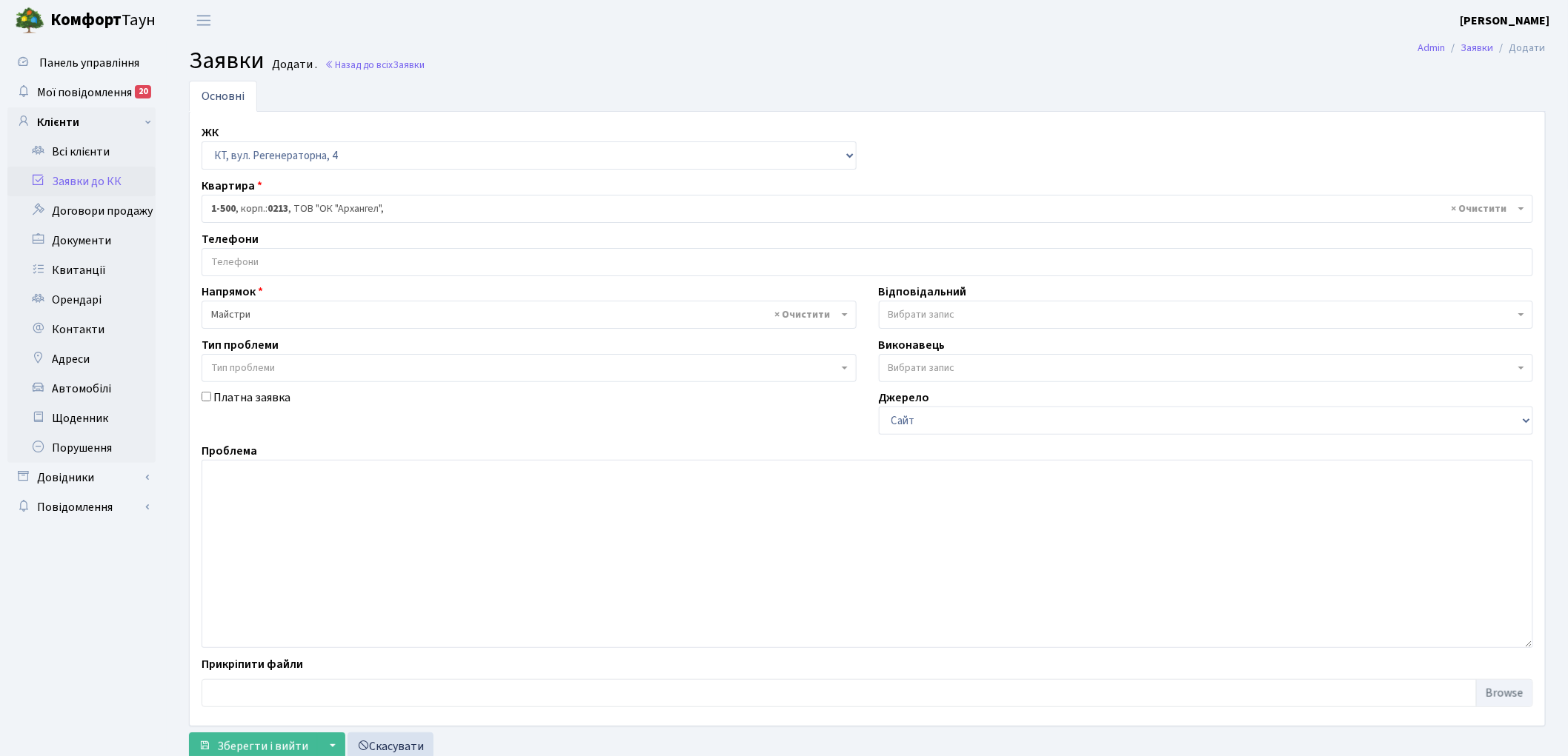
click at [915, 310] on span "Вибрати запис" at bounding box center [922, 315] width 67 height 15
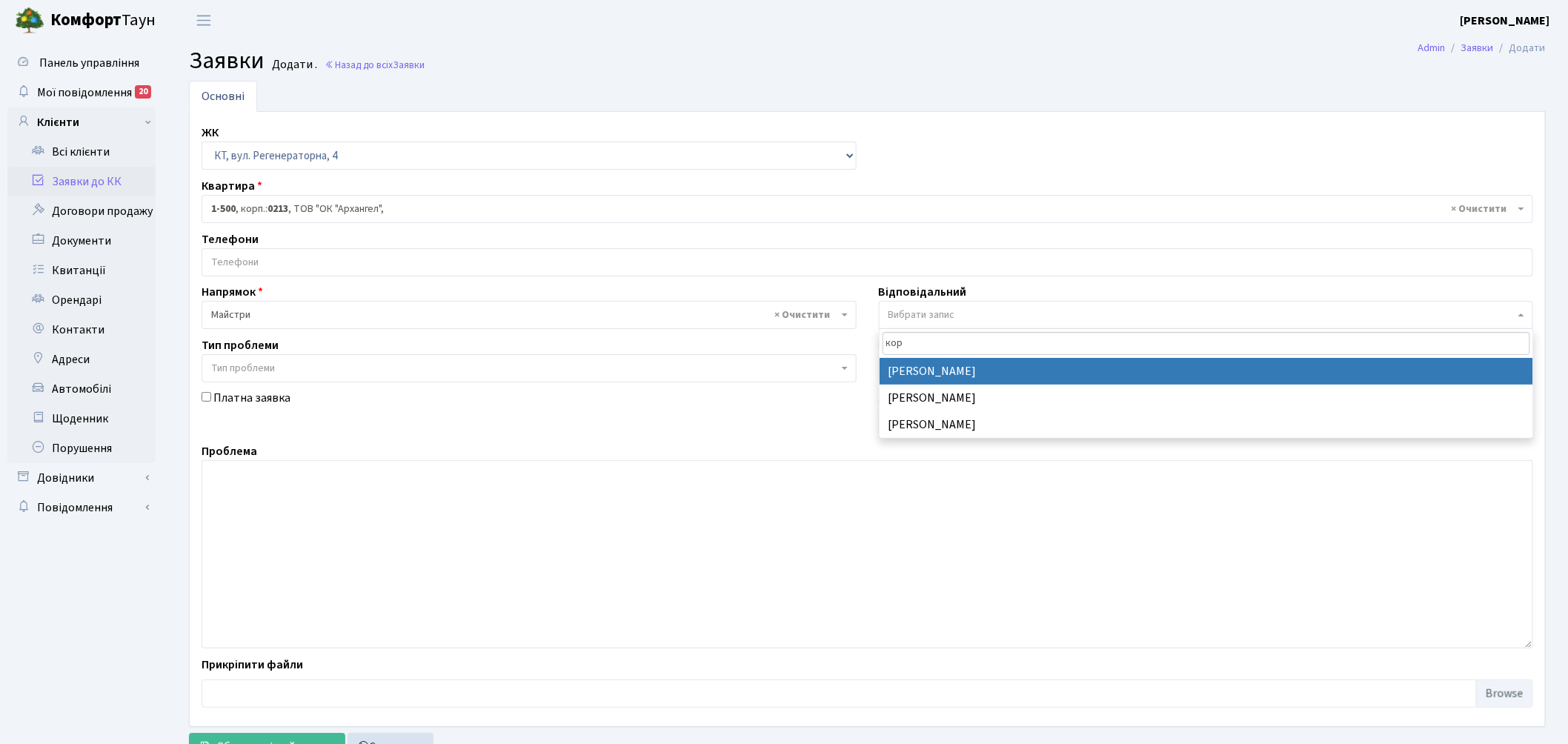
type input "кор"
select select "36"
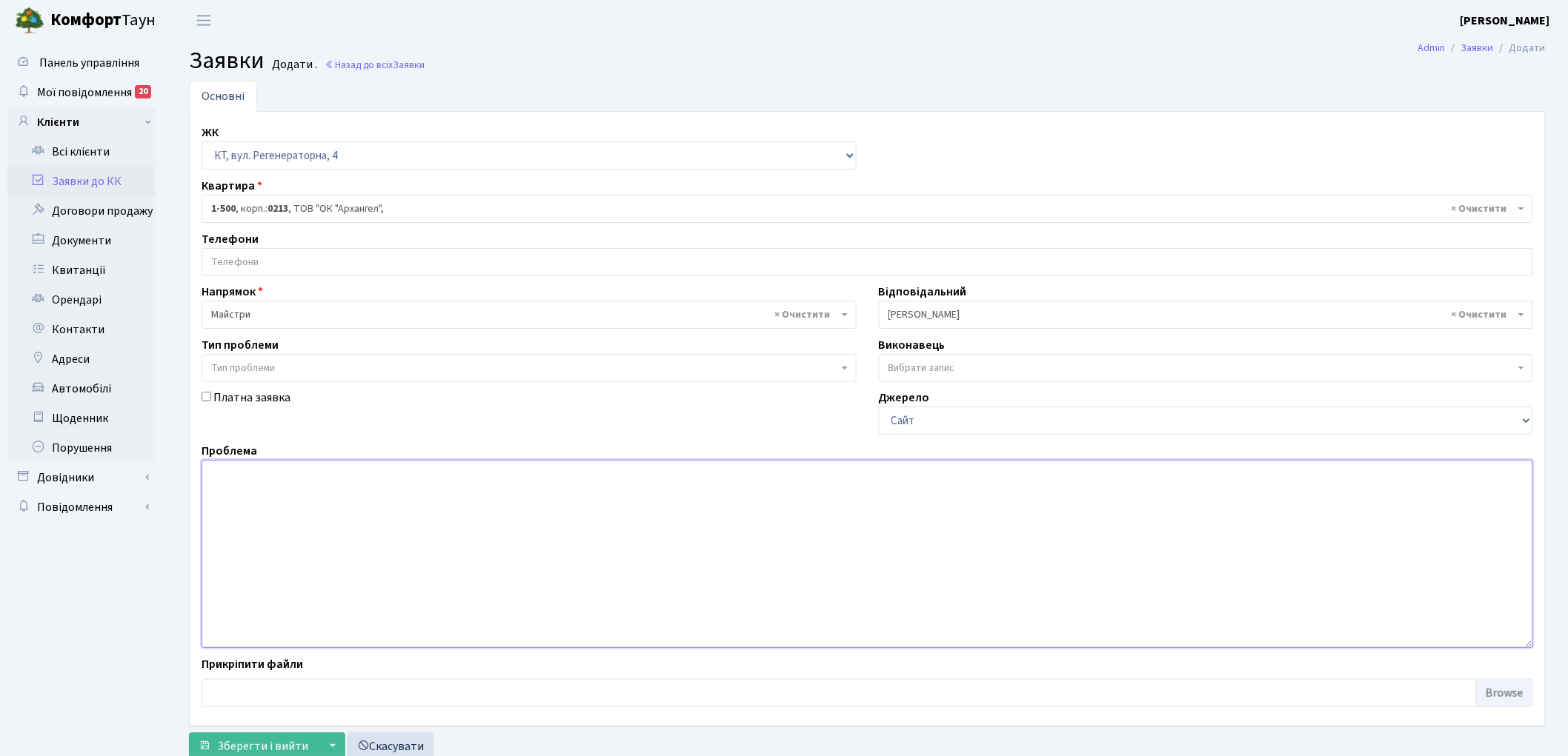
click at [308, 553] on textarea at bounding box center [867, 554] width 1332 height 188
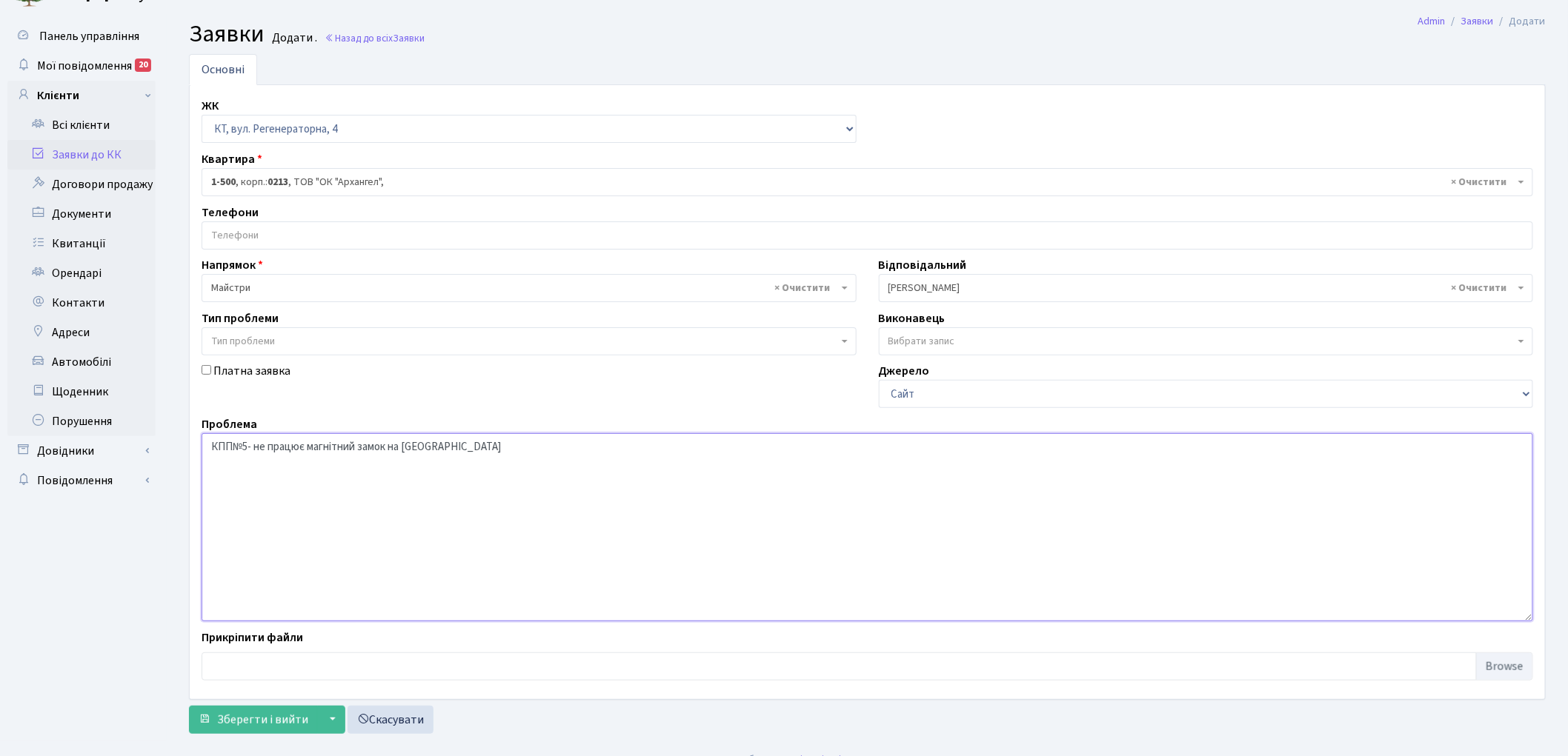
scroll to position [49, 0]
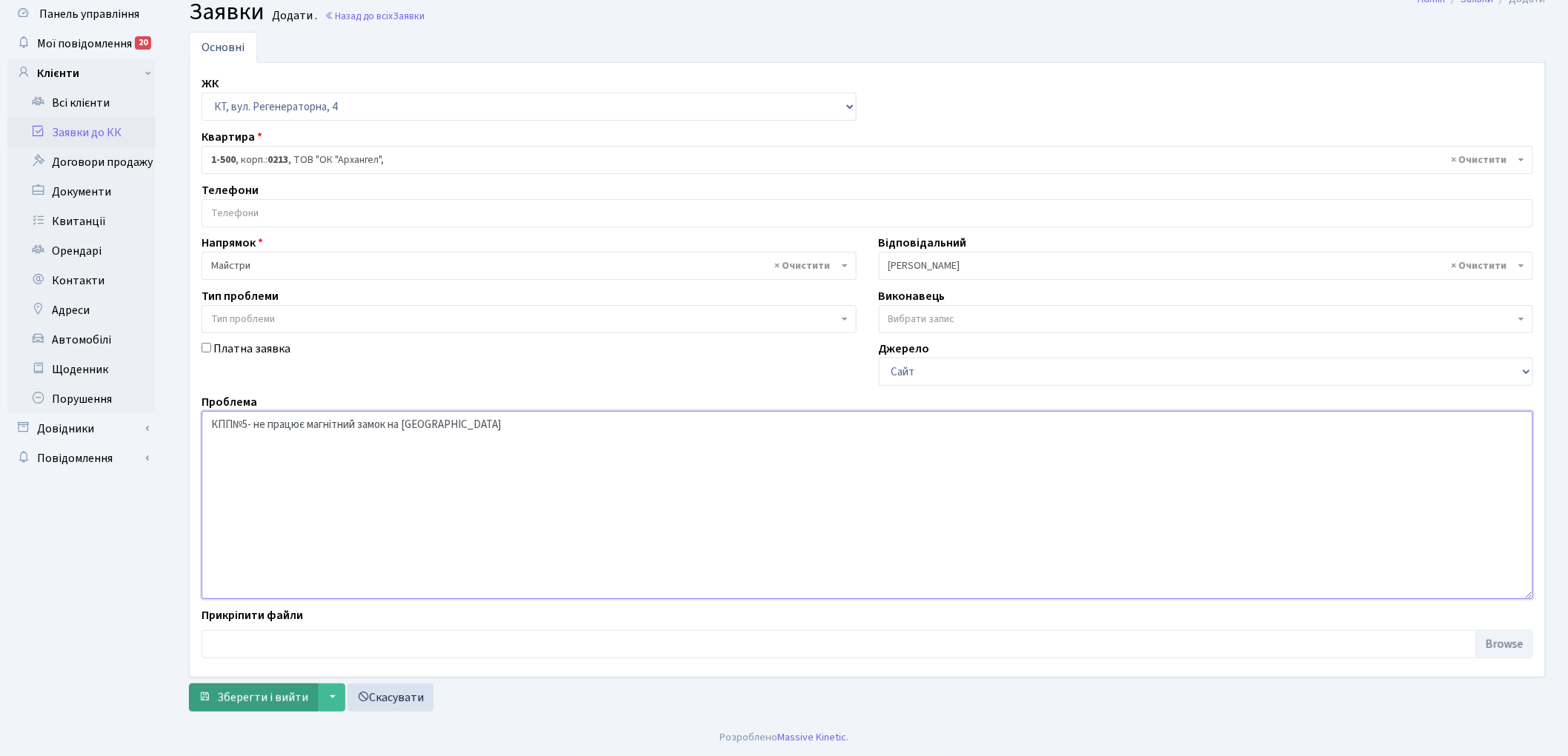
type textarea "КПП№5- не працює магнітний замок на дальній калітці"
click at [235, 692] on span "Зберегти і вийти" at bounding box center [262, 698] width 91 height 17
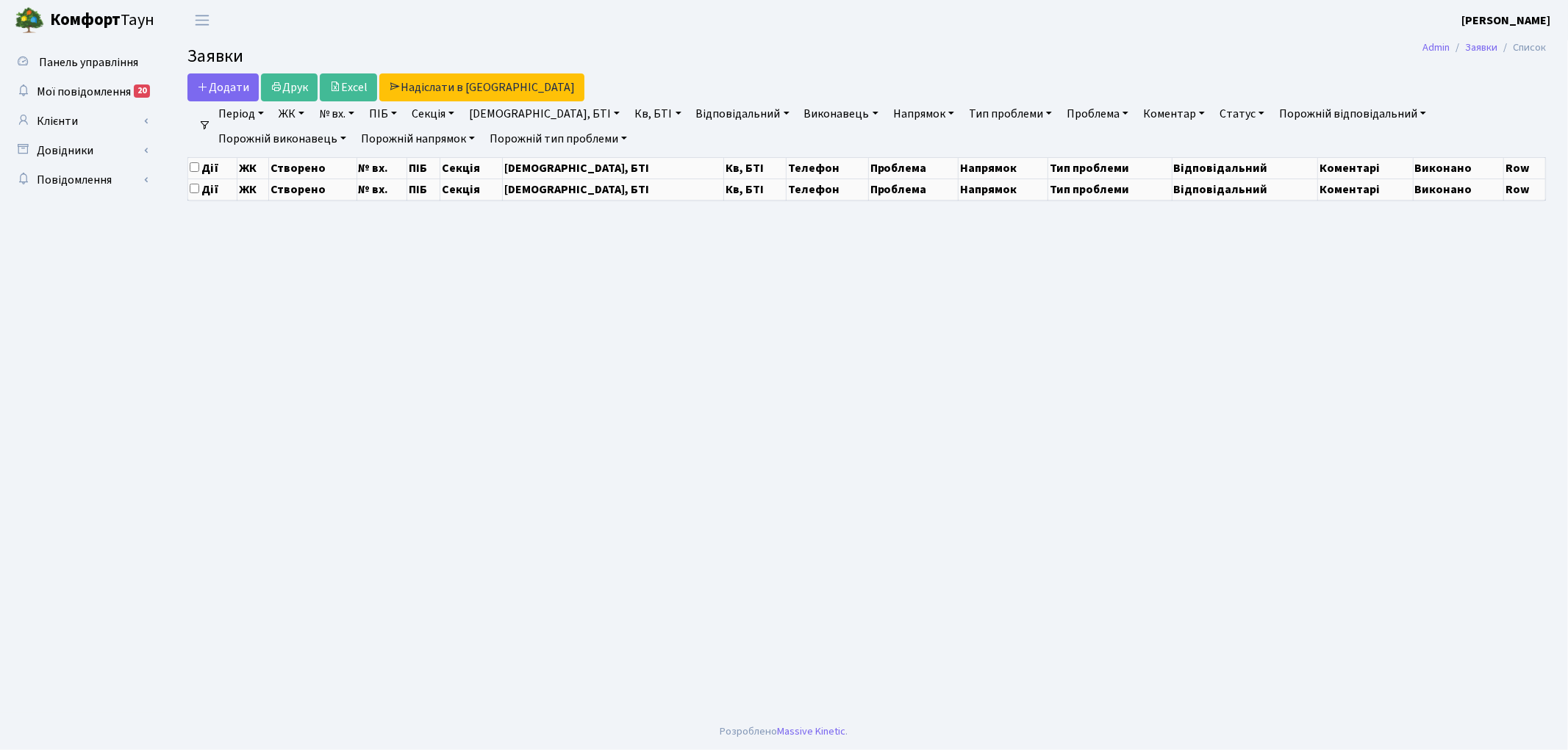
select select "25"
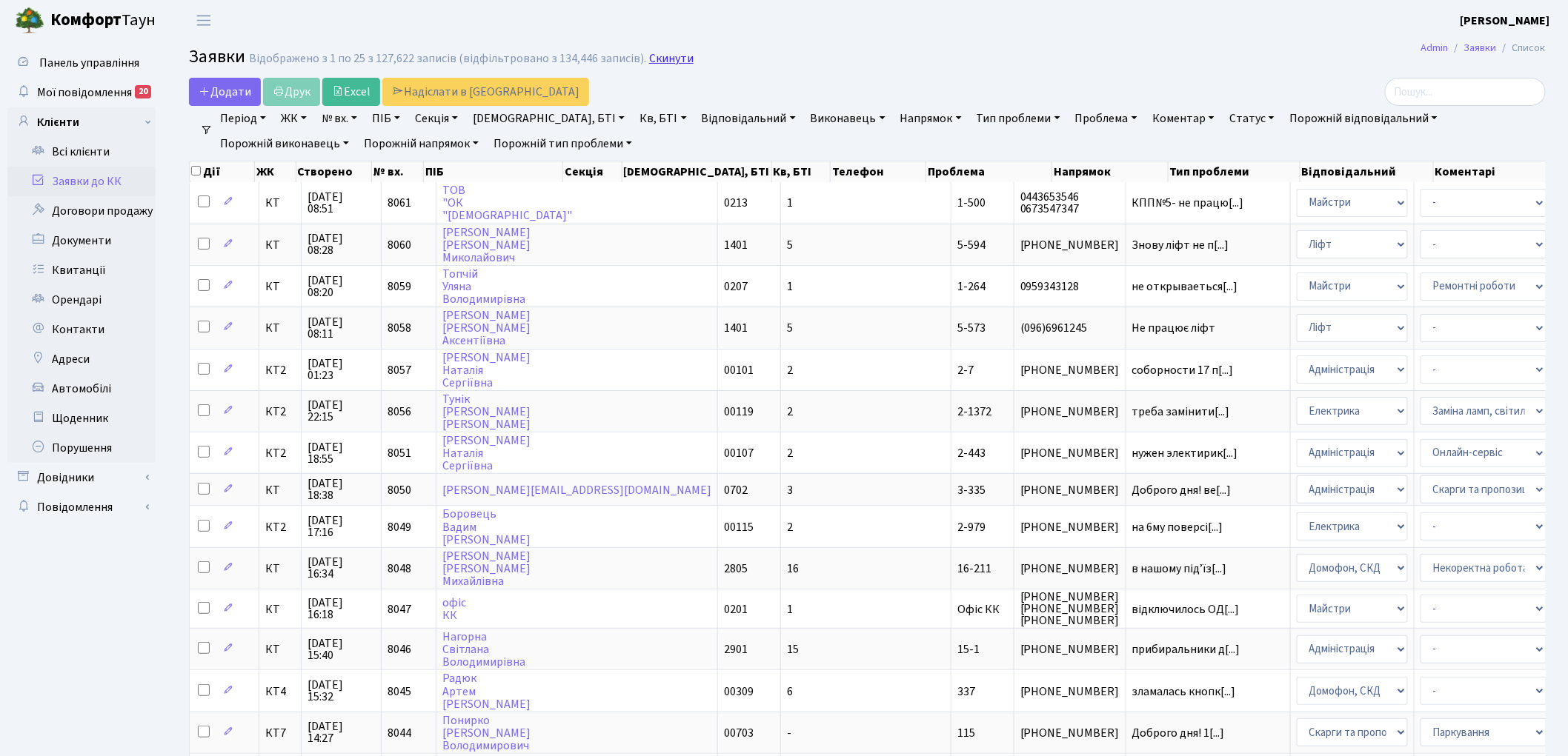
click at [660, 62] on link "Скинути" at bounding box center [671, 58] width 44 height 14
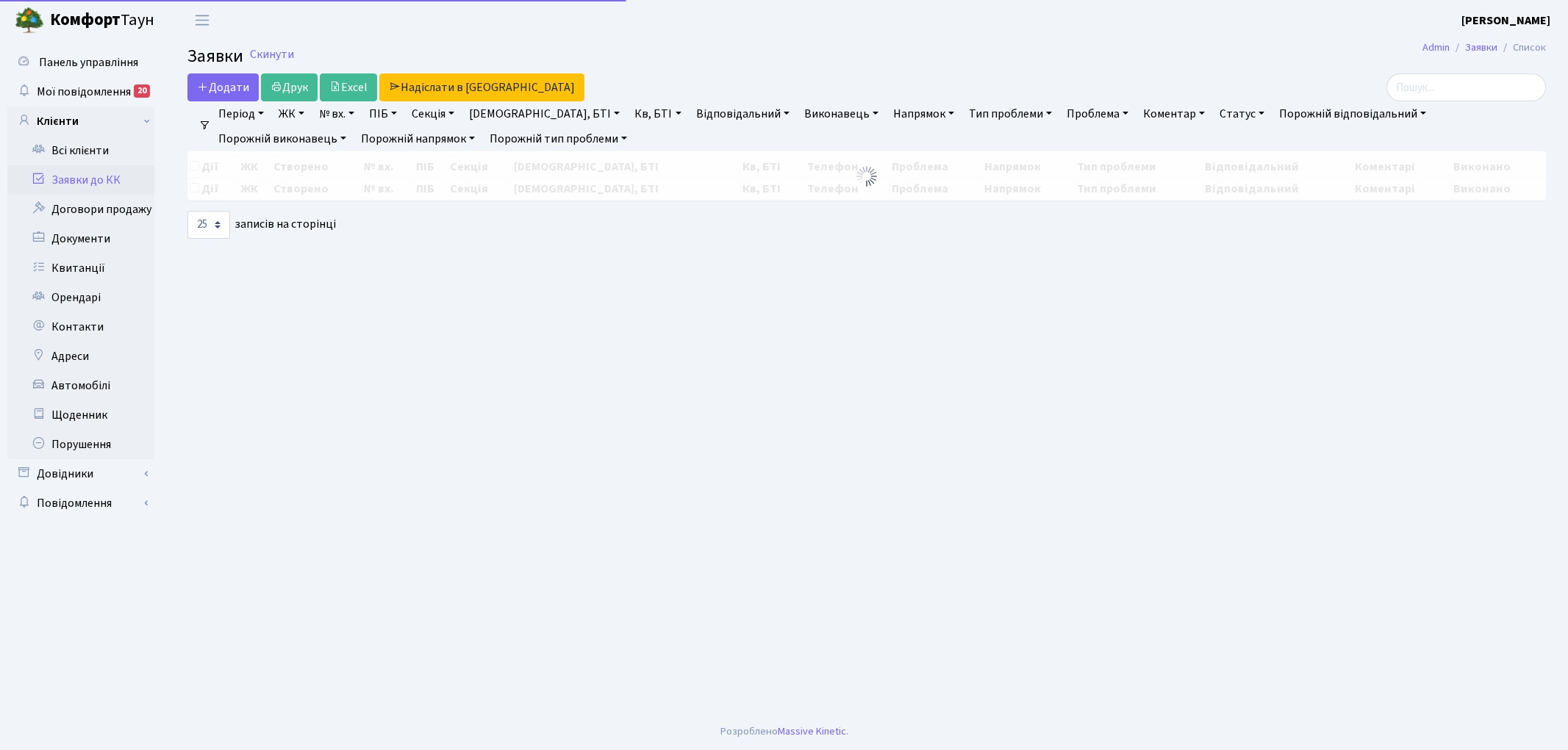
select select "25"
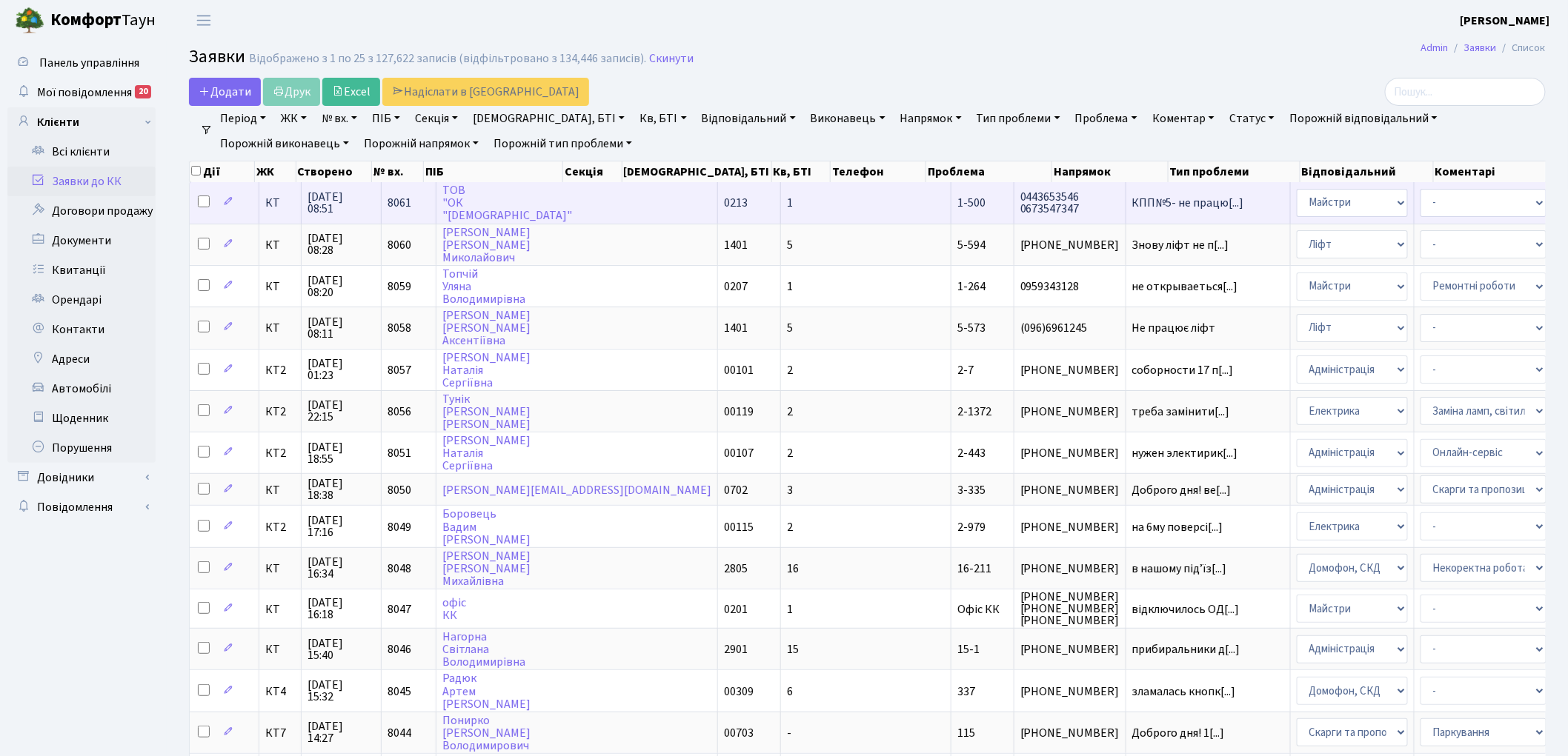
click at [412, 202] on td "8061" at bounding box center [409, 202] width 55 height 40
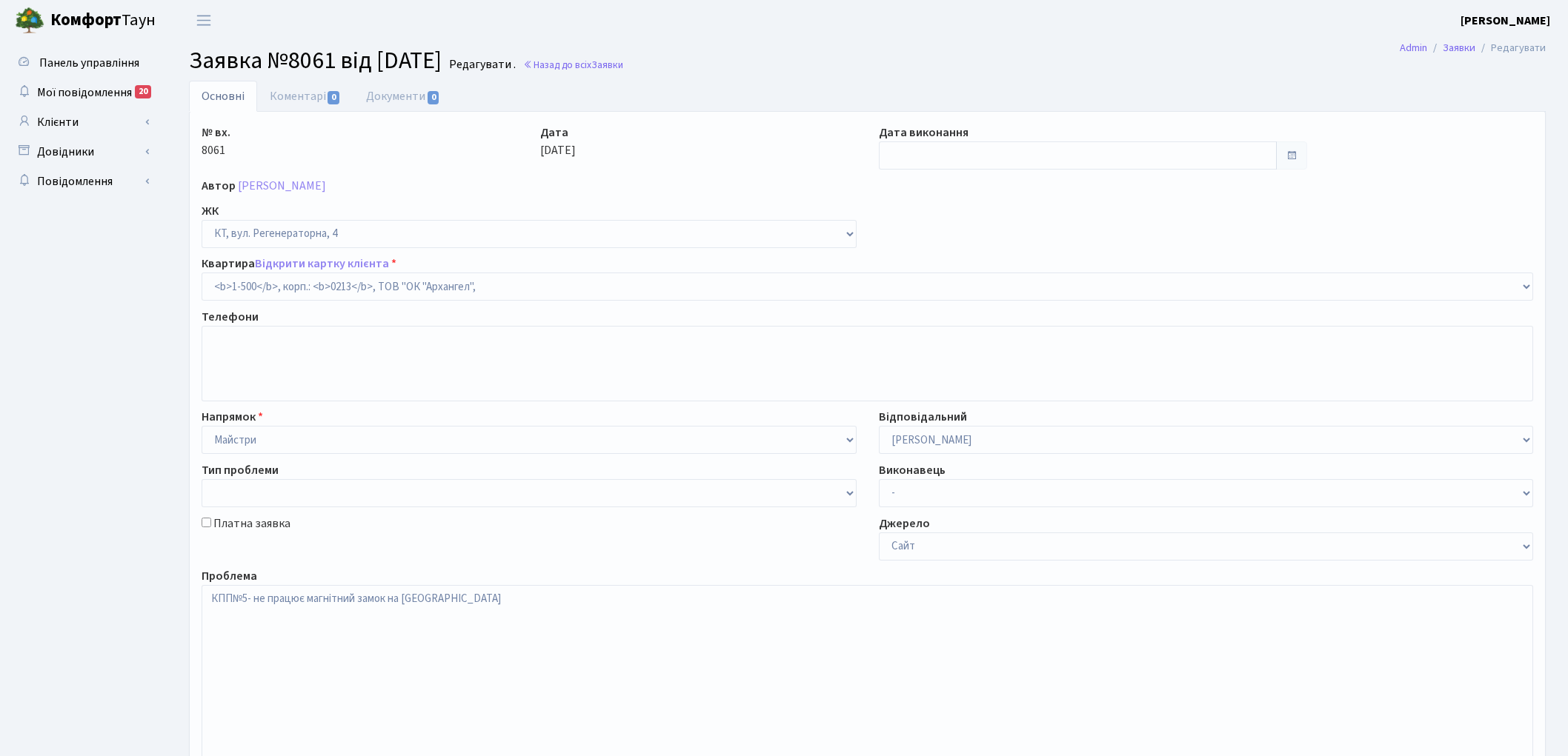
select select "16285"
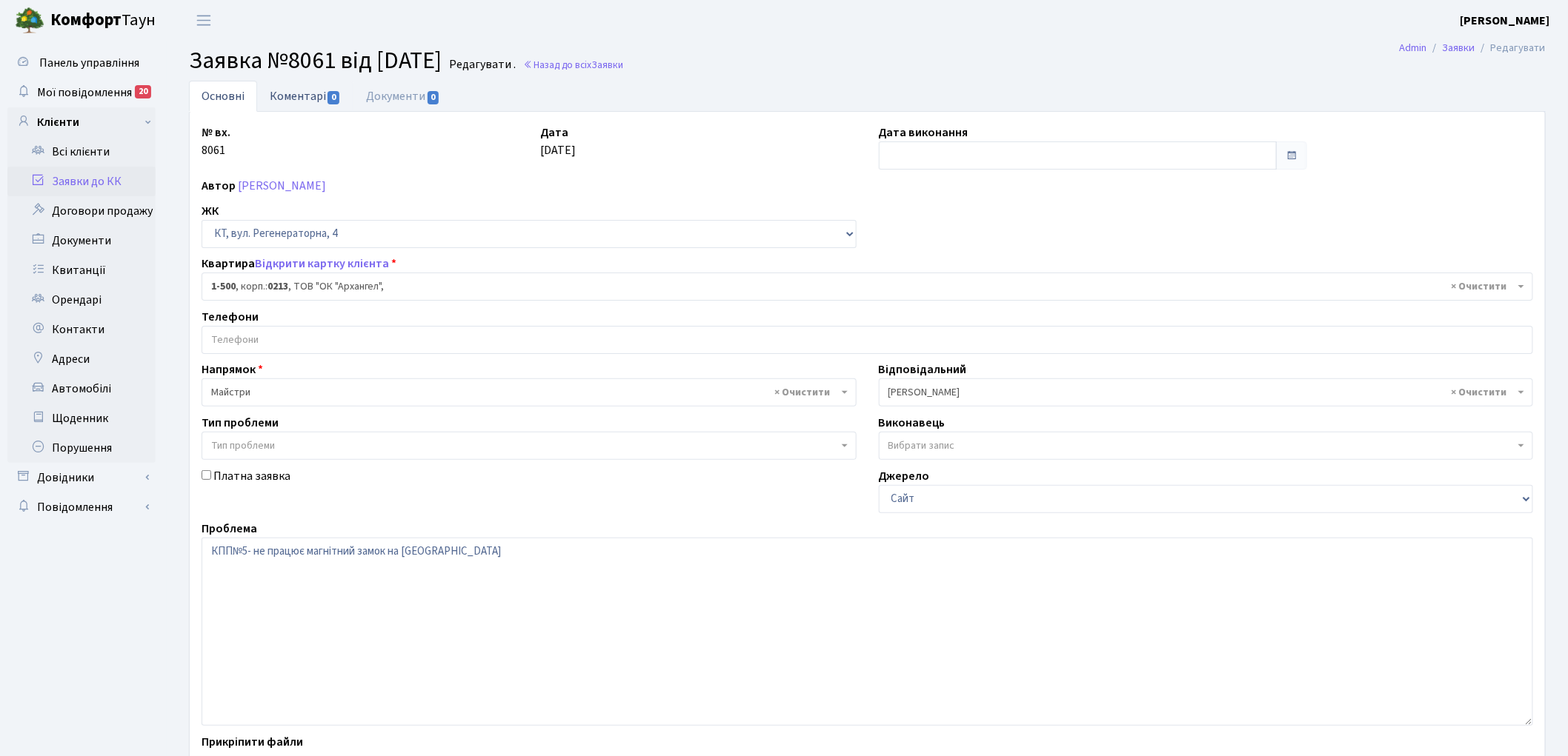
click at [300, 94] on link "Коментарі 0" at bounding box center [305, 96] width 97 height 30
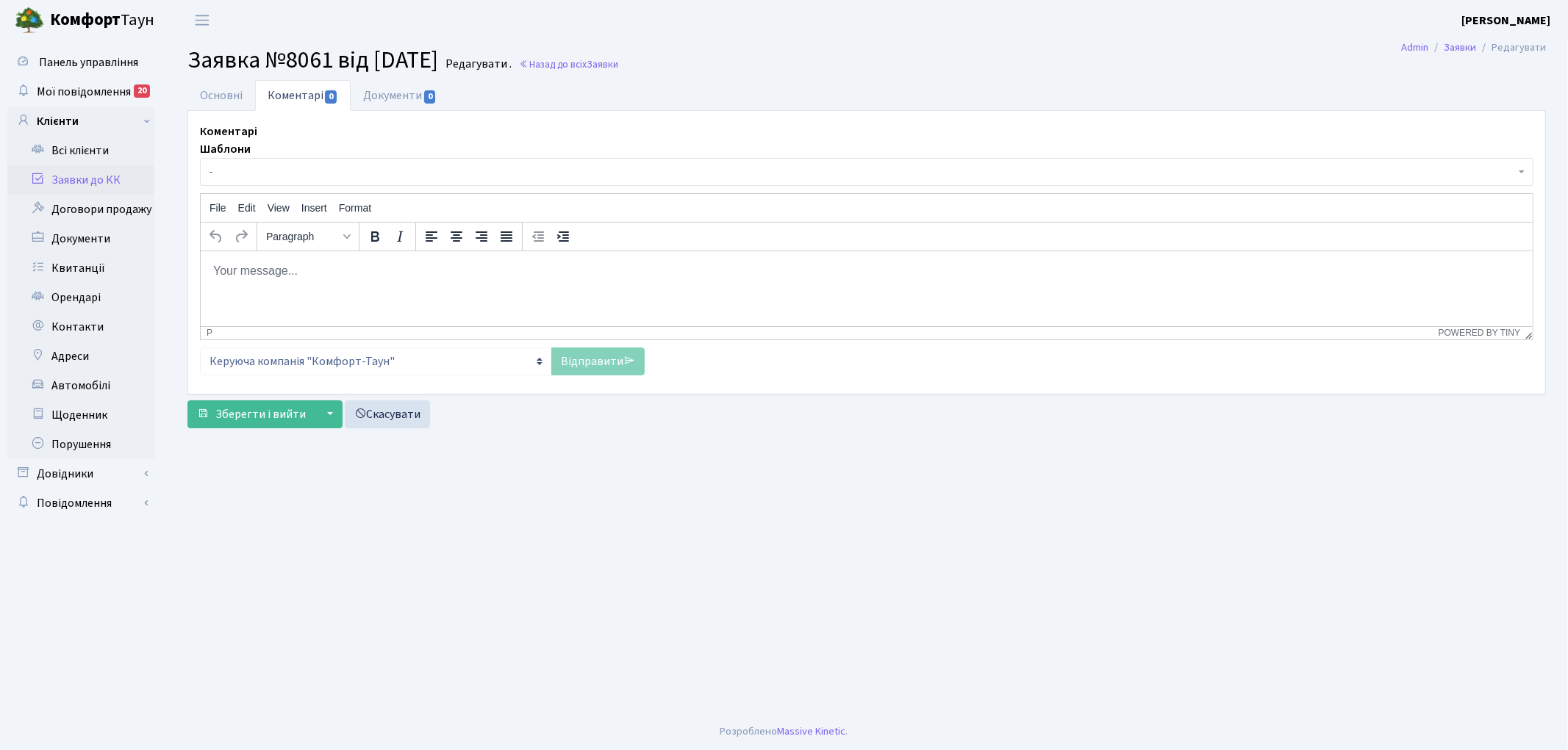
click at [315, 284] on html at bounding box center [865, 271] width 1332 height 40
click at [577, 363] on link "Відправити" at bounding box center [598, 361] width 93 height 28
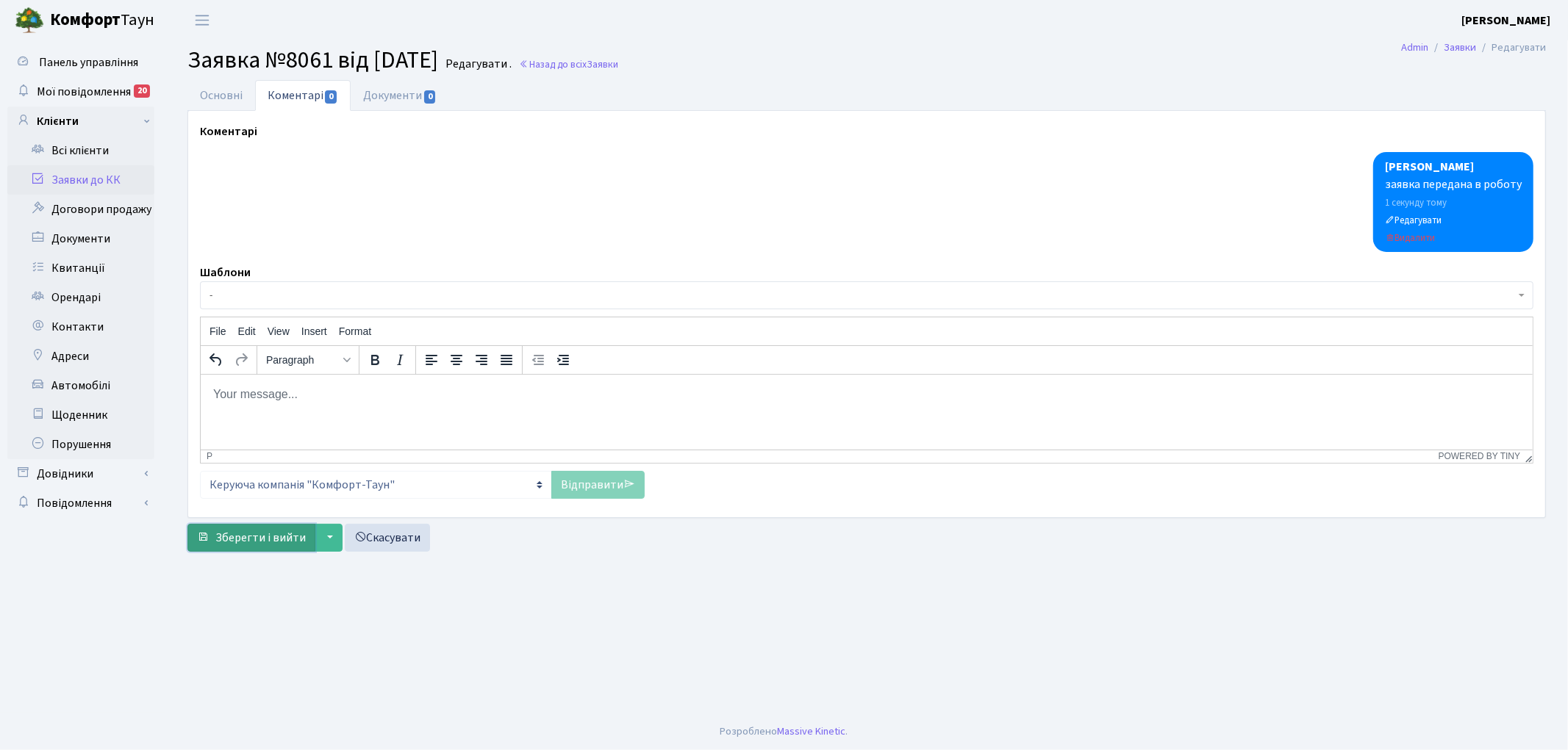
click at [269, 534] on span "Зберегти і вийти" at bounding box center [260, 538] width 90 height 16
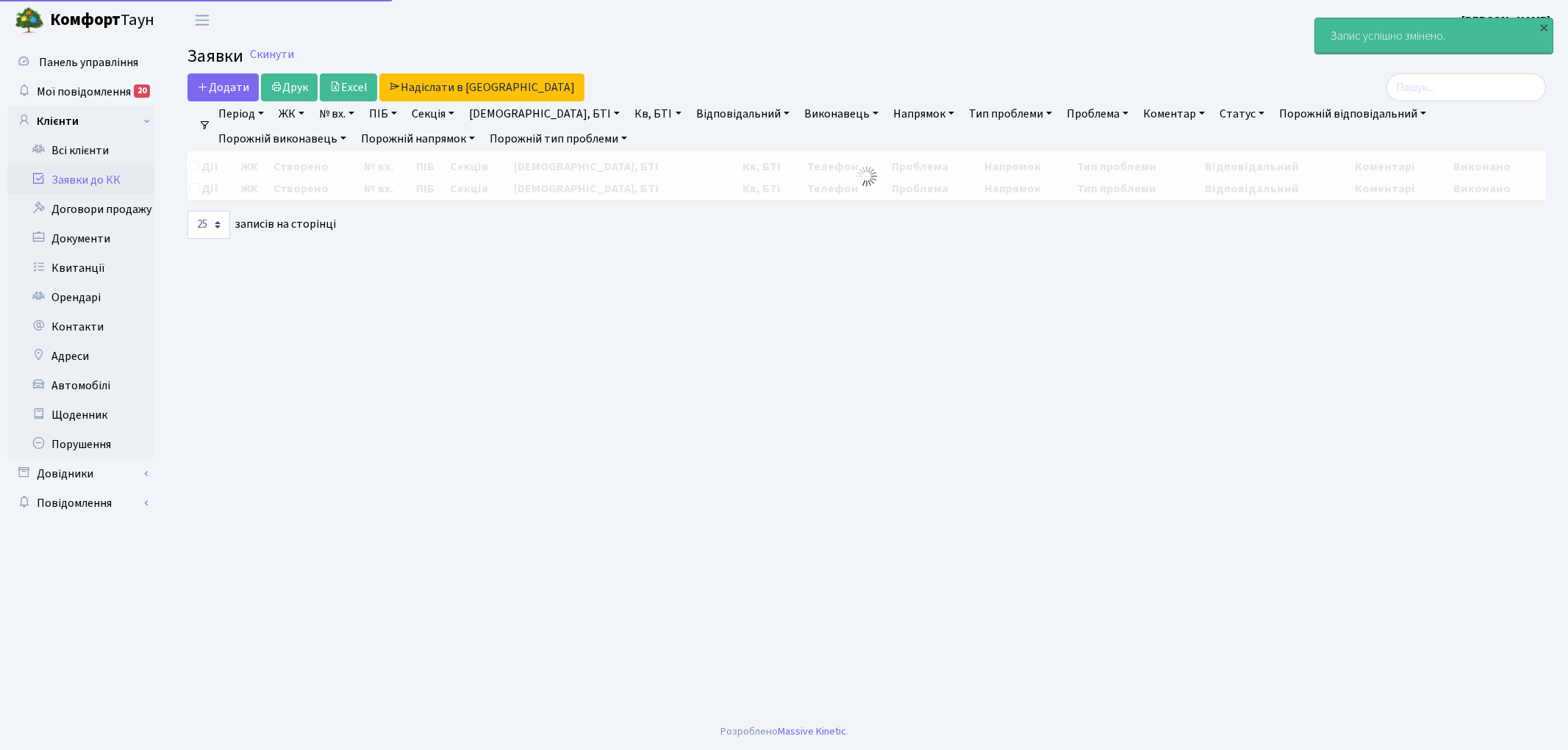
select select "25"
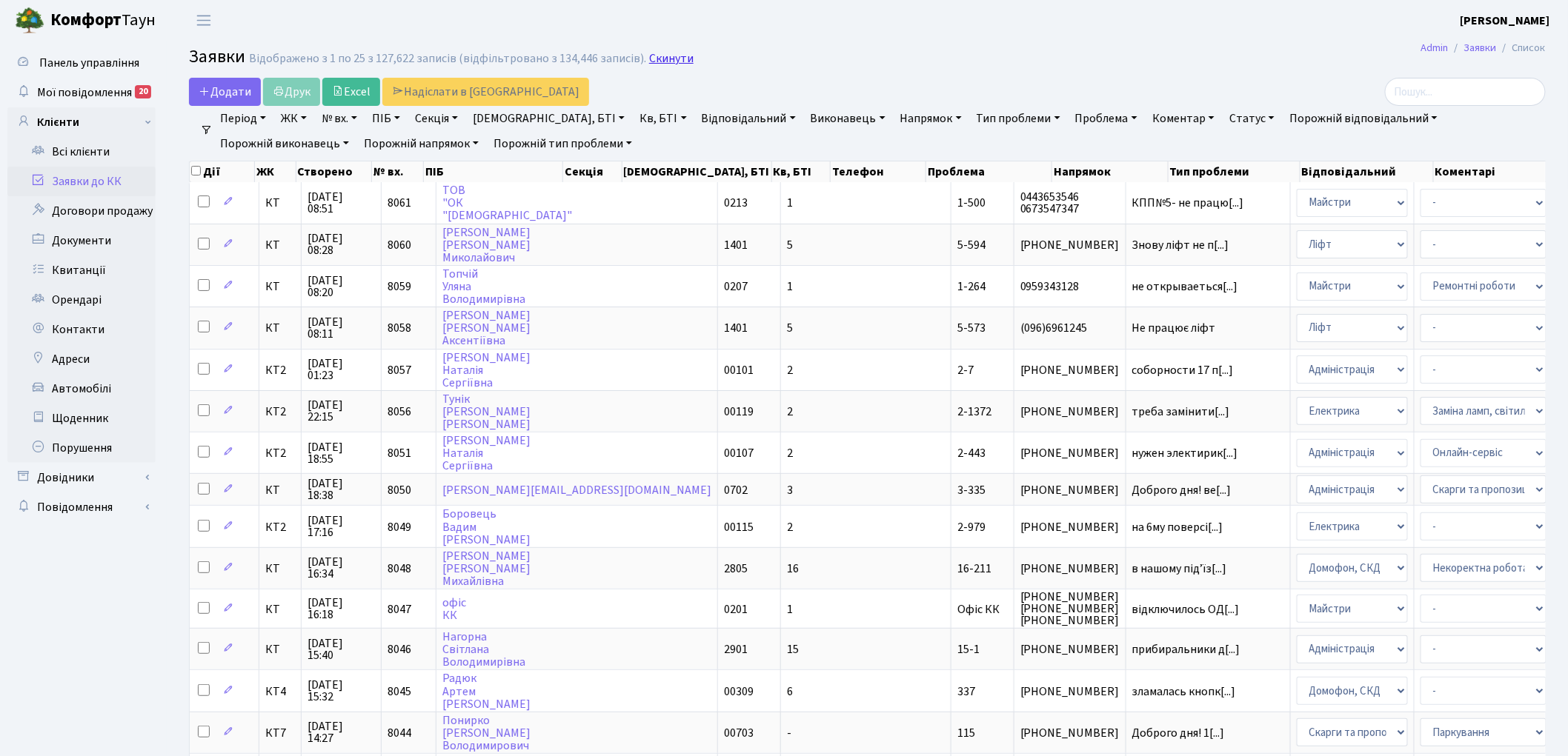
click at [668, 57] on link "Скинути" at bounding box center [671, 58] width 44 height 14
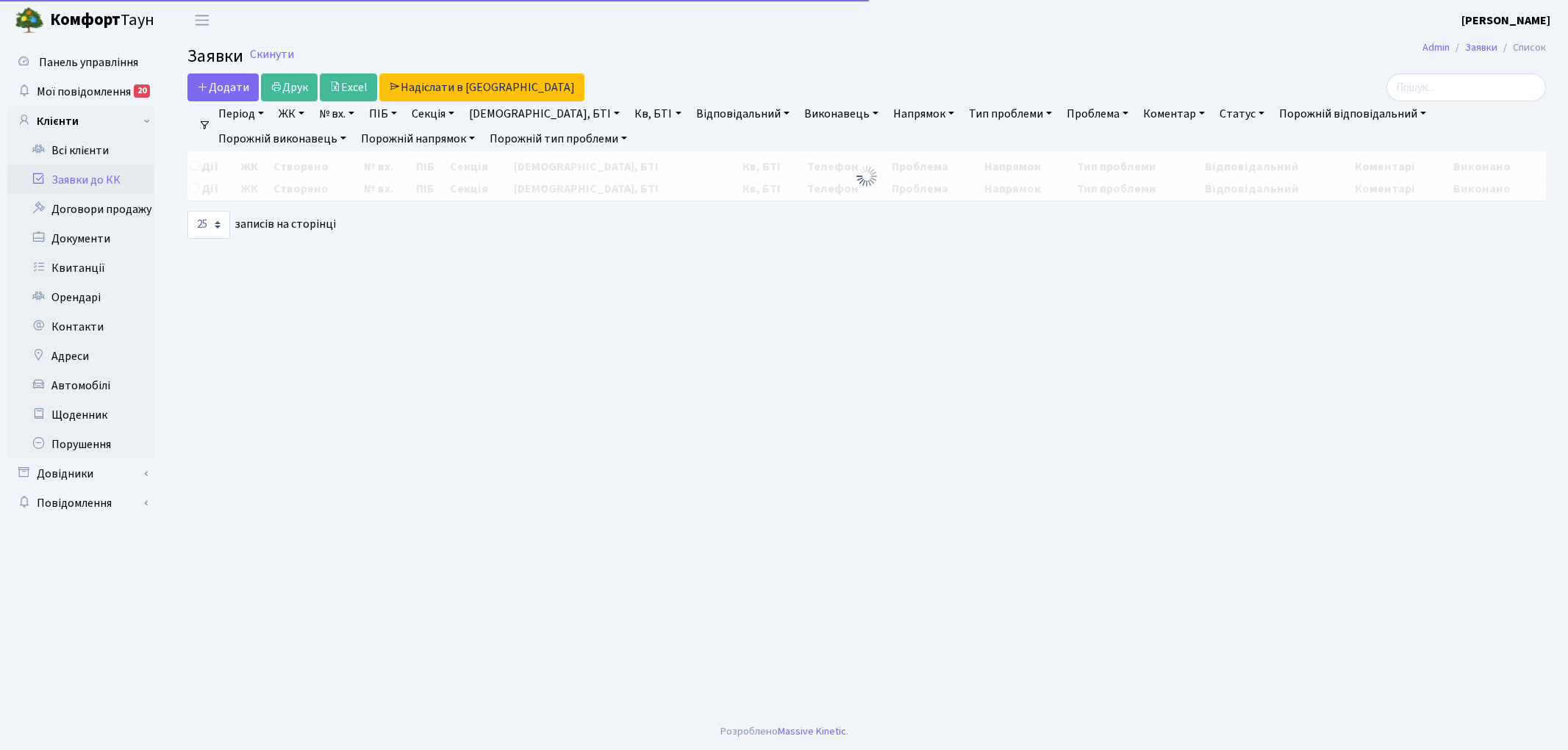
select select "25"
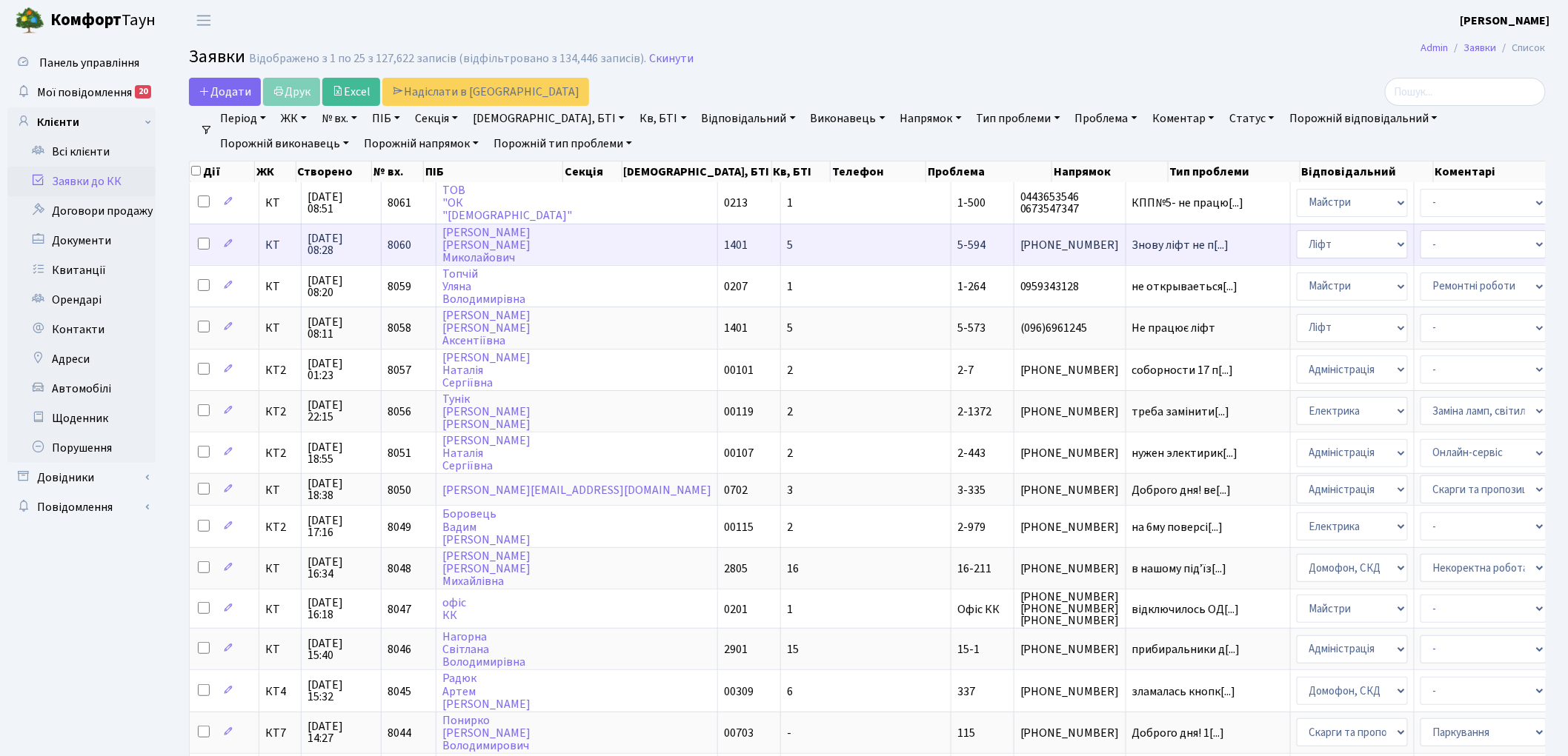
click at [401, 243] on span "8060" at bounding box center [400, 245] width 24 height 17
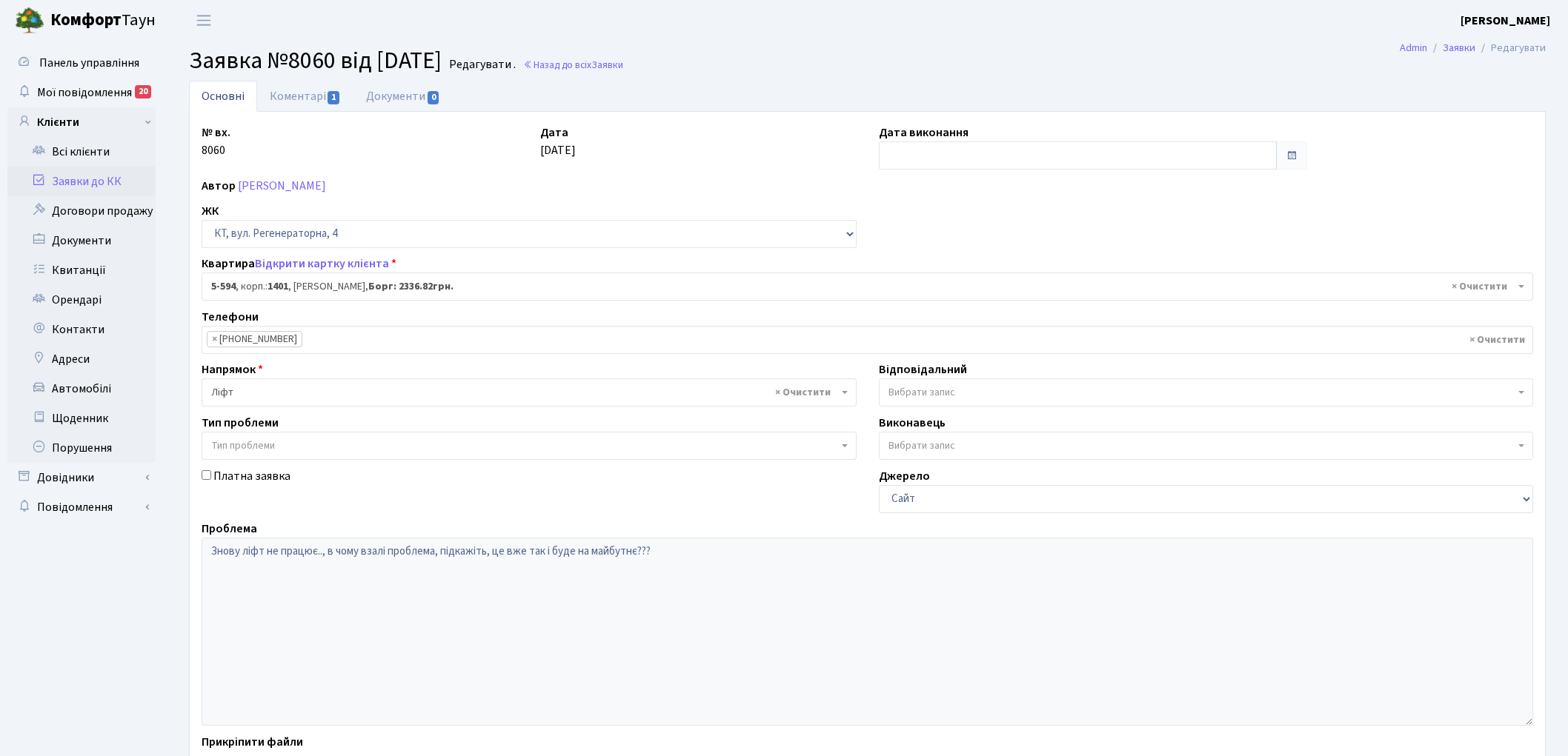
select select "1988"
click at [300, 259] on link "Відкрити картку клієнта" at bounding box center [322, 264] width 134 height 17
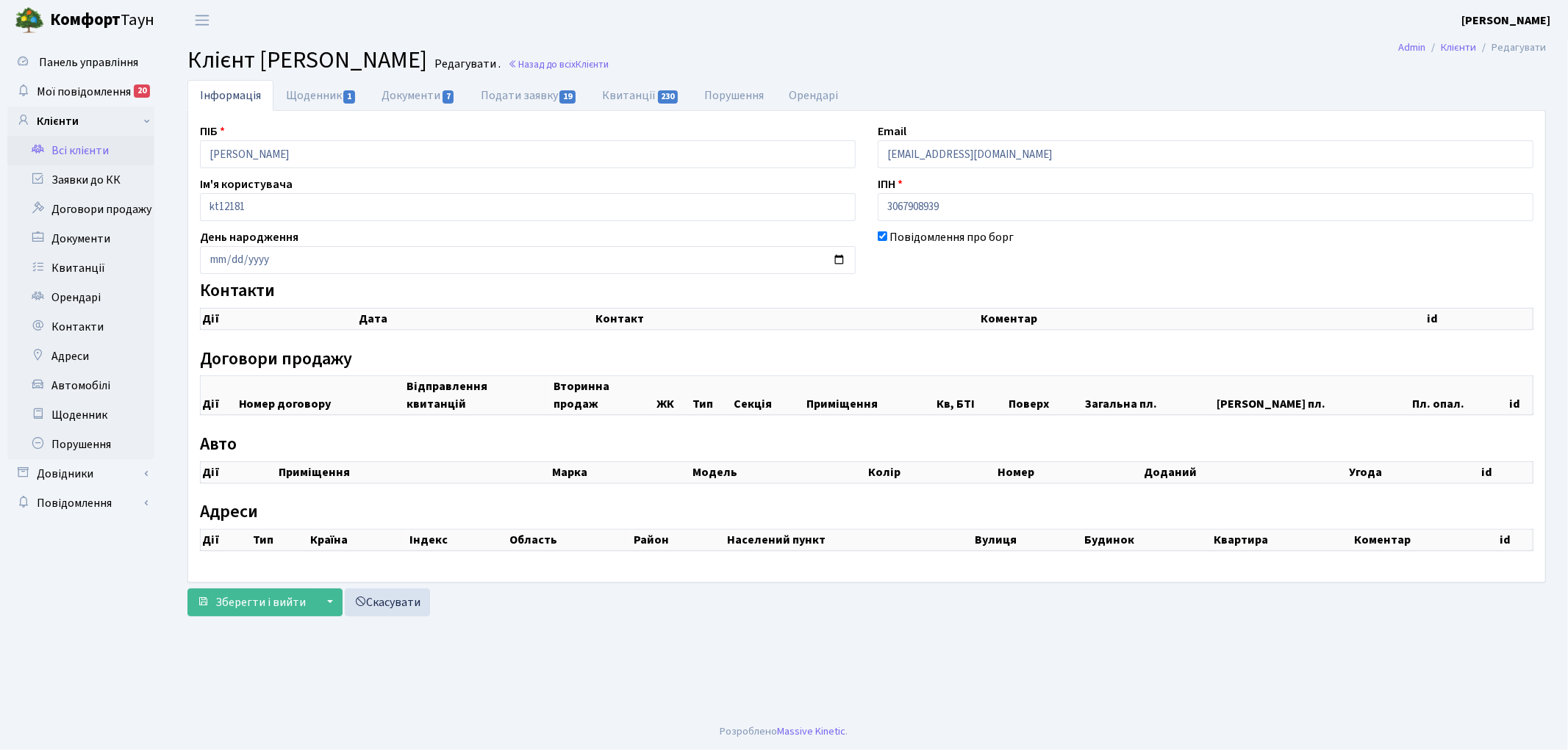
select select "25"
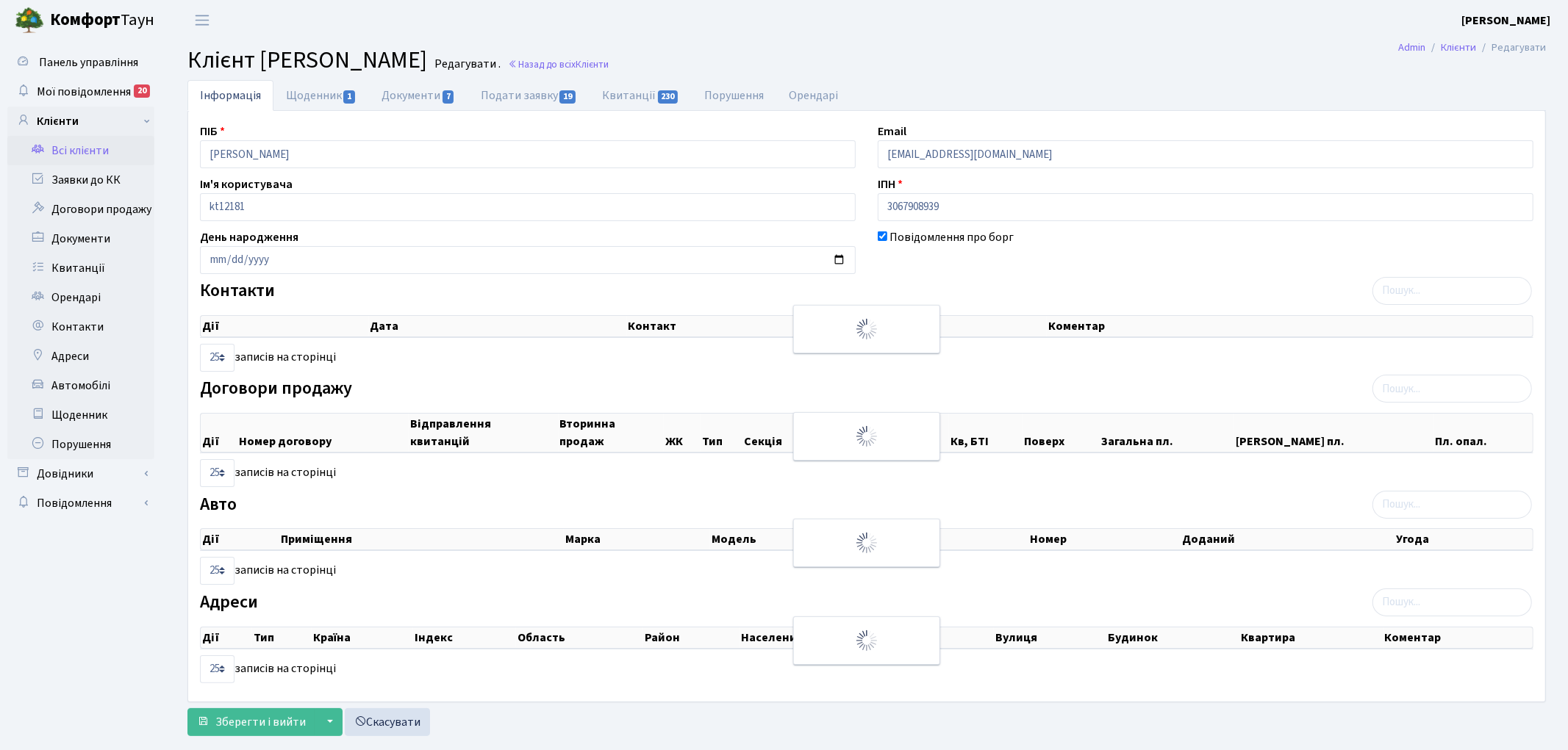
checkbox input "true"
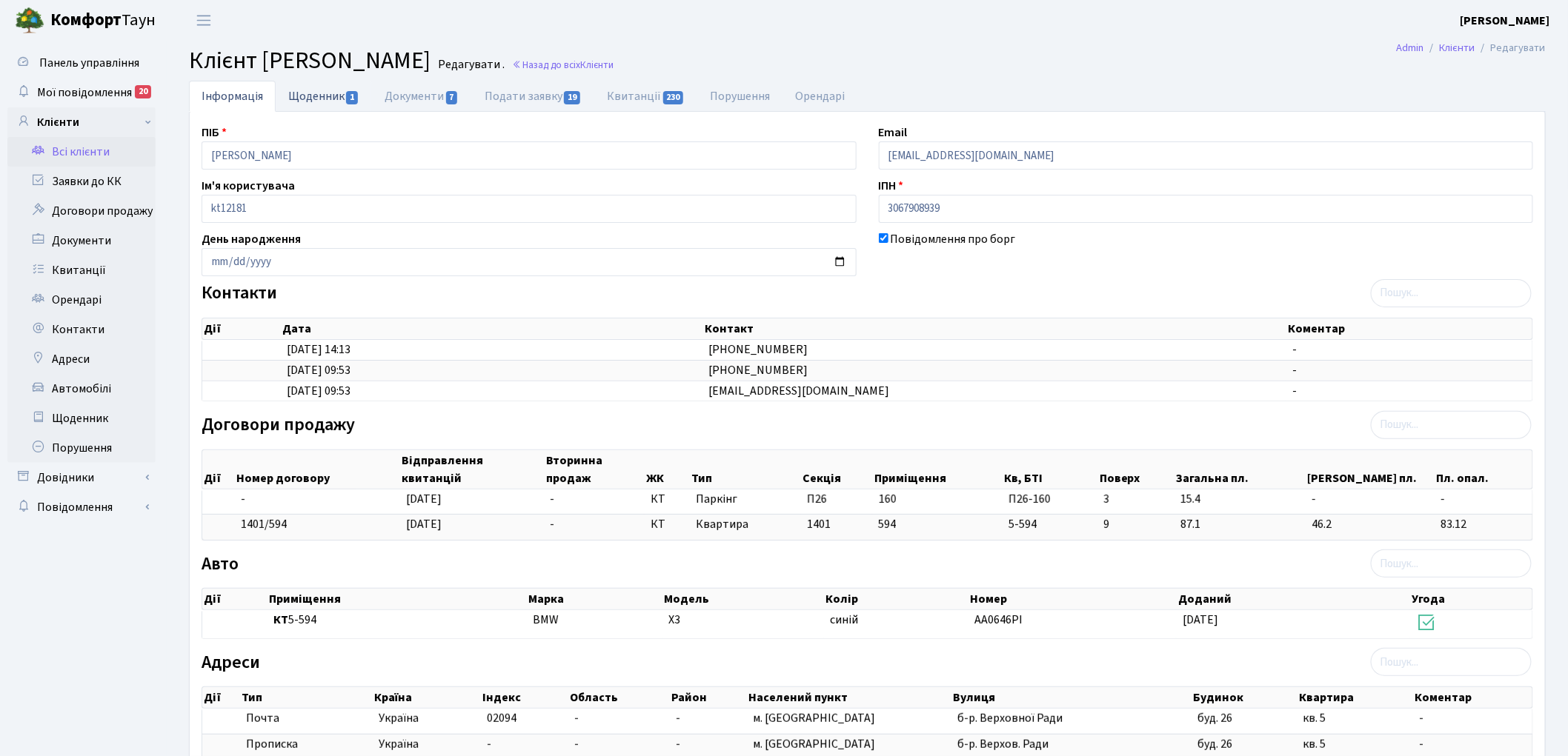
click at [317, 96] on link "Щоденник 1" at bounding box center [324, 96] width 97 height 30
select select "25"
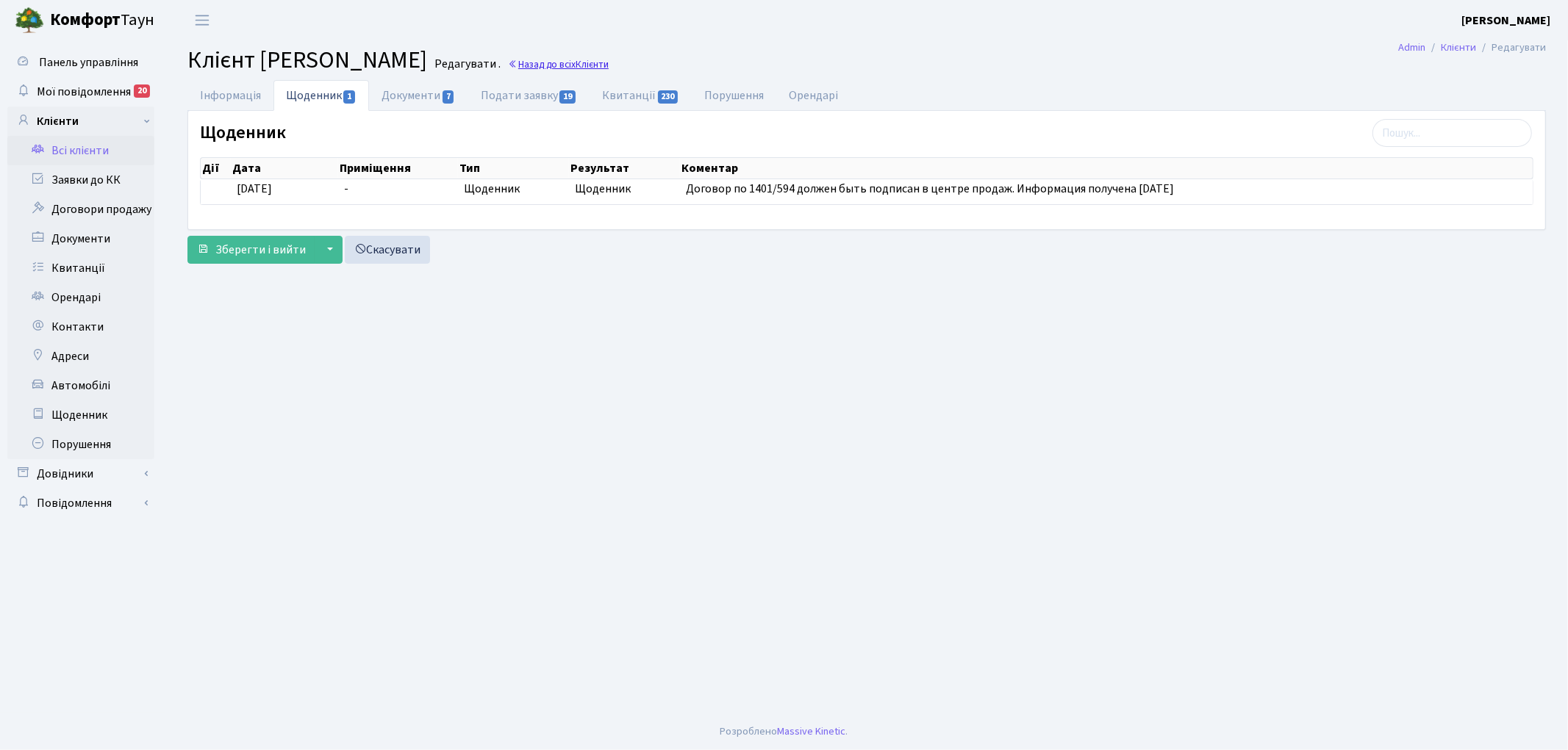
click at [609, 61] on link "Назад до всіх Клієнти" at bounding box center [558, 64] width 100 height 14
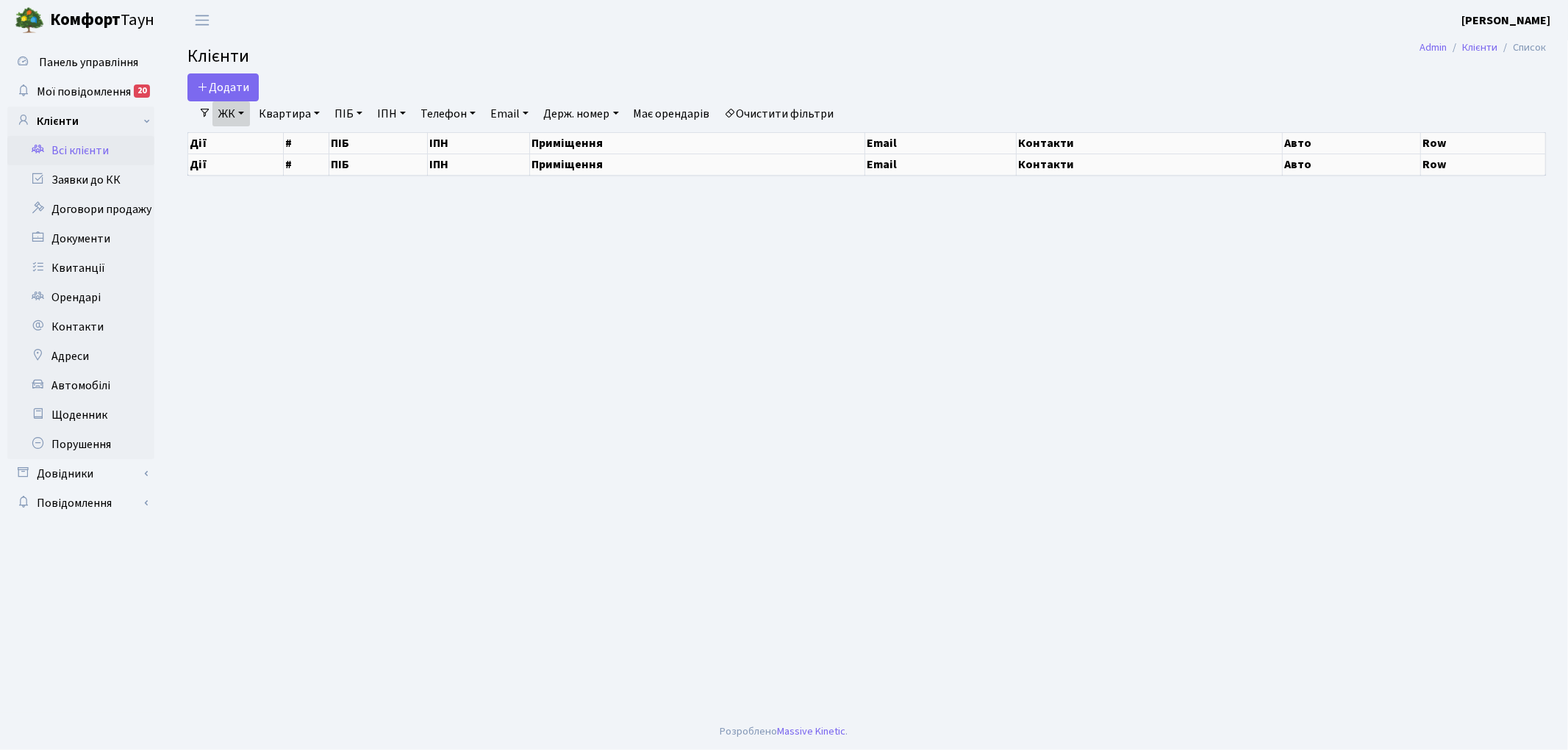
select select "25"
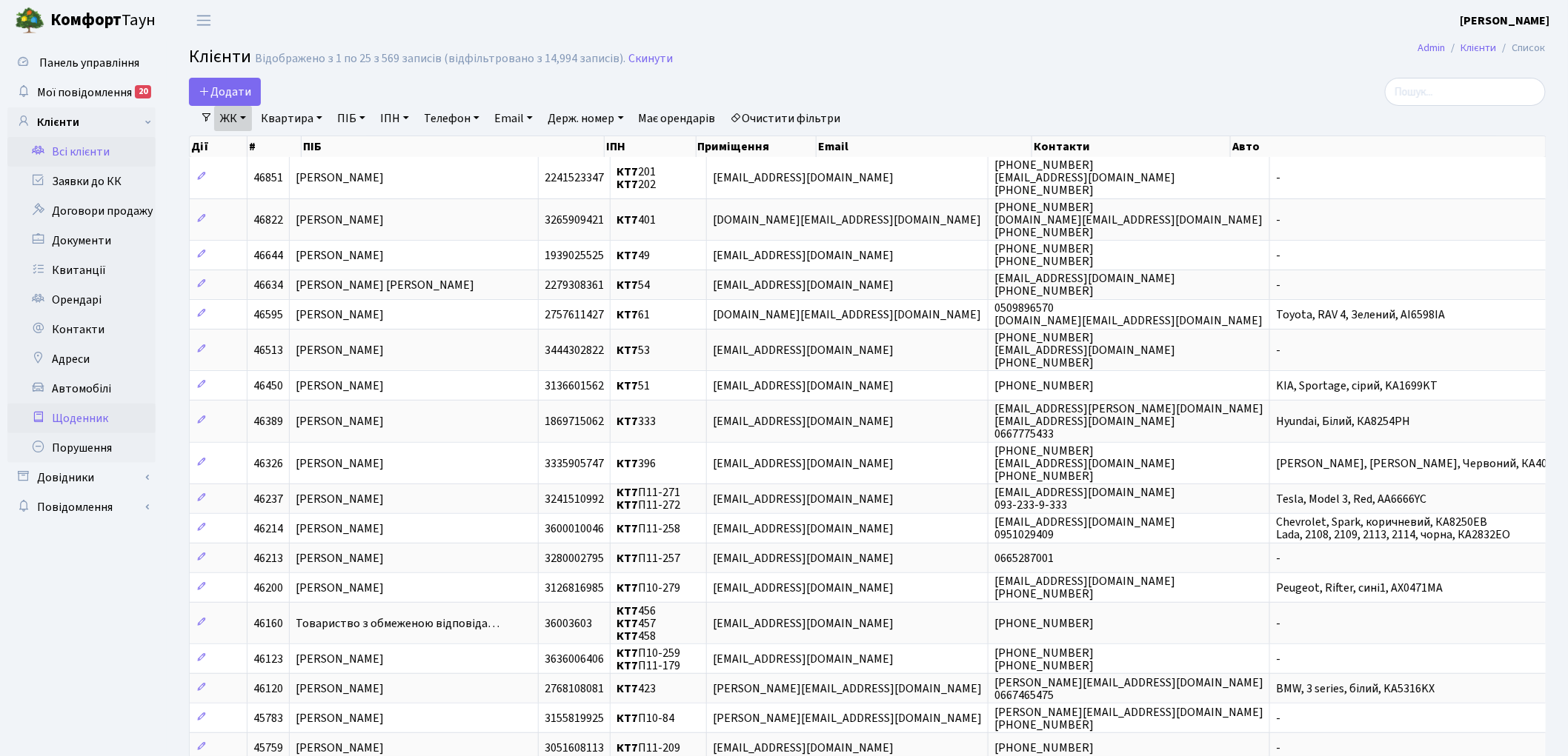
click at [89, 423] on link "Щоденник" at bounding box center [81, 418] width 148 height 29
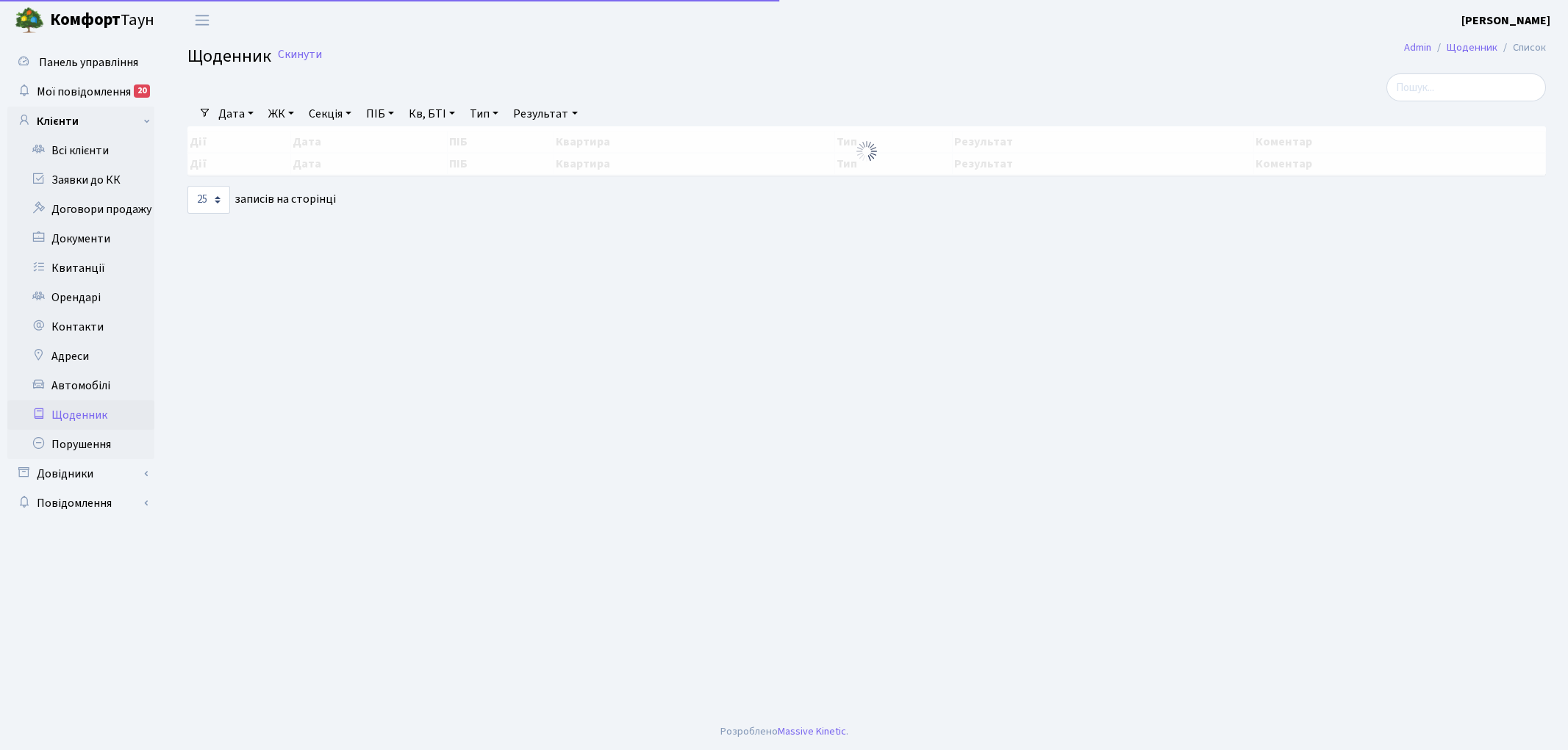
select select "25"
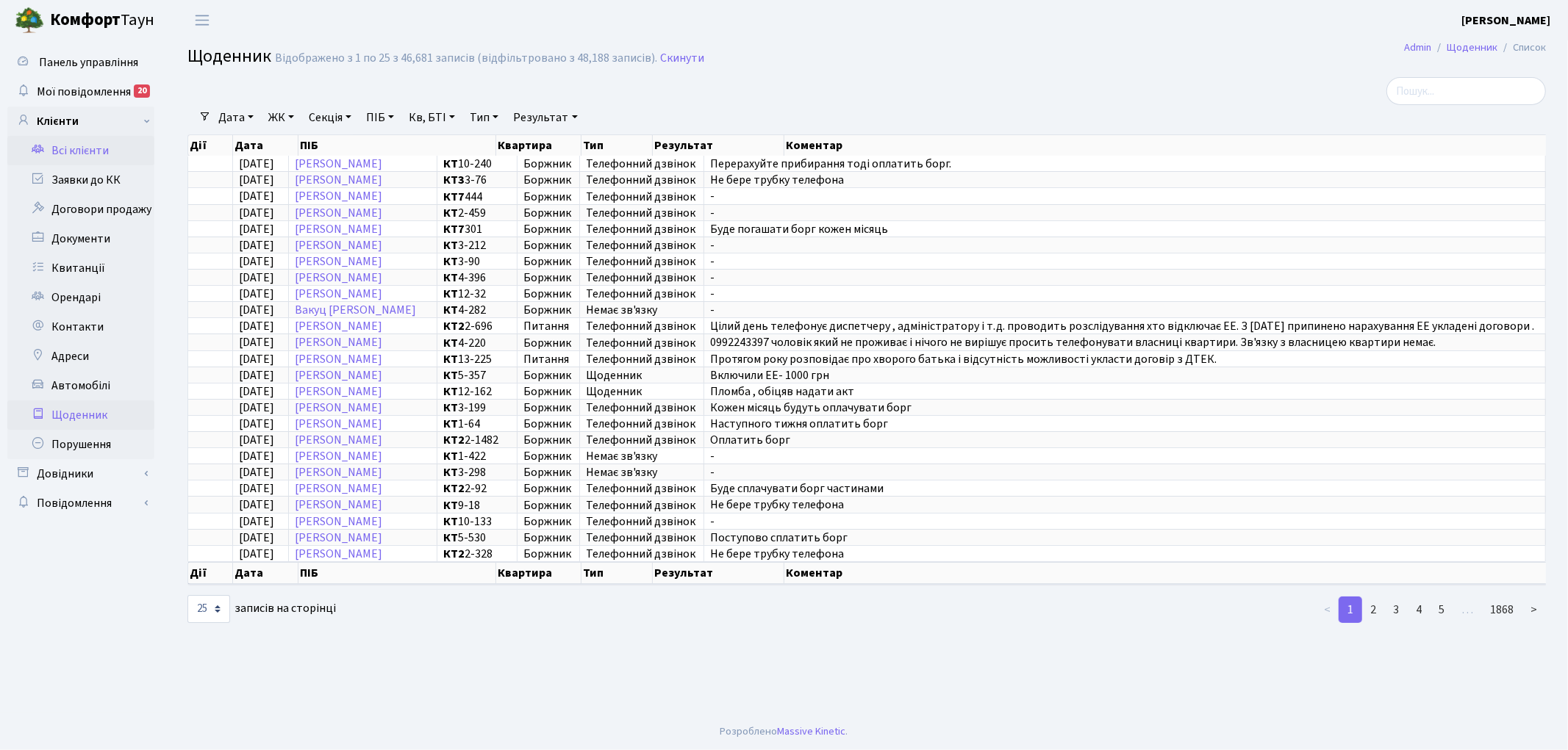
click at [85, 149] on link "Всі клієнти" at bounding box center [80, 150] width 147 height 29
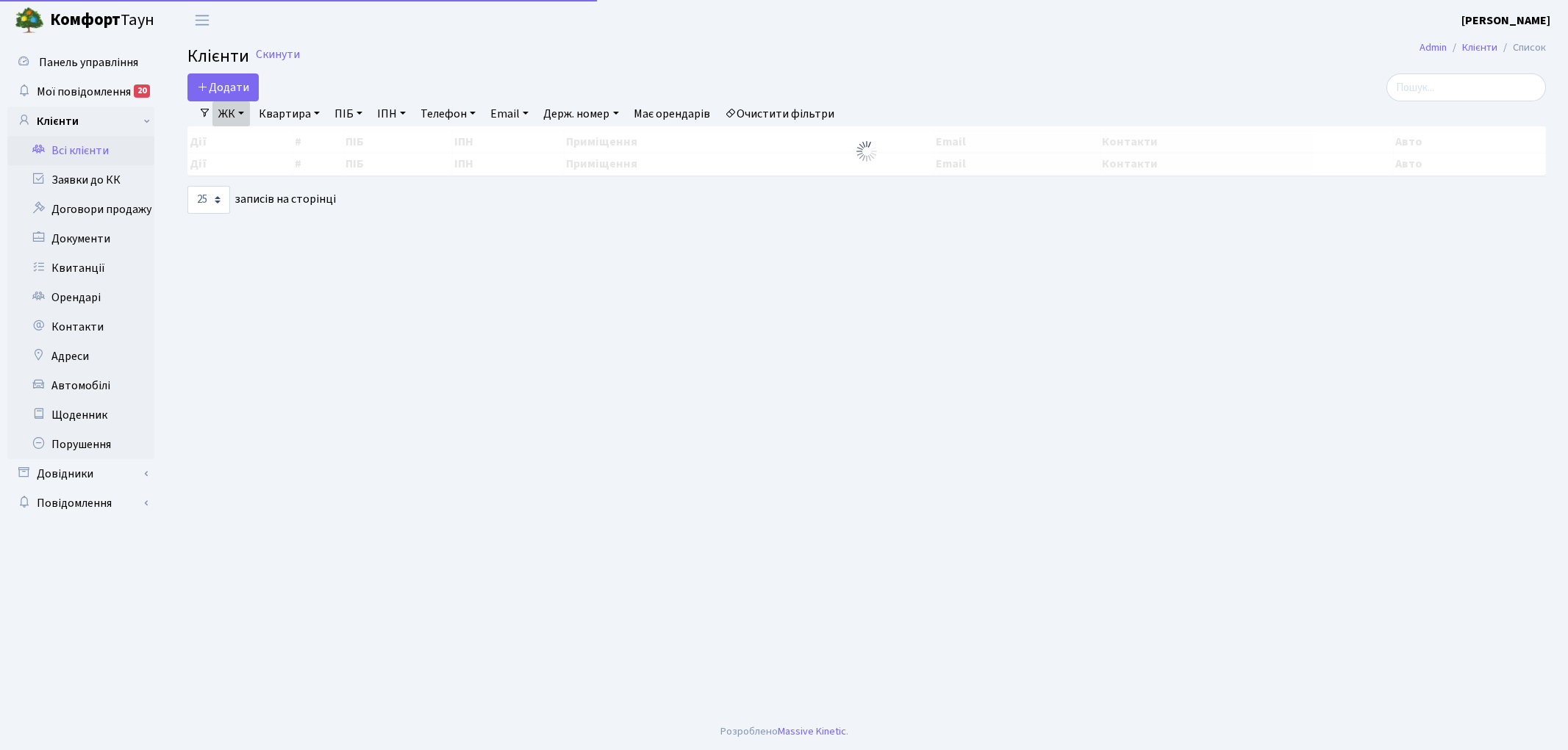
select select "25"
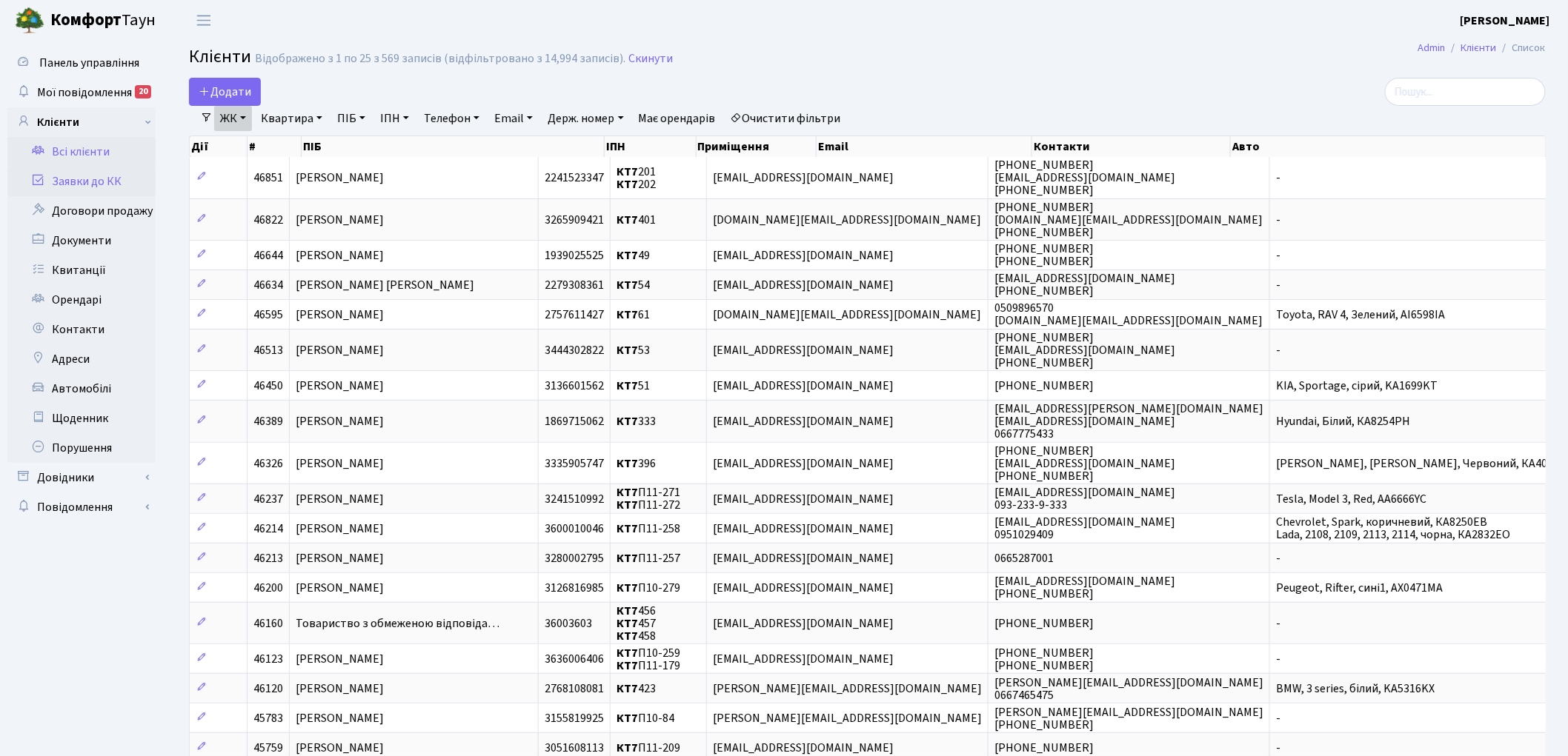
click at [90, 181] on link "Заявки до КК" at bounding box center [81, 181] width 148 height 29
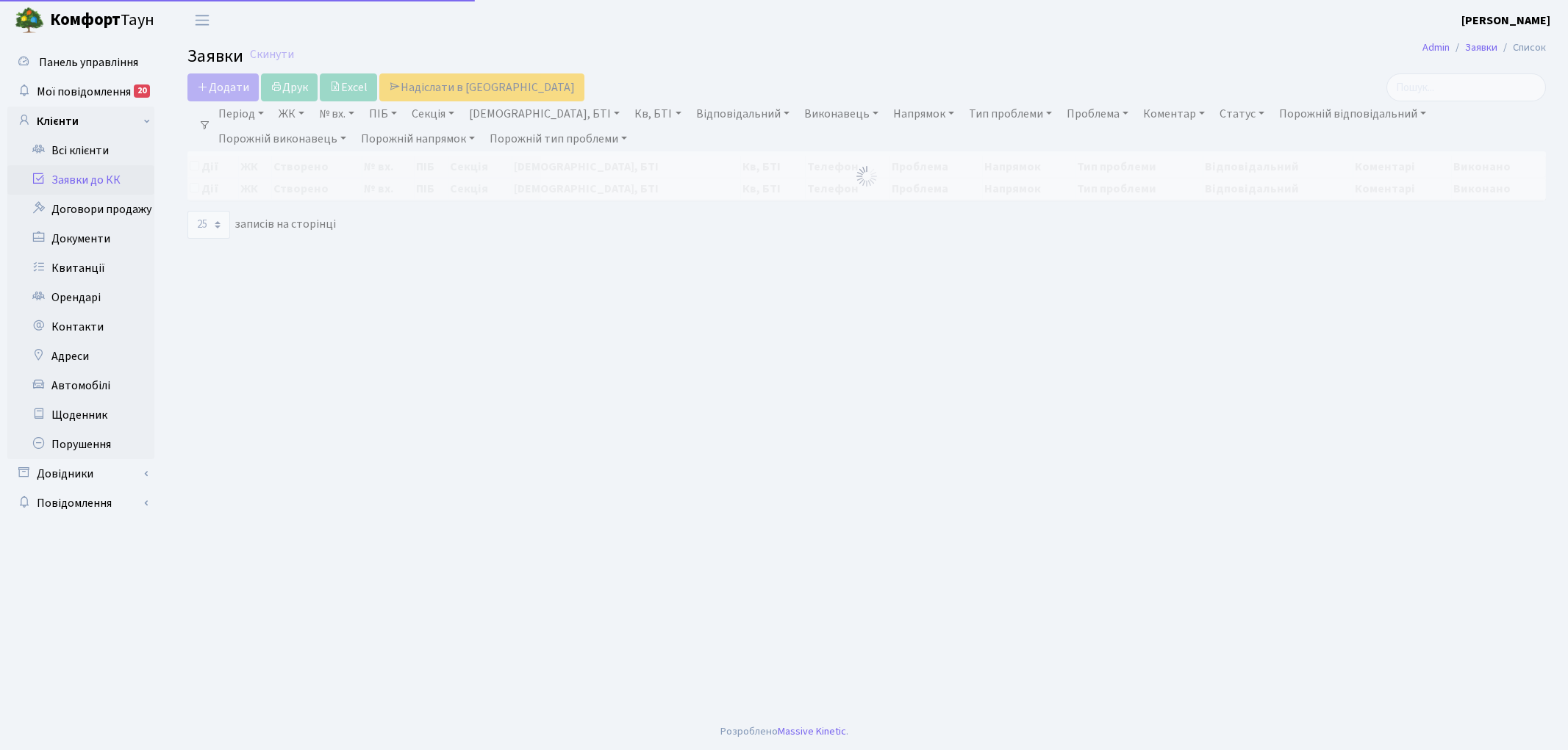
select select "25"
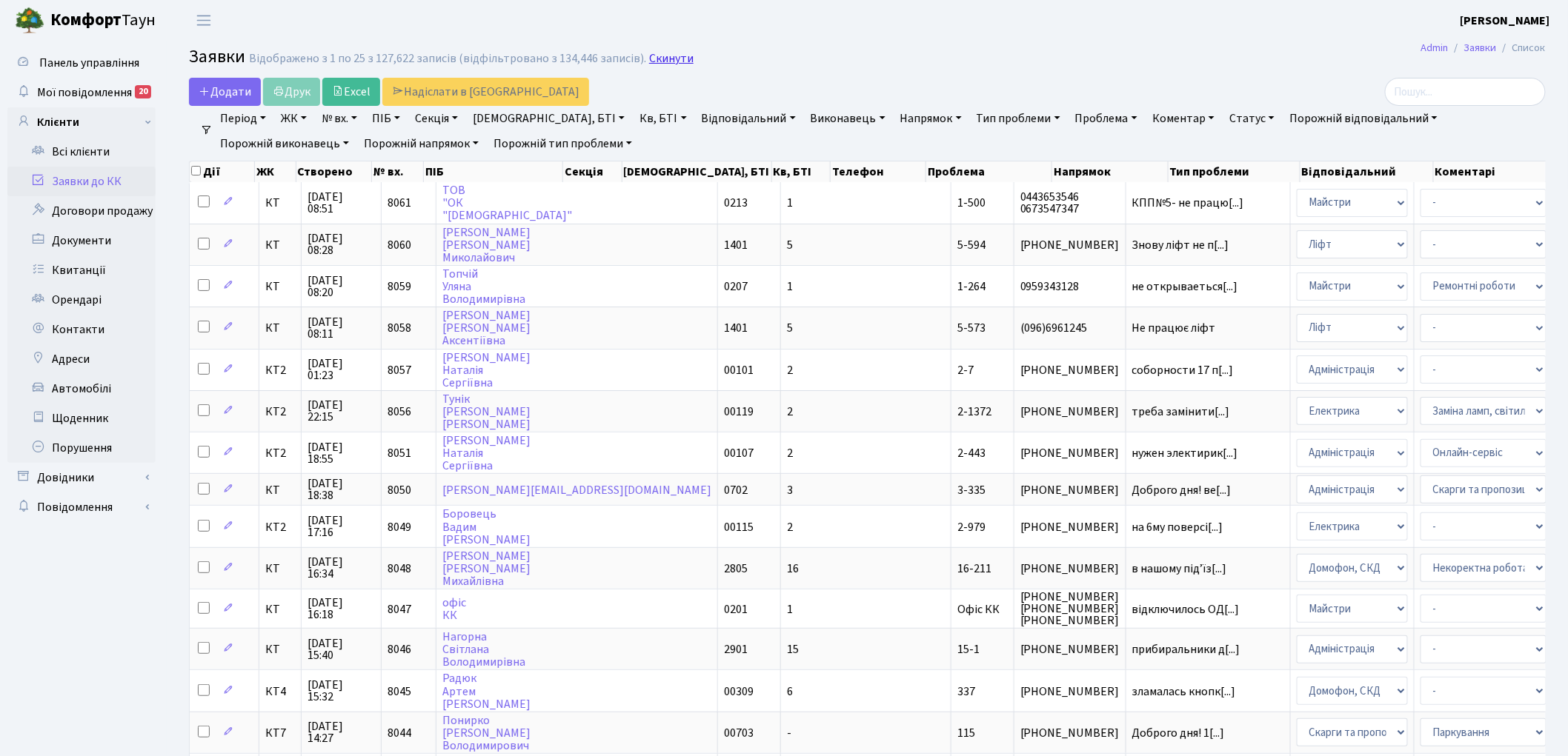
click at [657, 61] on link "Скинути" at bounding box center [671, 58] width 44 height 14
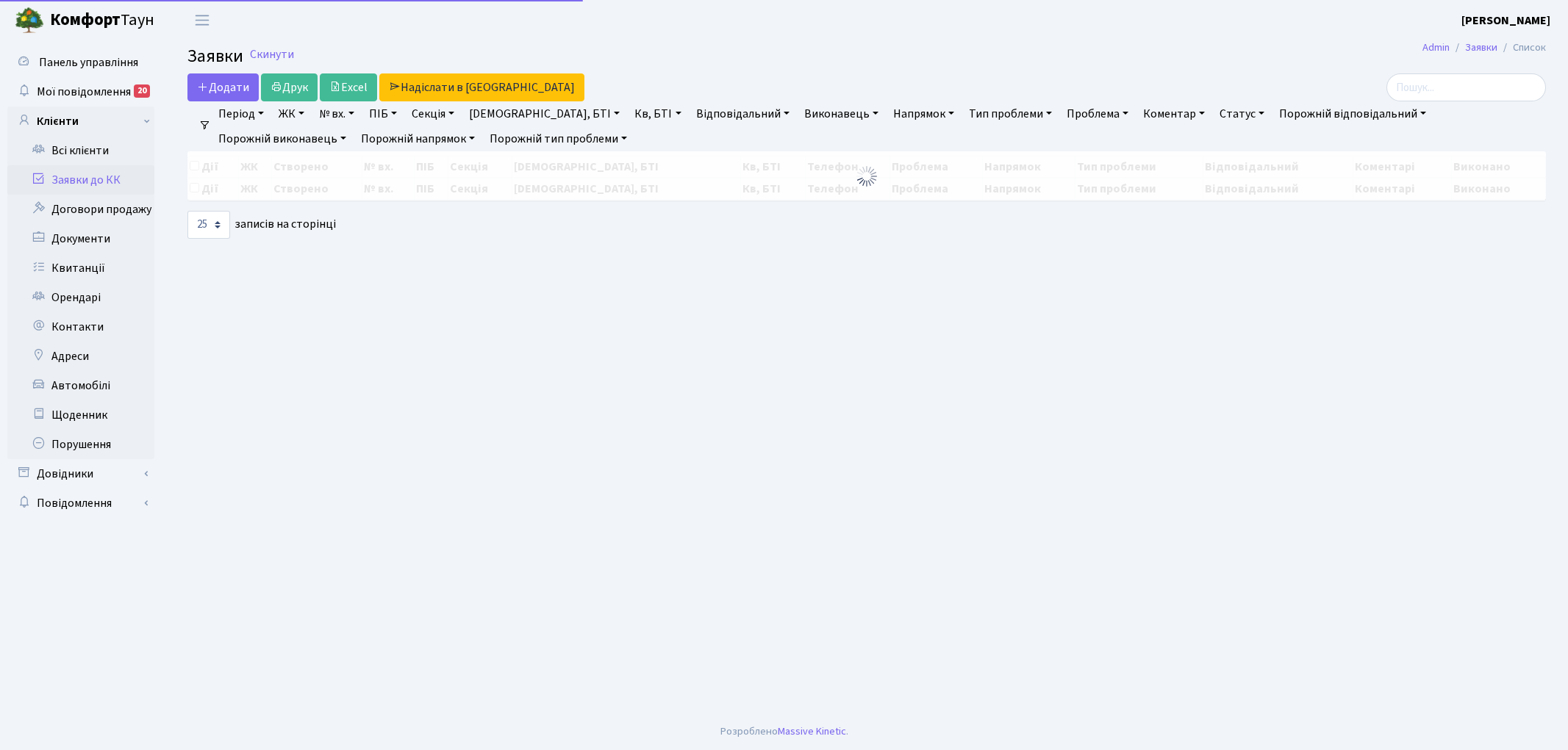
select select "25"
